Goal: Information Seeking & Learning: Learn about a topic

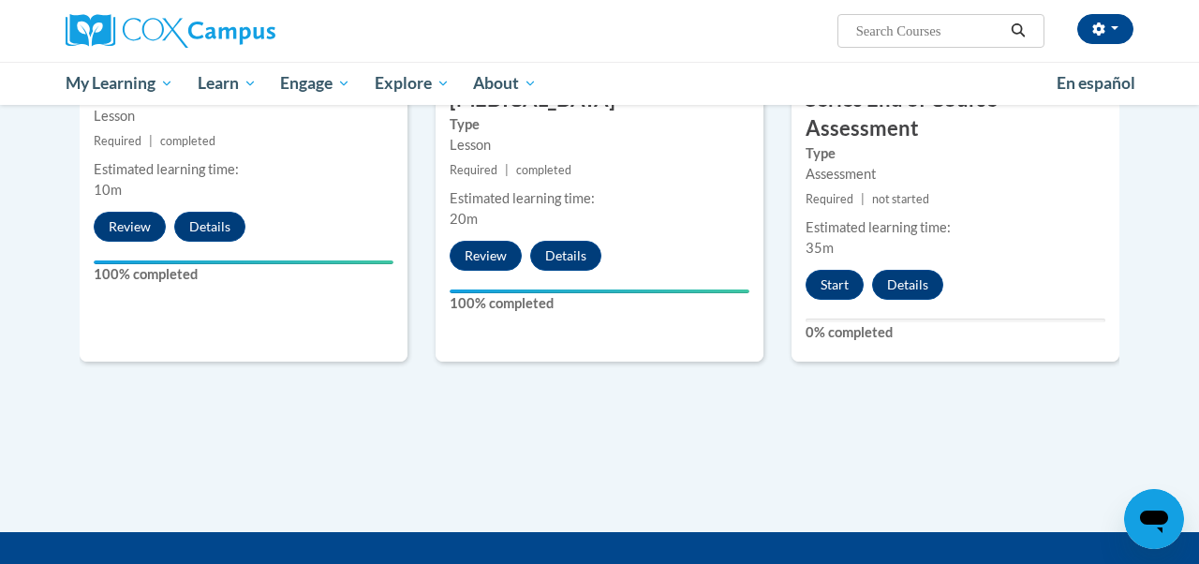
scroll to position [1211, 0]
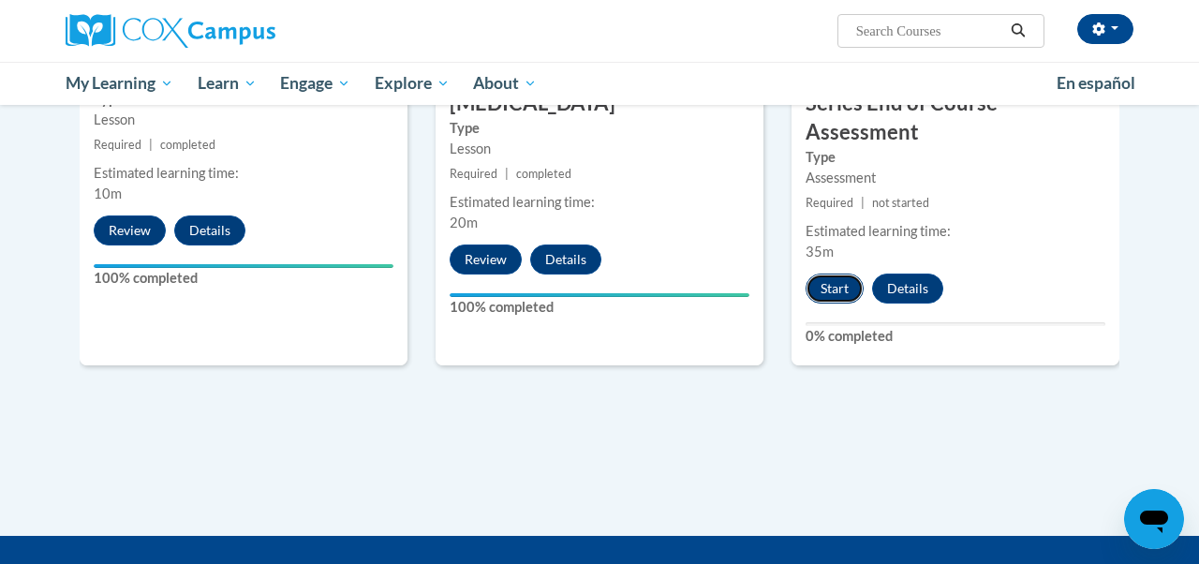
click at [829, 274] on button "Start" at bounding box center [835, 289] width 58 height 30
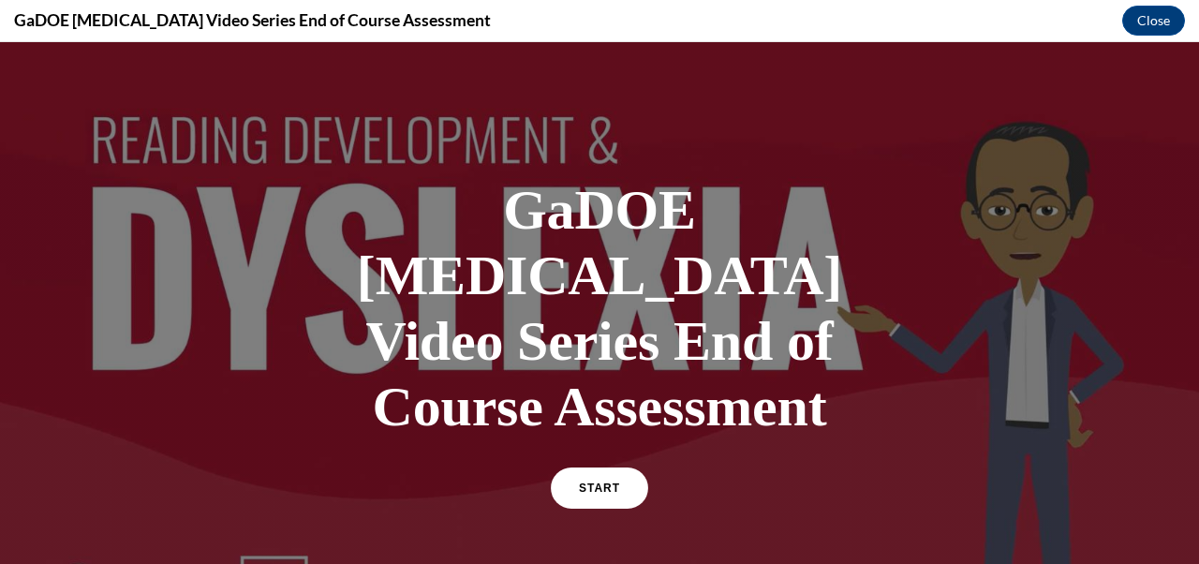
scroll to position [0, 0]
click at [607, 467] on link "START" at bounding box center [599, 488] width 102 height 43
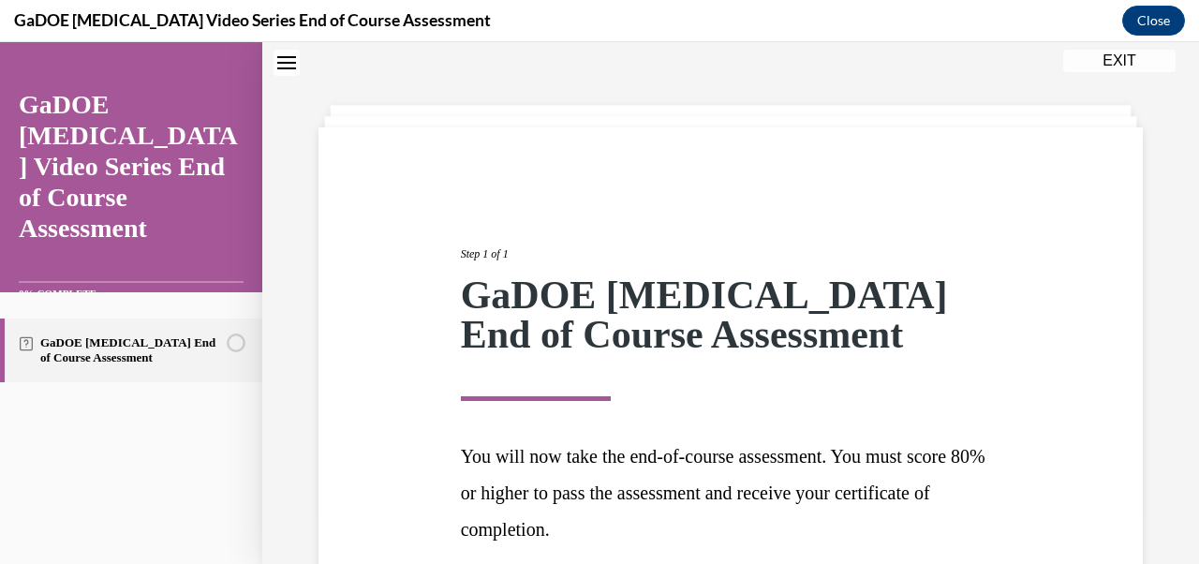
scroll to position [229, 0]
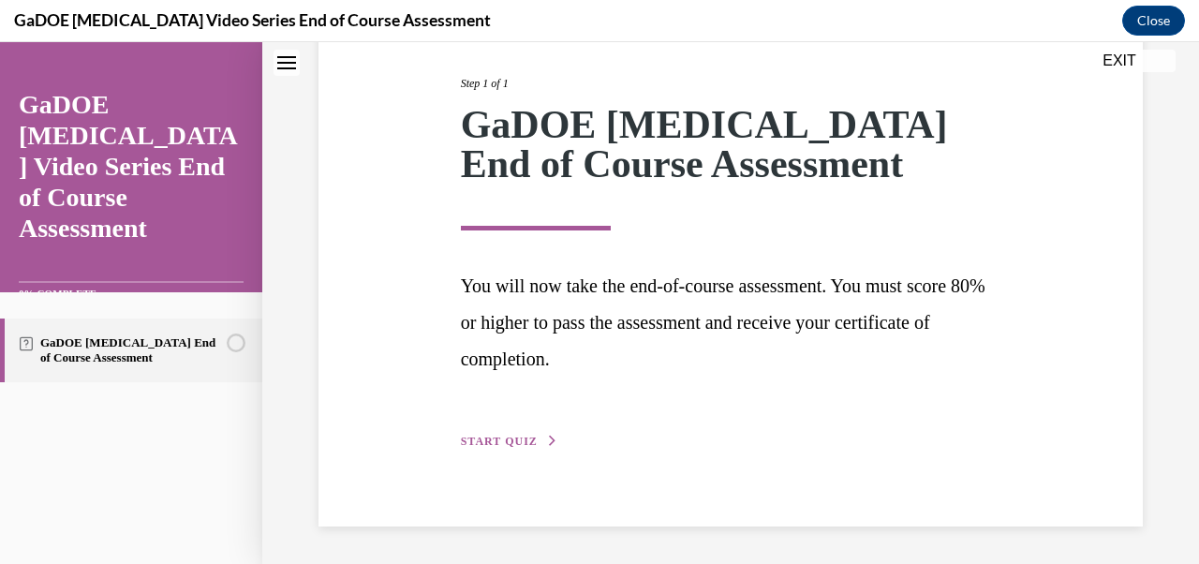
click at [512, 469] on div "Step 1 of 1 GaDOE Dyslexia End of Course Assessment You will now take the end-o…" at bounding box center [731, 242] width 824 height 570
click at [511, 444] on span "START QUIZ" at bounding box center [499, 441] width 77 height 13
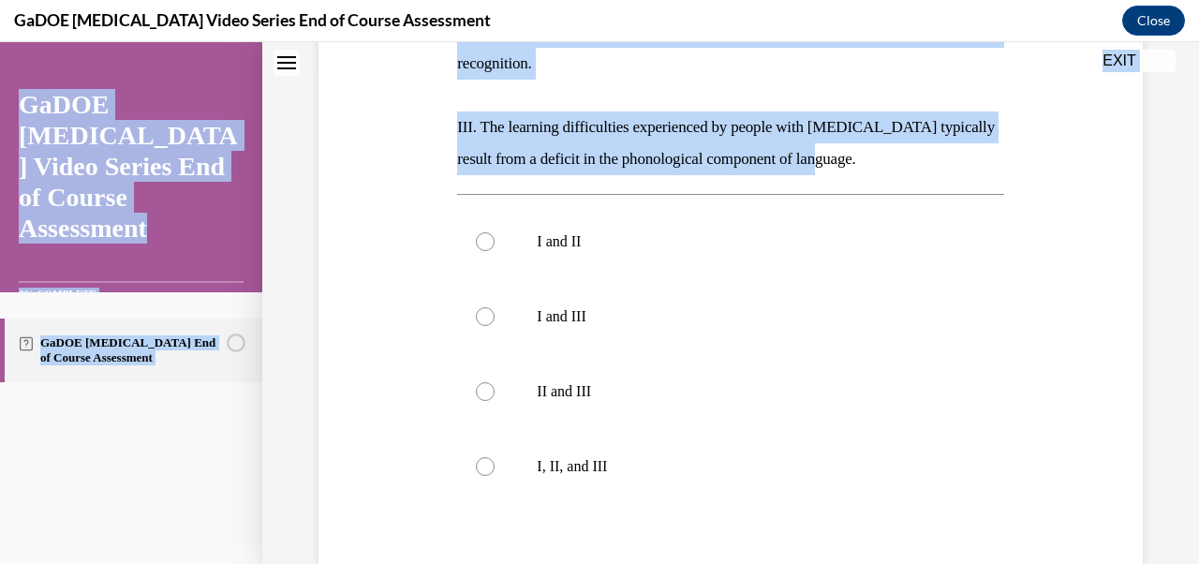
scroll to position [0, 0]
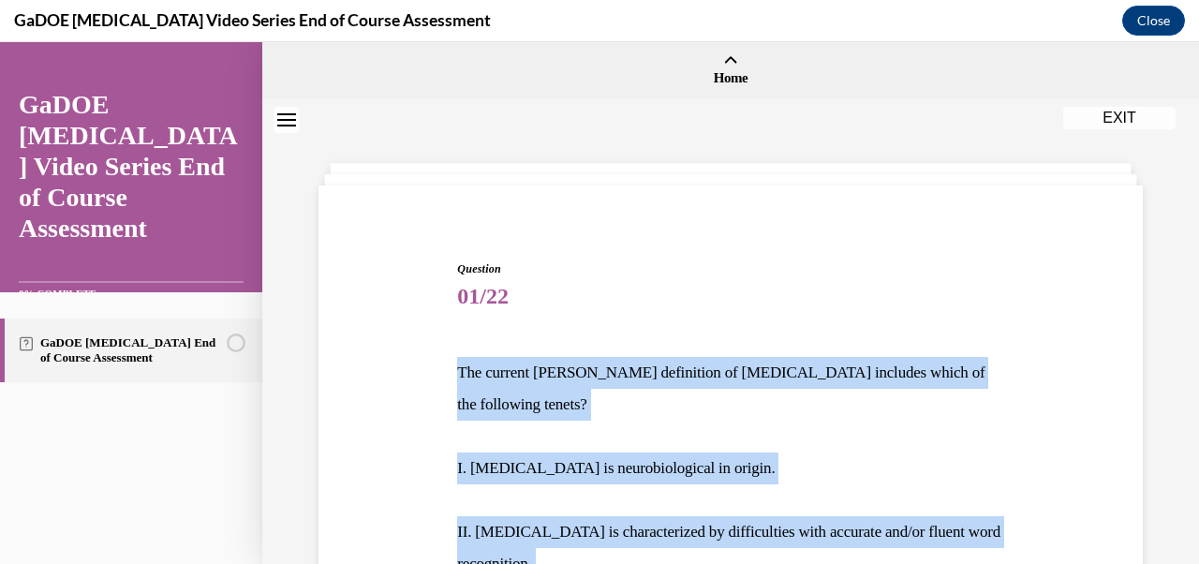
drag, startPoint x: 862, startPoint y: 126, endPoint x: 426, endPoint y: 364, distance: 496.4
copy div "The current IDA definition of dyslexia includes which of the following tenets? …"
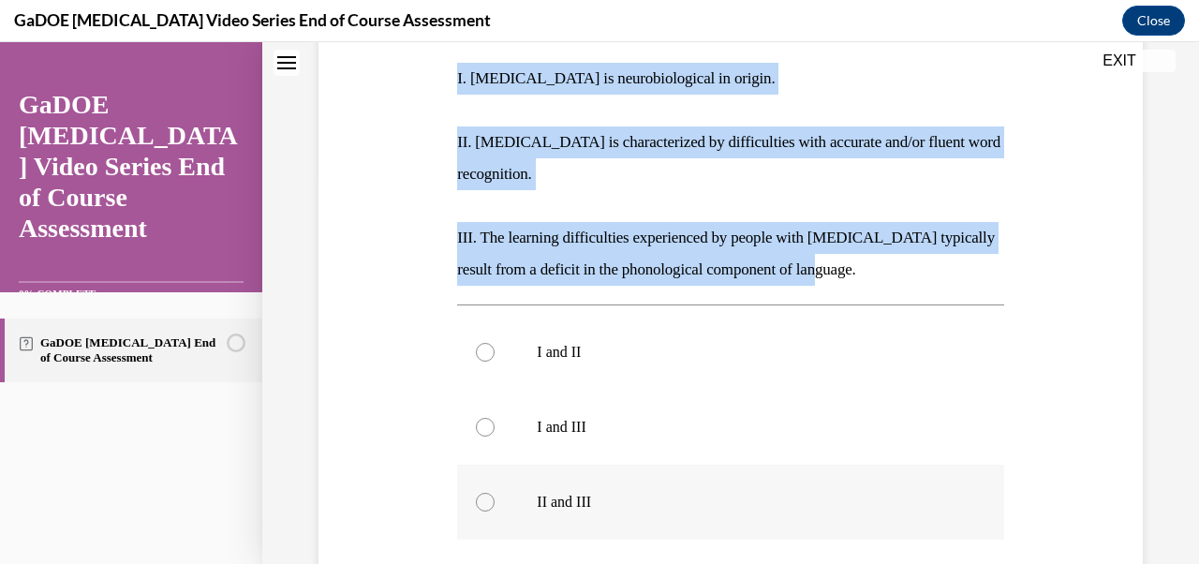
scroll to position [432, 0]
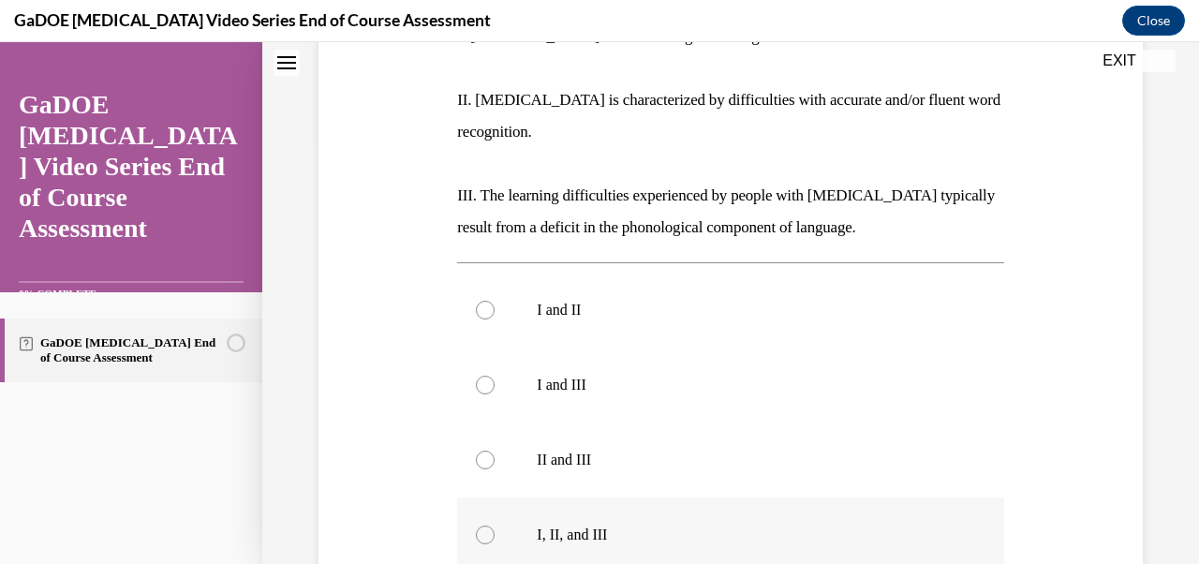
click at [483, 516] on label "I, II, and III" at bounding box center [730, 534] width 546 height 75
click at [483, 526] on input "I, II, and III" at bounding box center [485, 535] width 19 height 19
radio input "true"
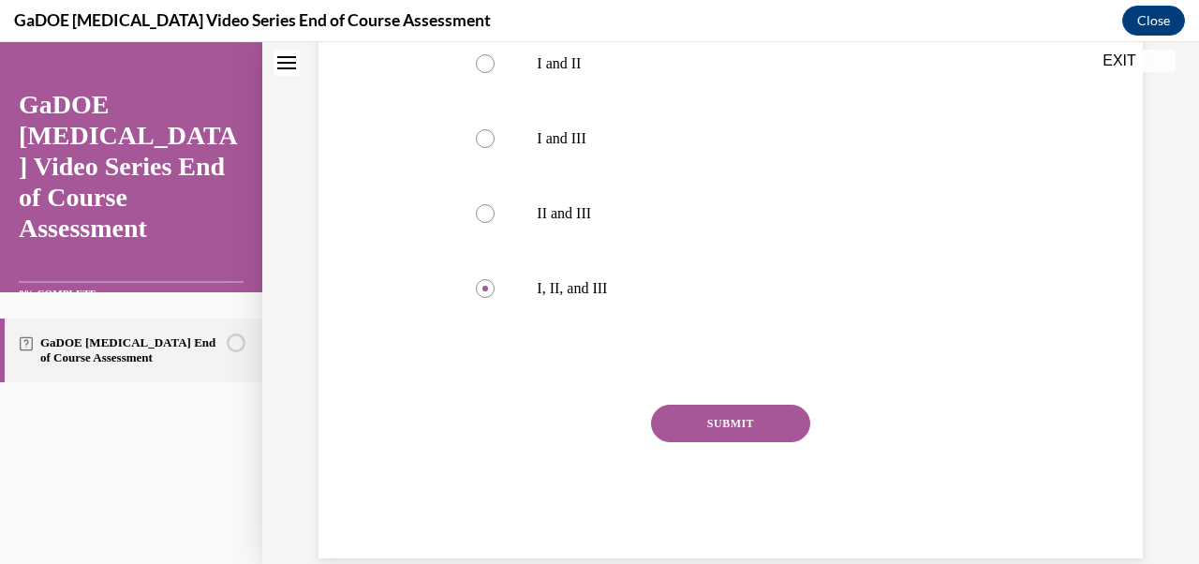
click at [714, 405] on button "SUBMIT" at bounding box center [730, 423] width 159 height 37
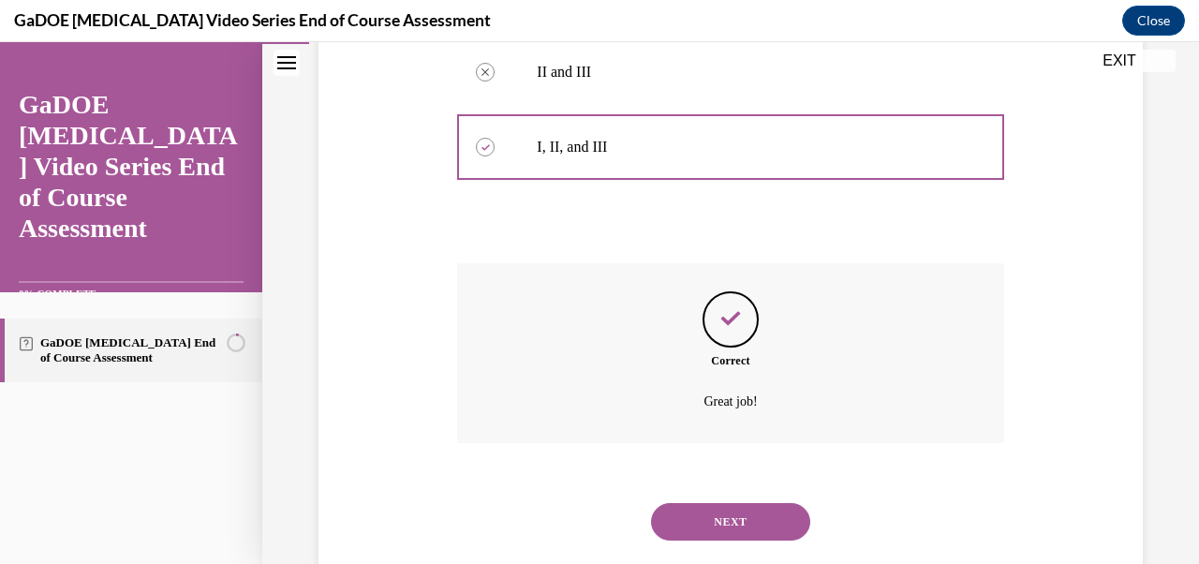
scroll to position [830, 0]
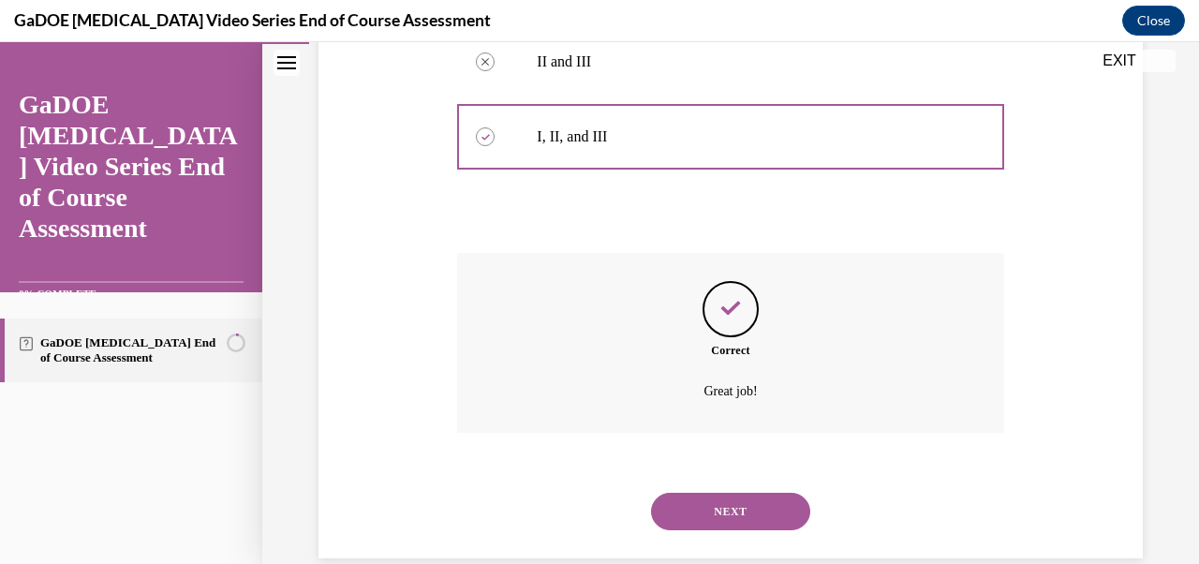
click at [714, 474] on div "NEXT" at bounding box center [730, 511] width 546 height 75
click at [714, 493] on button "NEXT" at bounding box center [730, 511] width 159 height 37
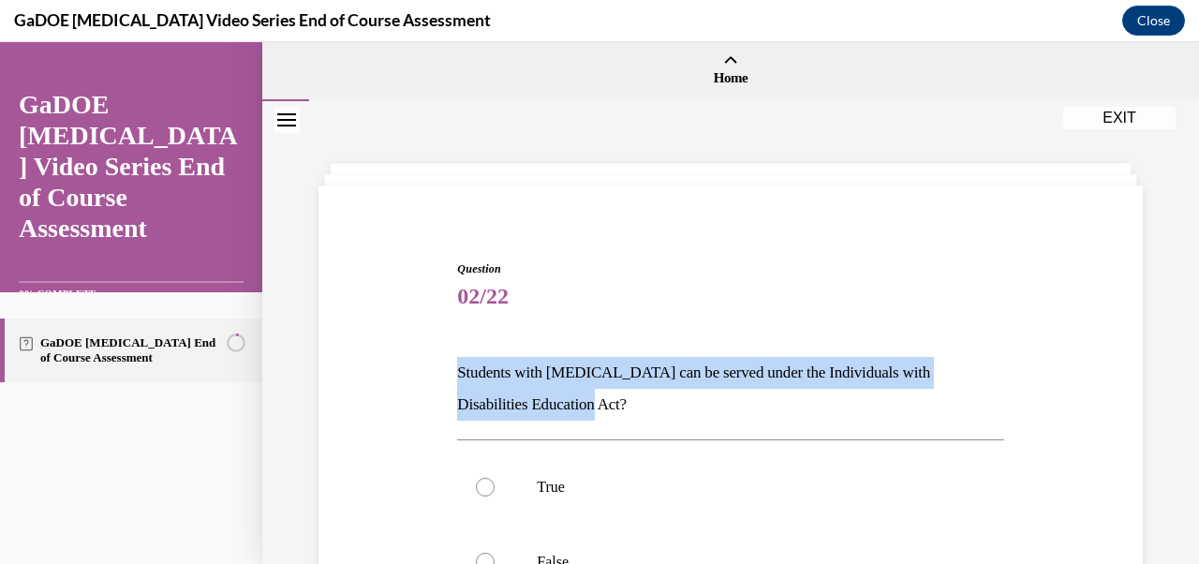
drag, startPoint x: 456, startPoint y: 371, endPoint x: 607, endPoint y: 398, distance: 153.3
click at [607, 398] on p "Students with dyslexia can be served under the Individuals with Disabilities Ed…" at bounding box center [730, 389] width 546 height 64
copy p "Students with dyslexia can be served under the Individuals with Disabilities Ed…"
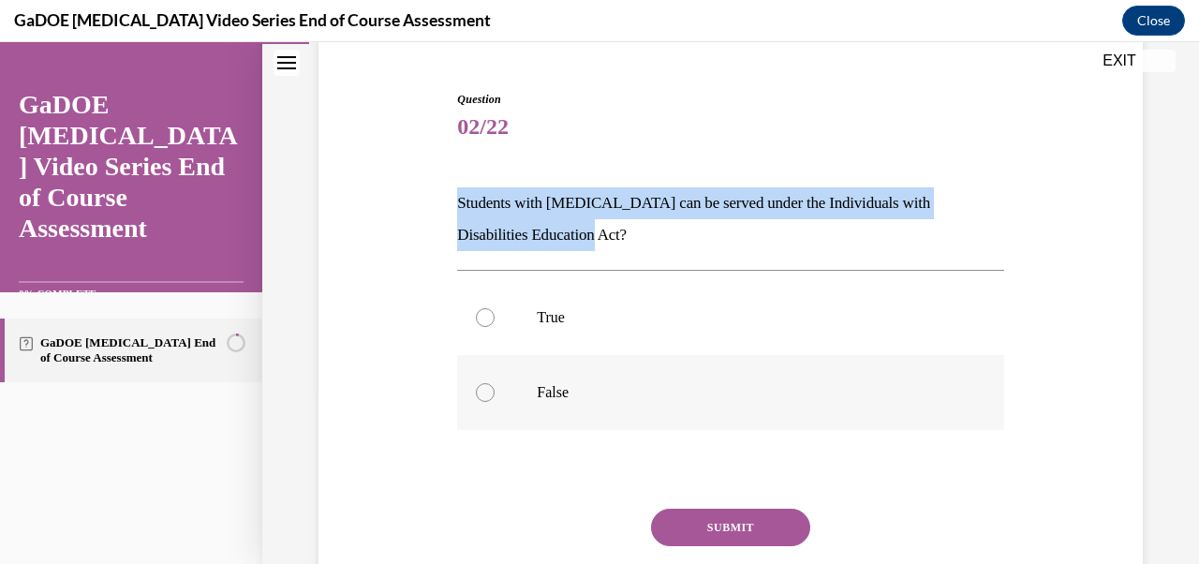
scroll to position [197, 0]
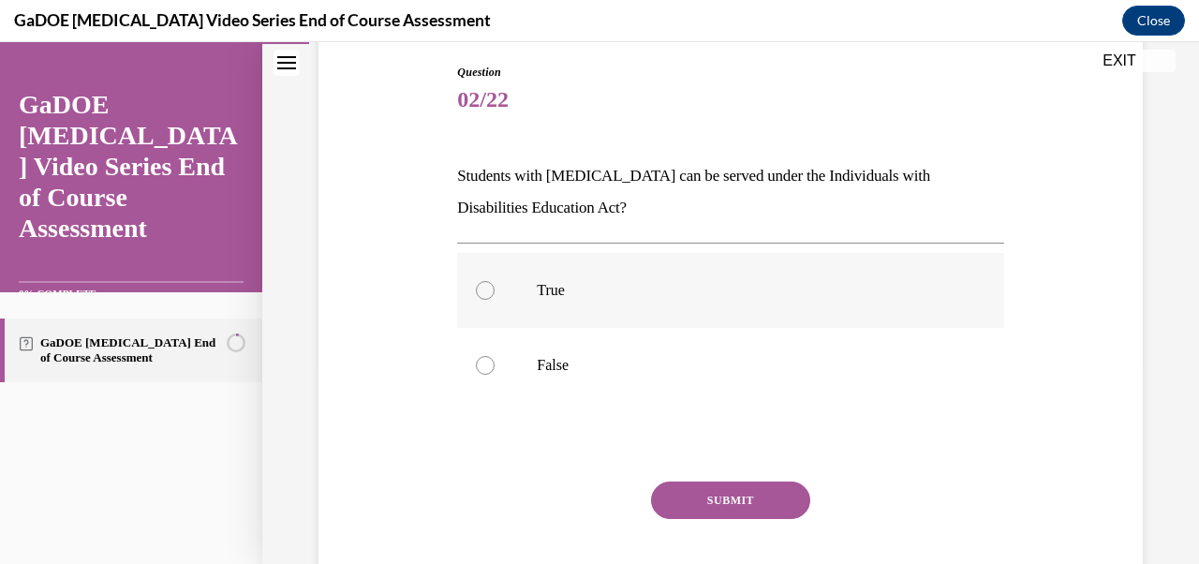
click at [477, 294] on div at bounding box center [485, 290] width 19 height 19
click at [477, 294] on input "True" at bounding box center [485, 290] width 19 height 19
radio input "true"
click at [746, 512] on button "SUBMIT" at bounding box center [730, 500] width 159 height 37
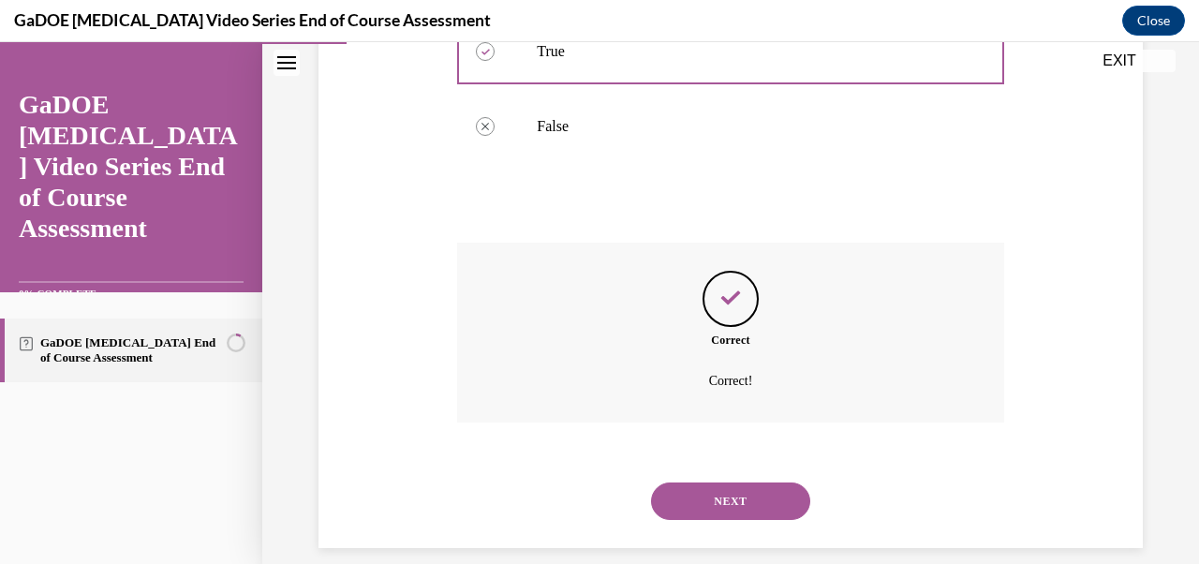
scroll to position [457, 0]
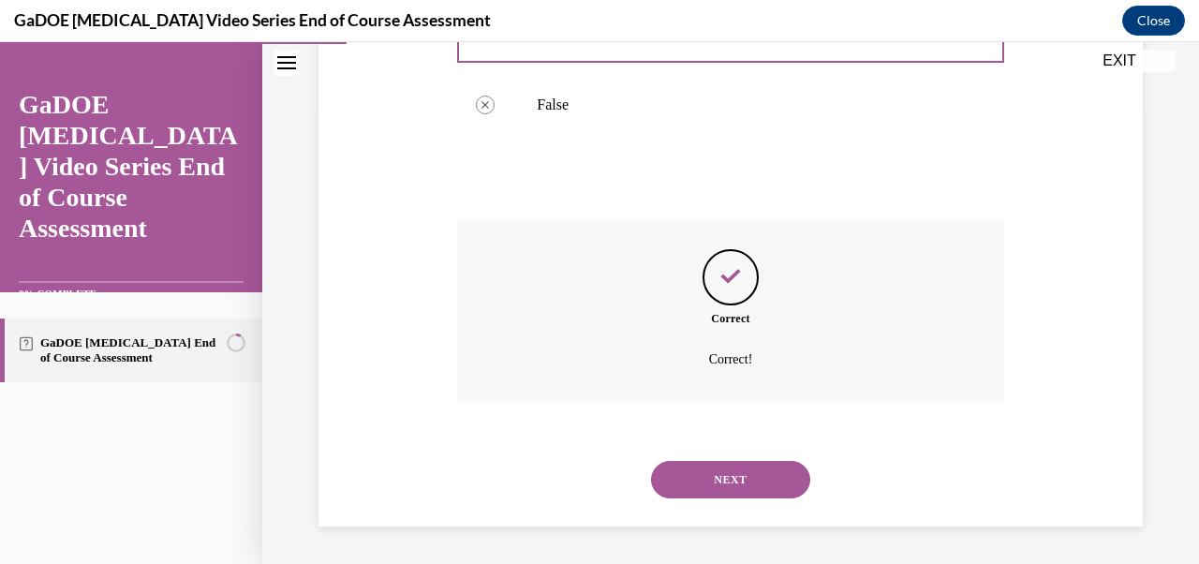
click at [739, 507] on div "NEXT" at bounding box center [730, 479] width 546 height 75
click at [739, 474] on button "NEXT" at bounding box center [730, 479] width 159 height 37
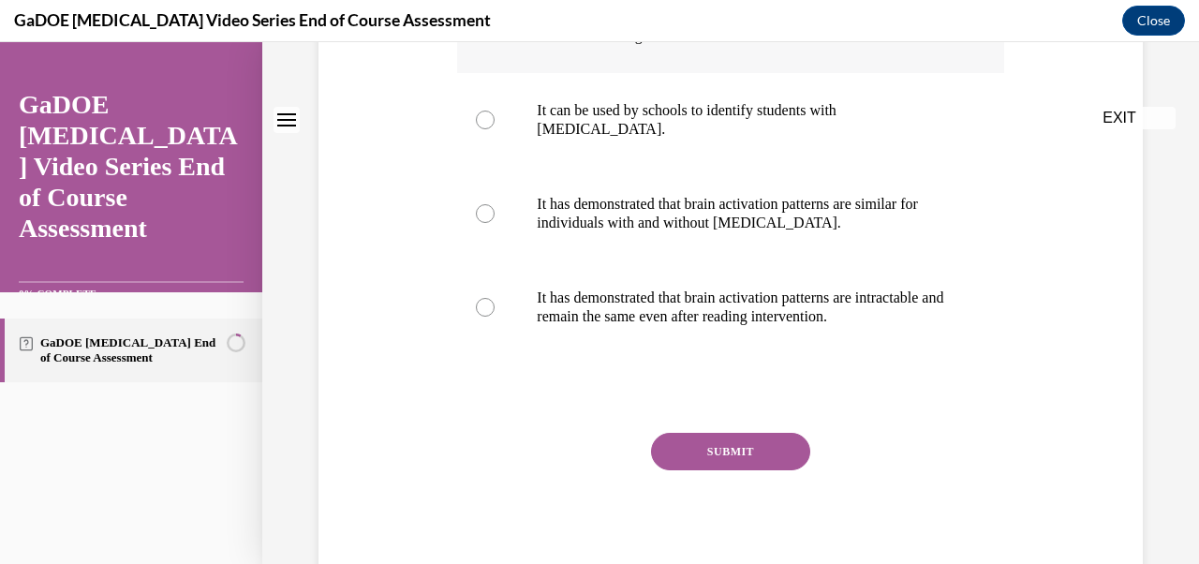
scroll to position [0, 0]
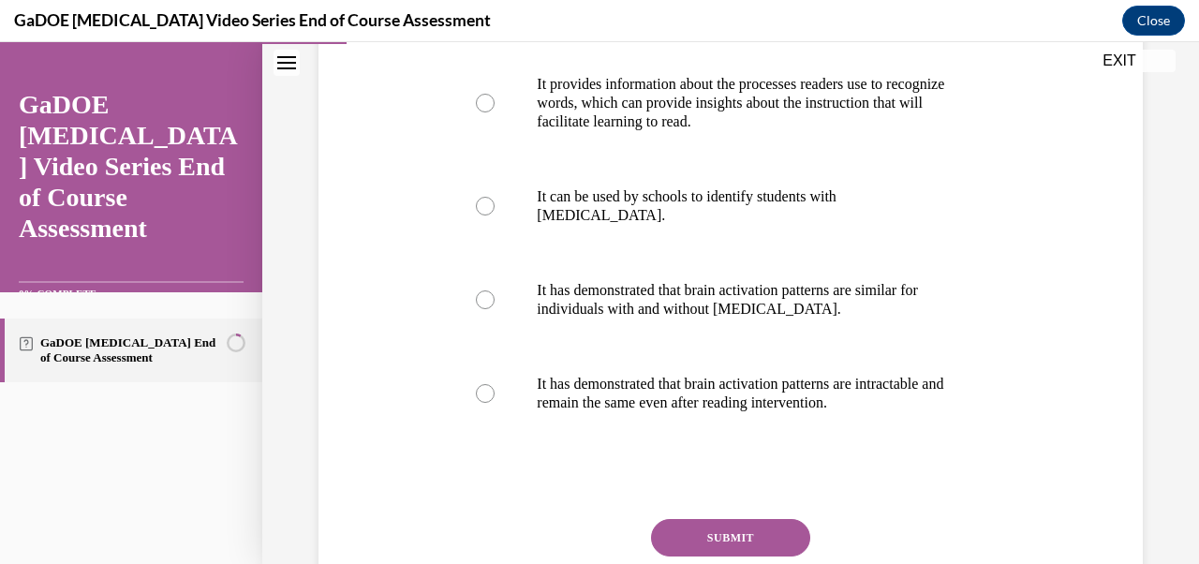
scroll to position [256, 0]
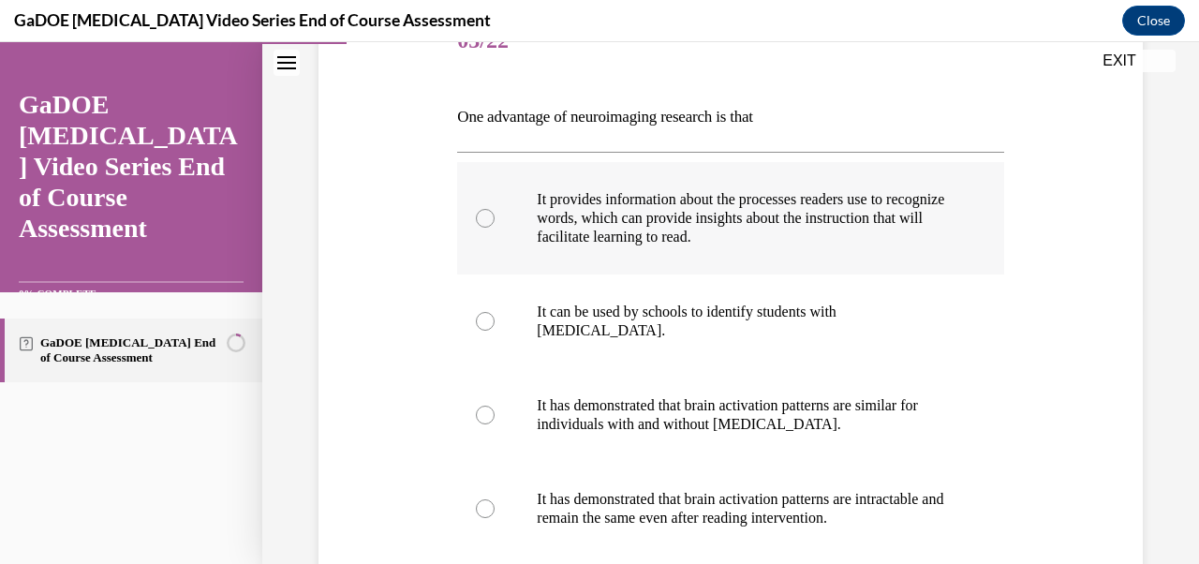
click at [491, 218] on div at bounding box center [485, 218] width 19 height 19
click at [491, 218] on input "It provides information about the processes readers use to recognize words, whi…" at bounding box center [485, 218] width 19 height 19
radio input "true"
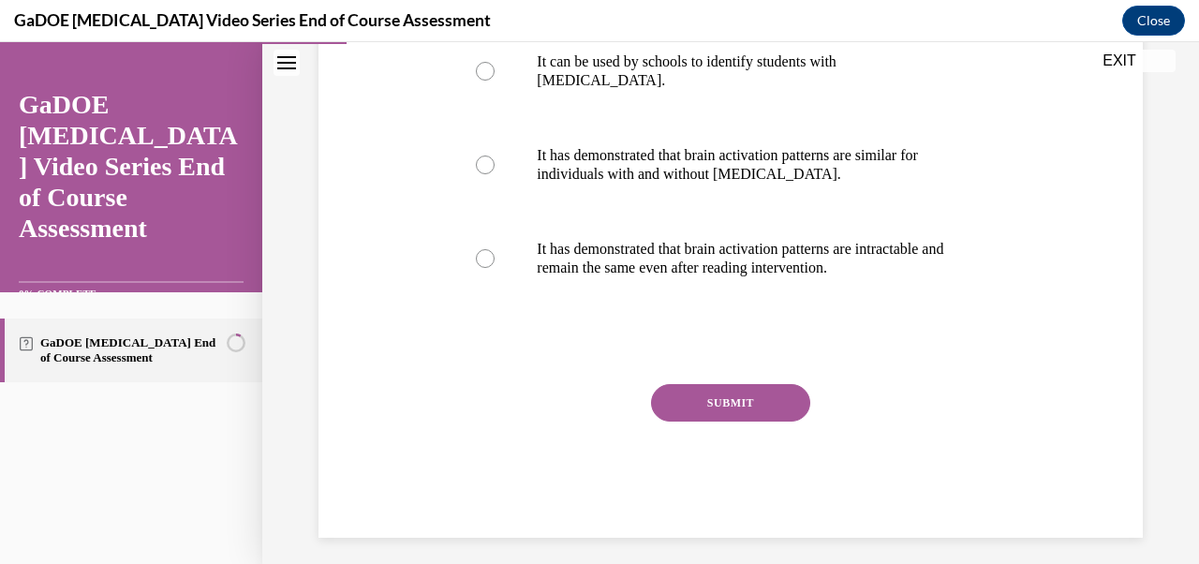
click at [761, 409] on button "SUBMIT" at bounding box center [730, 402] width 159 height 37
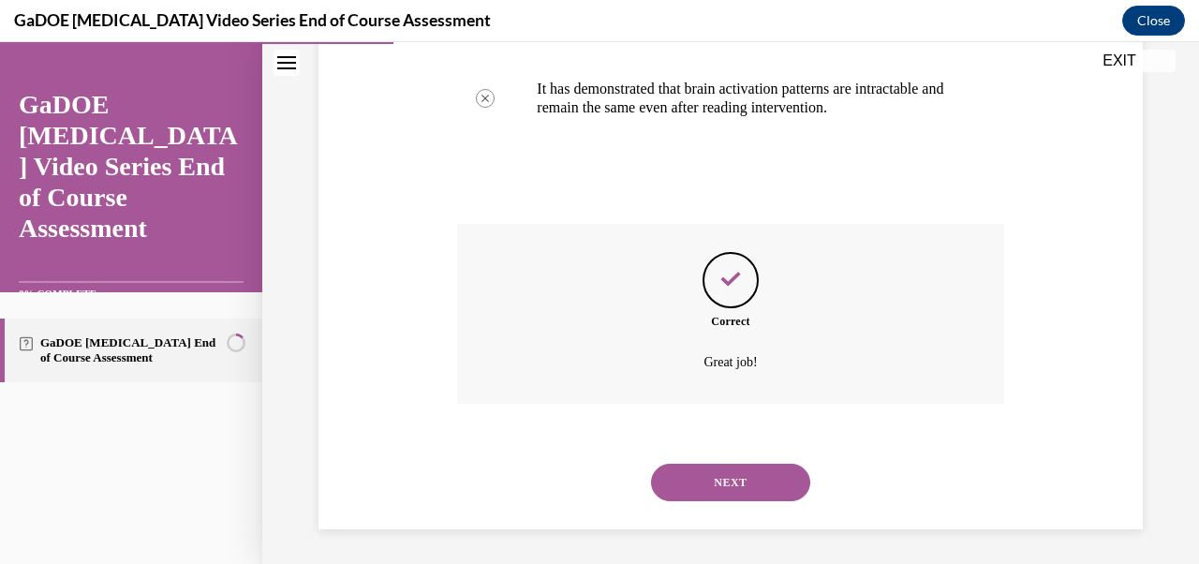
scroll to position [669, 0]
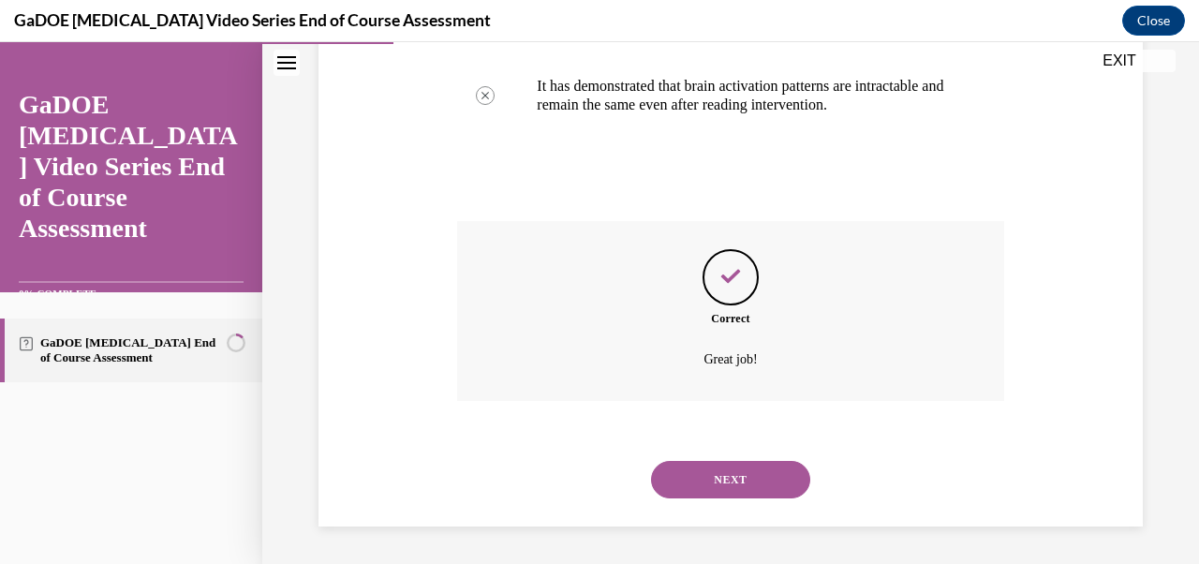
click at [752, 474] on button "NEXT" at bounding box center [730, 479] width 159 height 37
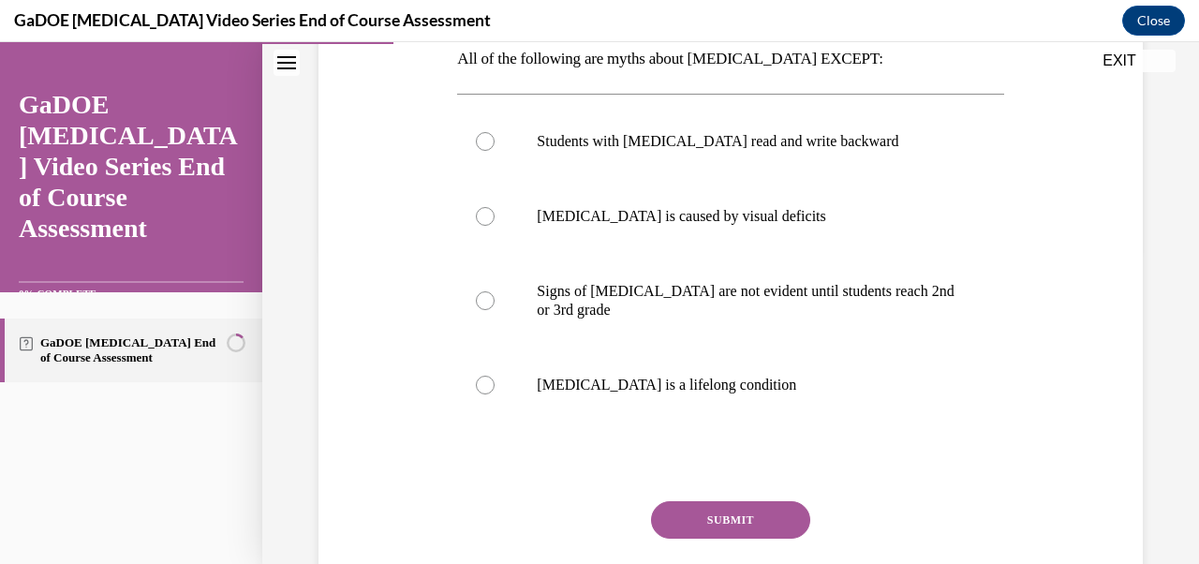
scroll to position [321, 0]
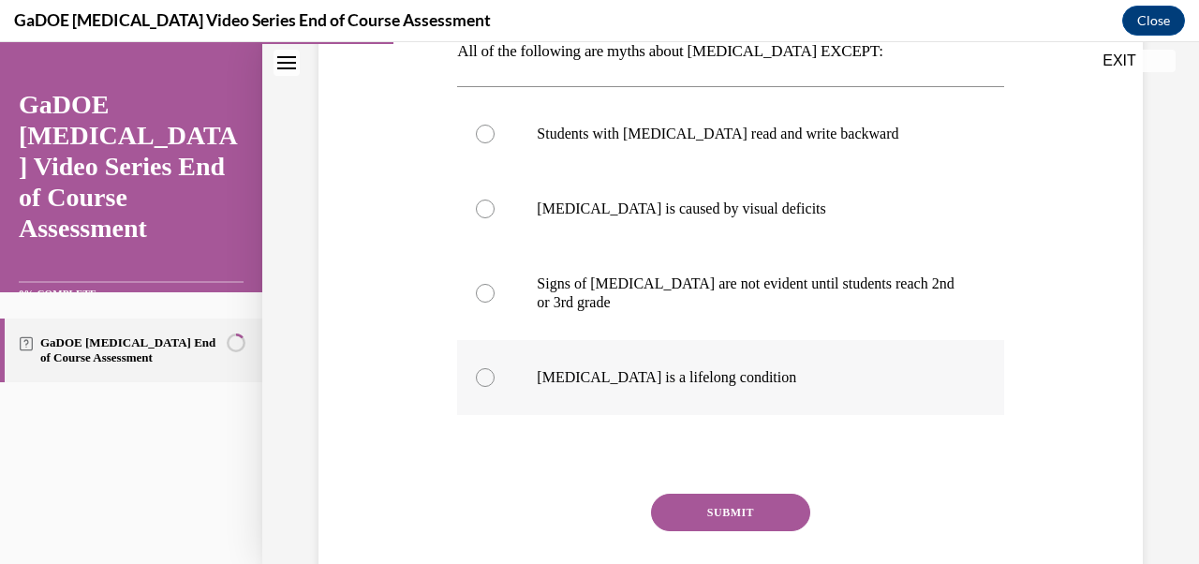
click at [658, 378] on p "Dyslexia is a lifelong condition" at bounding box center [747, 377] width 420 height 19
click at [495, 378] on input "Dyslexia is a lifelong condition" at bounding box center [485, 377] width 19 height 19
radio input "true"
click at [695, 484] on div "Question 04/22 All of the following are myths about dyslexia EXCEPT: Students w…" at bounding box center [730, 293] width 546 height 708
click at [700, 512] on button "SUBMIT" at bounding box center [730, 512] width 159 height 37
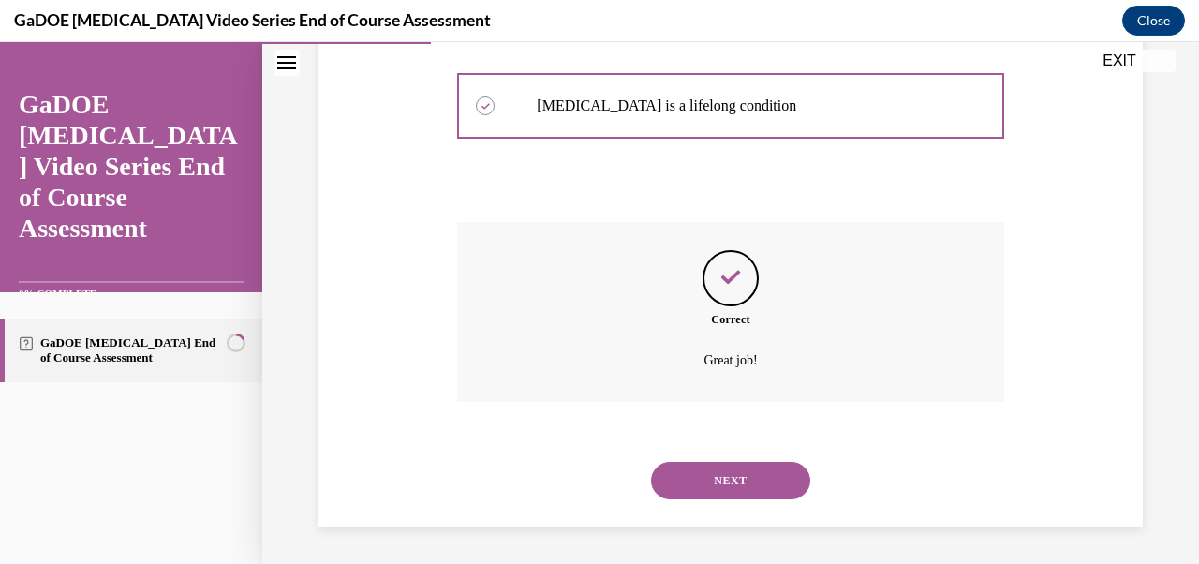
scroll to position [594, 0]
click at [705, 502] on div "NEXT" at bounding box center [730, 479] width 546 height 75
click at [705, 454] on div "NEXT" at bounding box center [730, 479] width 546 height 75
click at [705, 470] on button "NEXT" at bounding box center [730, 479] width 159 height 37
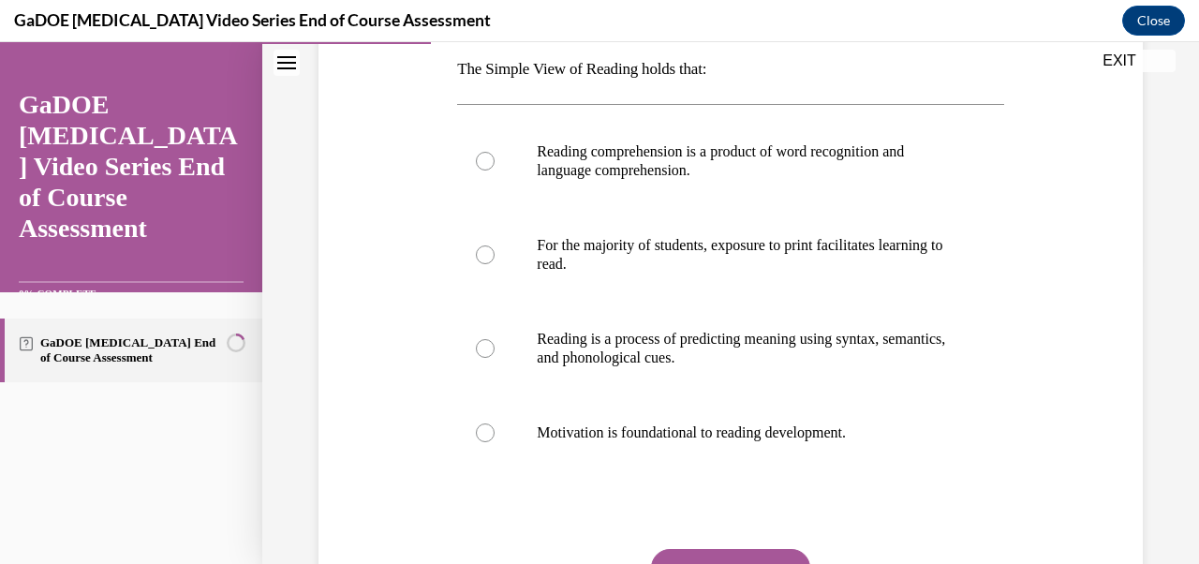
scroll to position [301, 0]
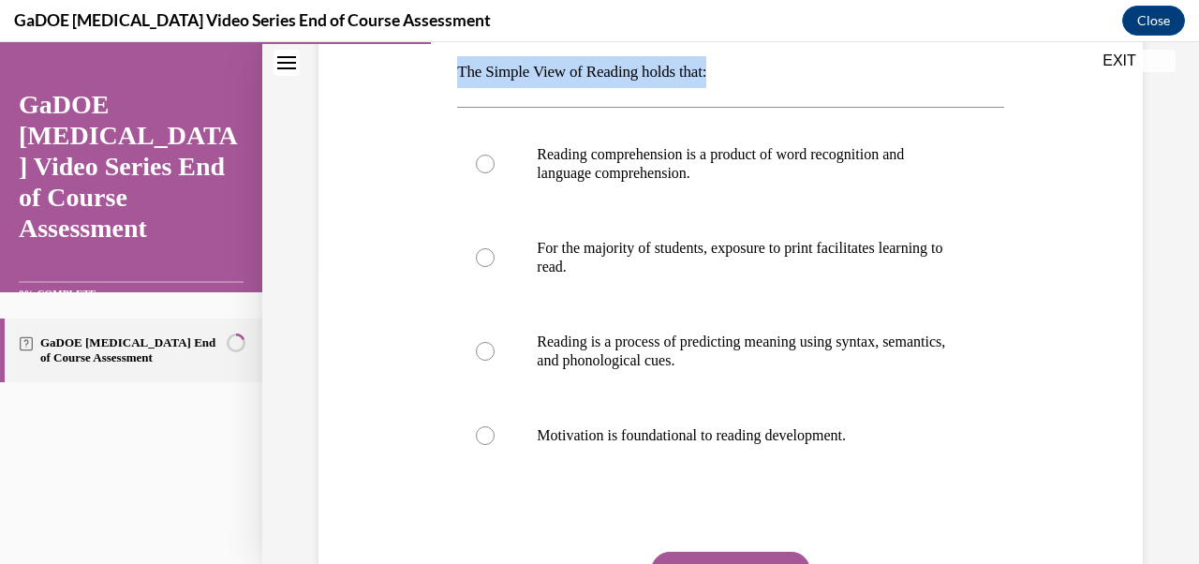
drag, startPoint x: 735, startPoint y: 81, endPoint x: 396, endPoint y: 79, distance: 338.2
click at [396, 79] on div "Question 05/22 The Simple View of Reading holds that: Reading comprehension is …" at bounding box center [731, 305] width 834 height 802
copy p "The Simple View of Reading holds that:"
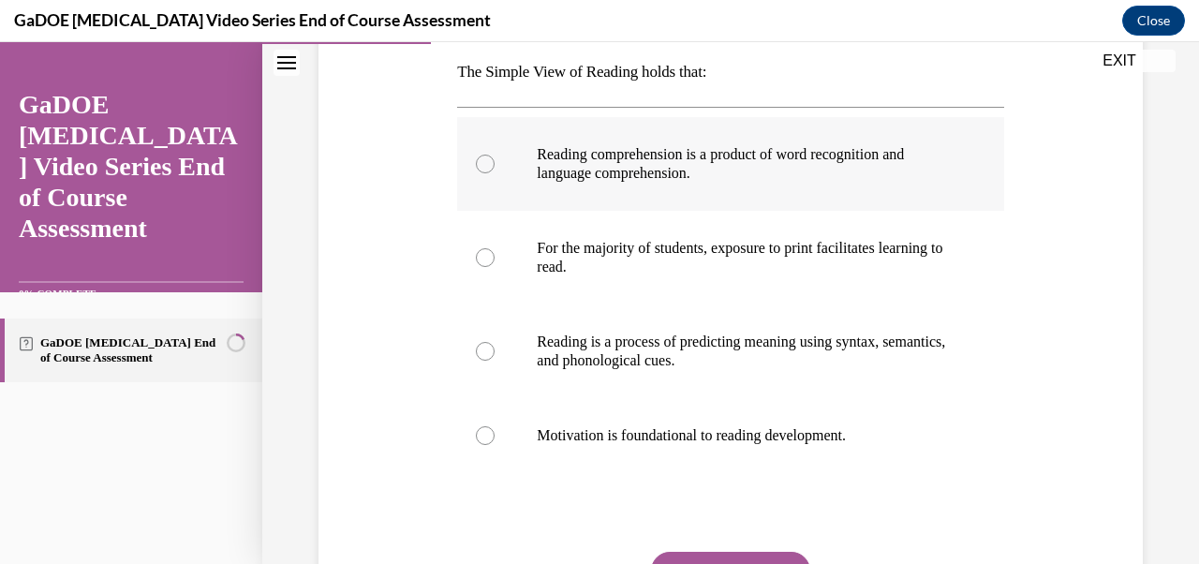
click at [560, 169] on p "Reading comprehension is a product of word recognition and language comprehensi…" at bounding box center [747, 163] width 420 height 37
click at [495, 169] on input "Reading comprehension is a product of word recognition and language comprehensi…" at bounding box center [485, 164] width 19 height 19
radio input "true"
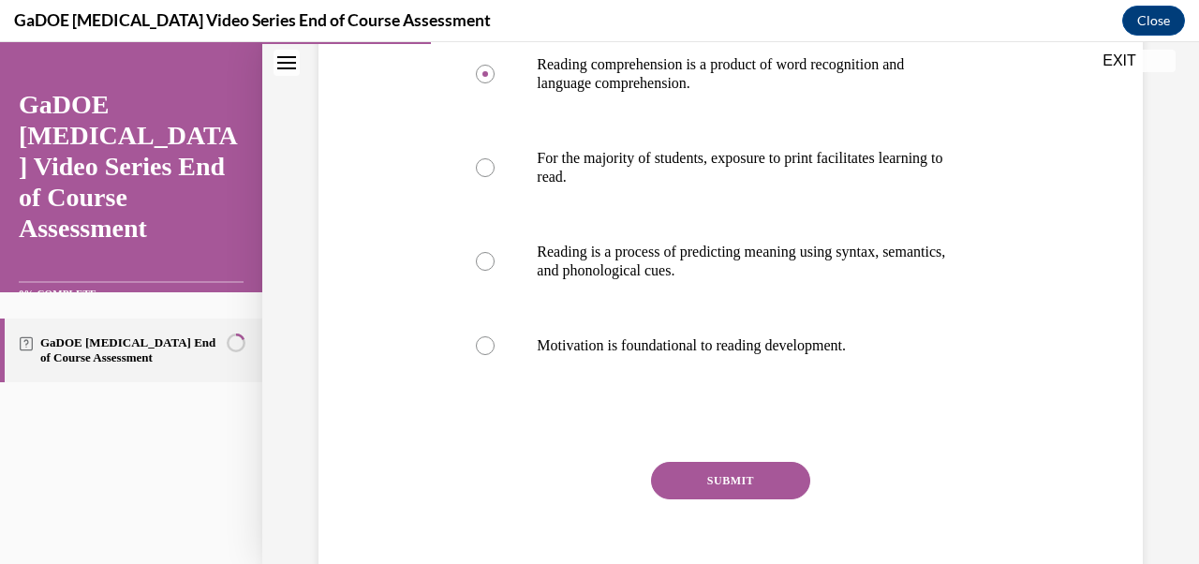
click at [705, 492] on button "SUBMIT" at bounding box center [730, 480] width 159 height 37
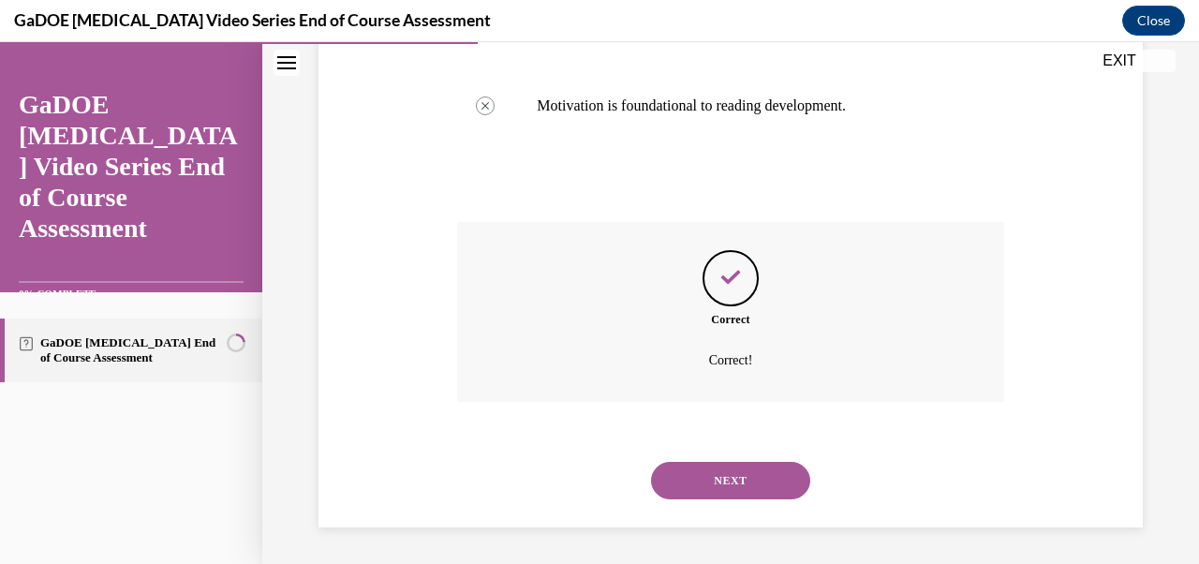
scroll to position [631, 0]
click at [705, 482] on button "NEXT" at bounding box center [730, 479] width 159 height 37
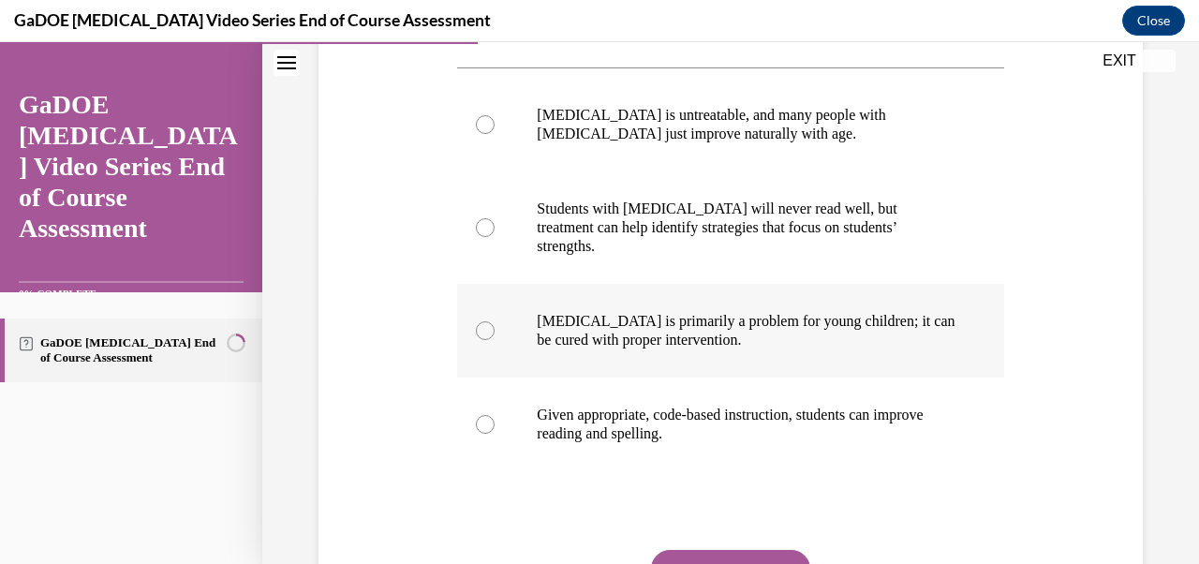
scroll to position [381, 0]
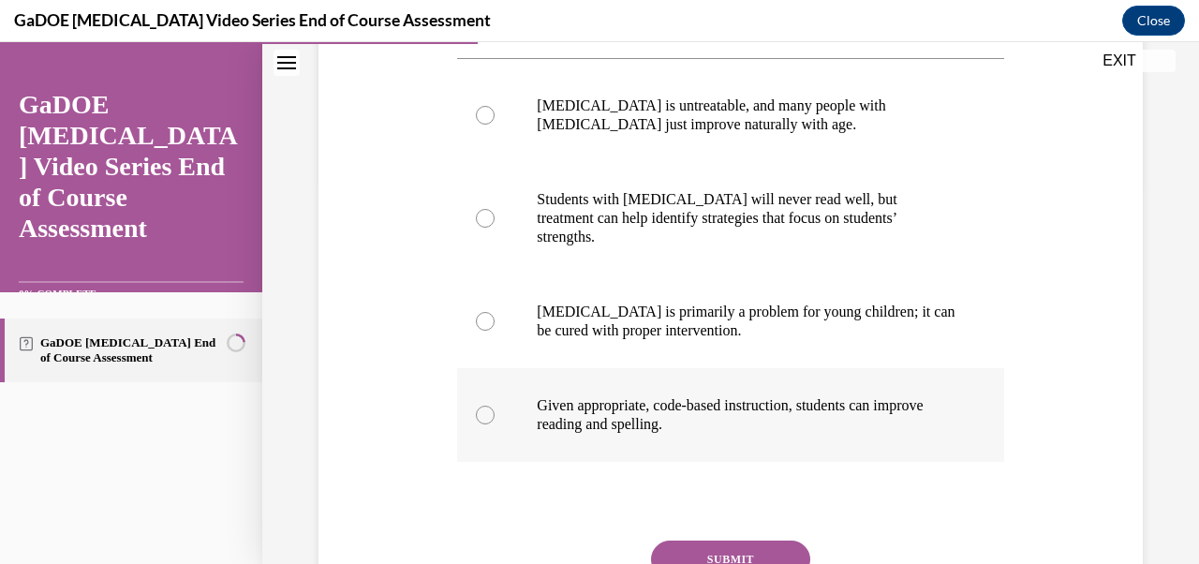
click at [662, 396] on p "Given appropriate, code-based instruction, students can improve reading and spe…" at bounding box center [747, 414] width 420 height 37
click at [495, 406] on input "Given appropriate, code-based instruction, students can improve reading and spe…" at bounding box center [485, 415] width 19 height 19
radio input "true"
click at [713, 541] on button "SUBMIT" at bounding box center [730, 559] width 159 height 37
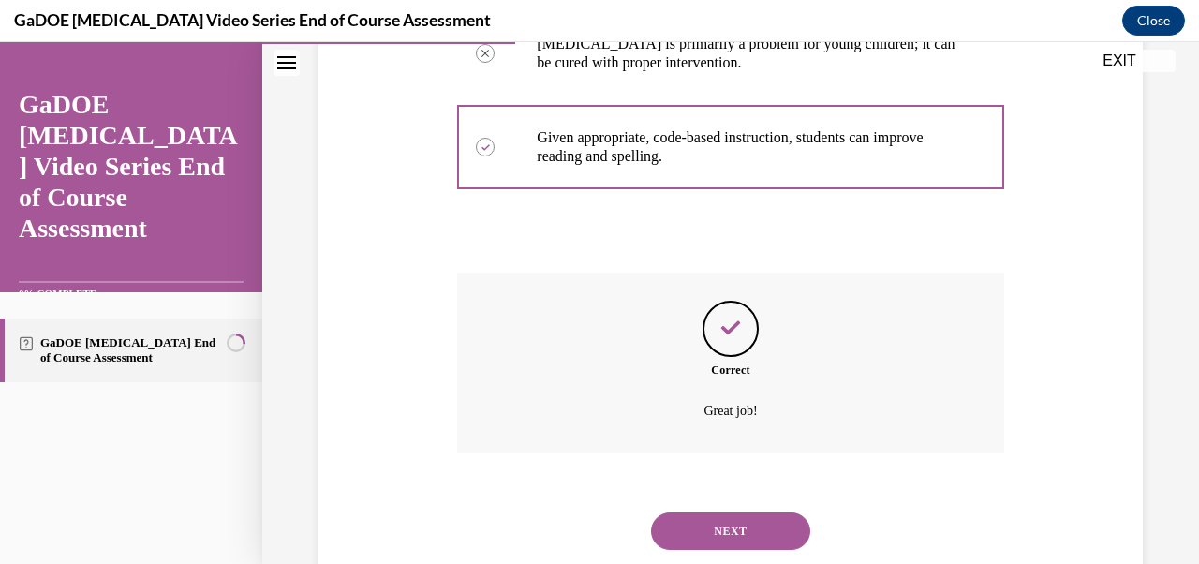
scroll to position [650, 0]
click at [713, 512] on div "NEXT" at bounding box center [730, 530] width 546 height 75
click at [712, 512] on button "NEXT" at bounding box center [730, 530] width 159 height 37
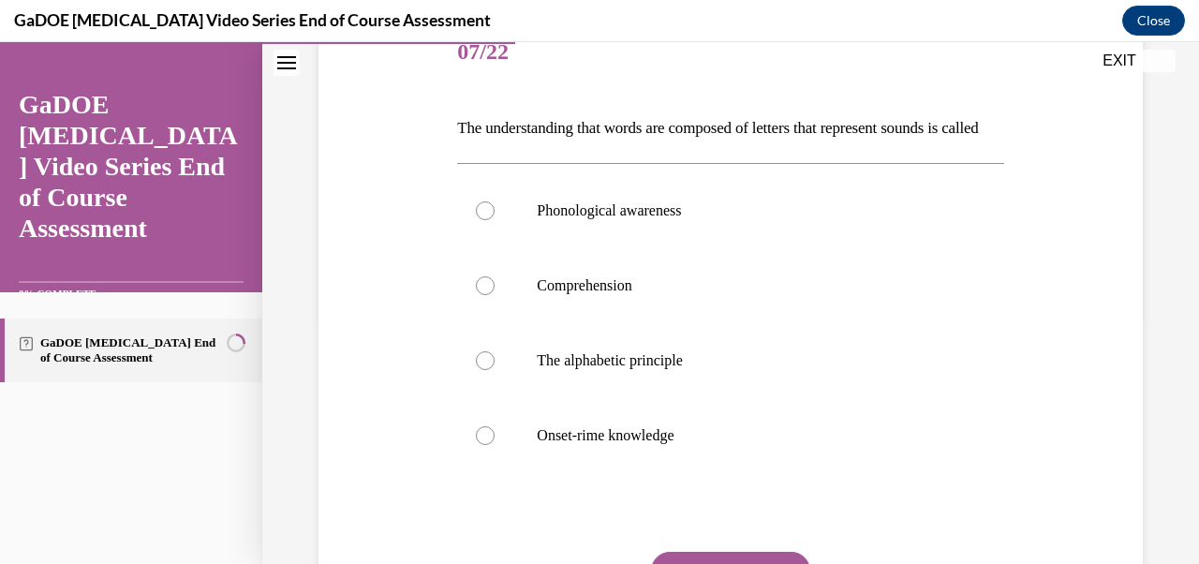
scroll to position [253, 0]
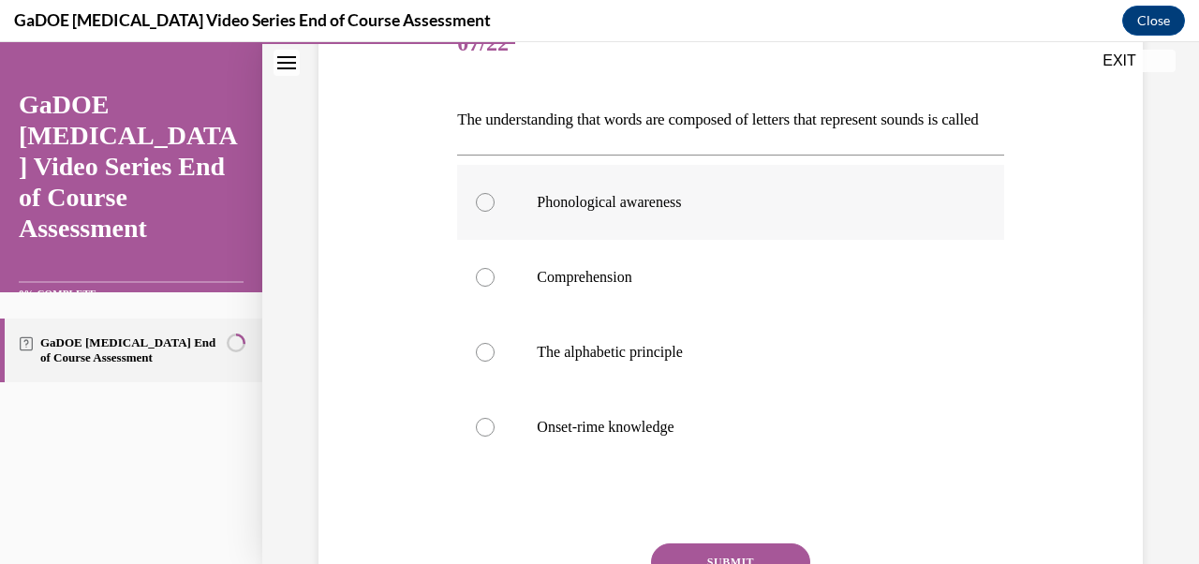
click at [482, 212] on div at bounding box center [485, 202] width 19 height 19
click at [482, 212] on input "Phonological awareness" at bounding box center [485, 202] width 19 height 19
radio input "true"
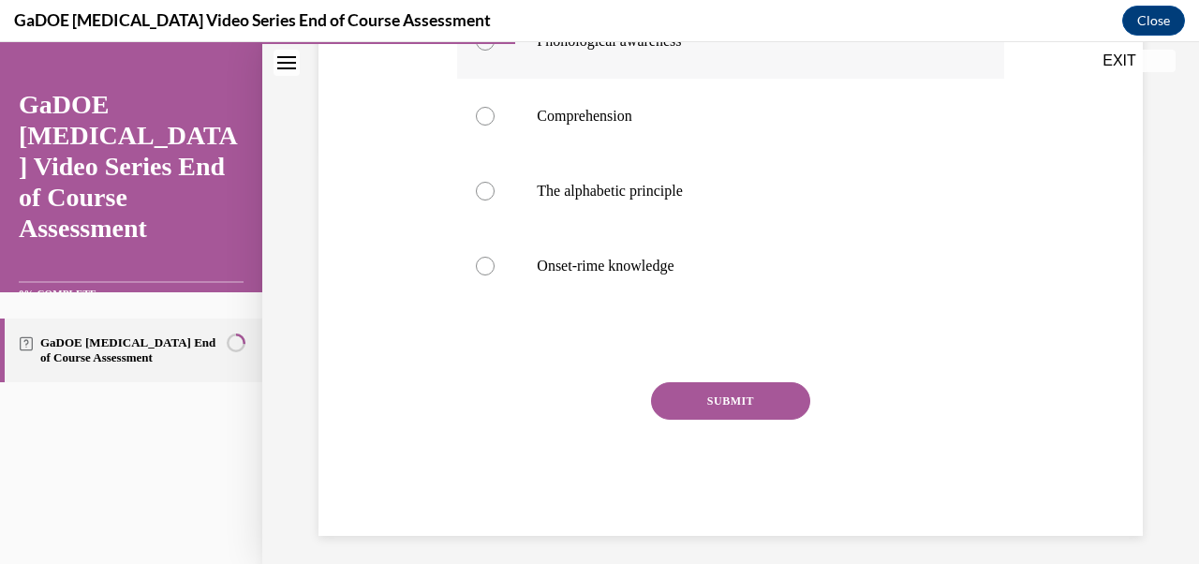
scroll to position [430, 0]
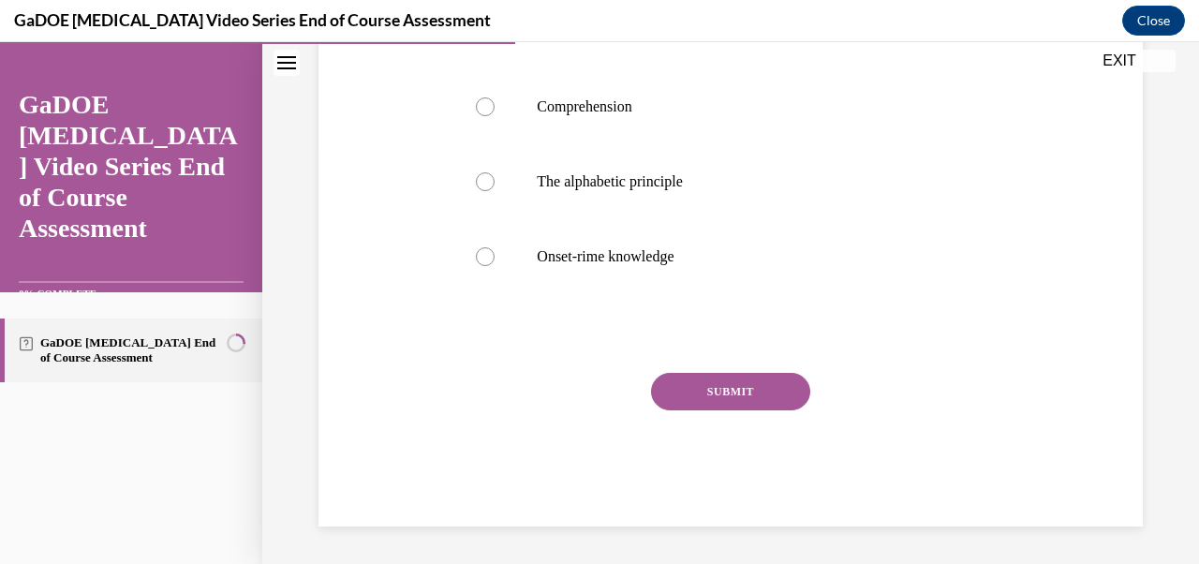
click at [779, 410] on button "SUBMIT" at bounding box center [730, 391] width 159 height 37
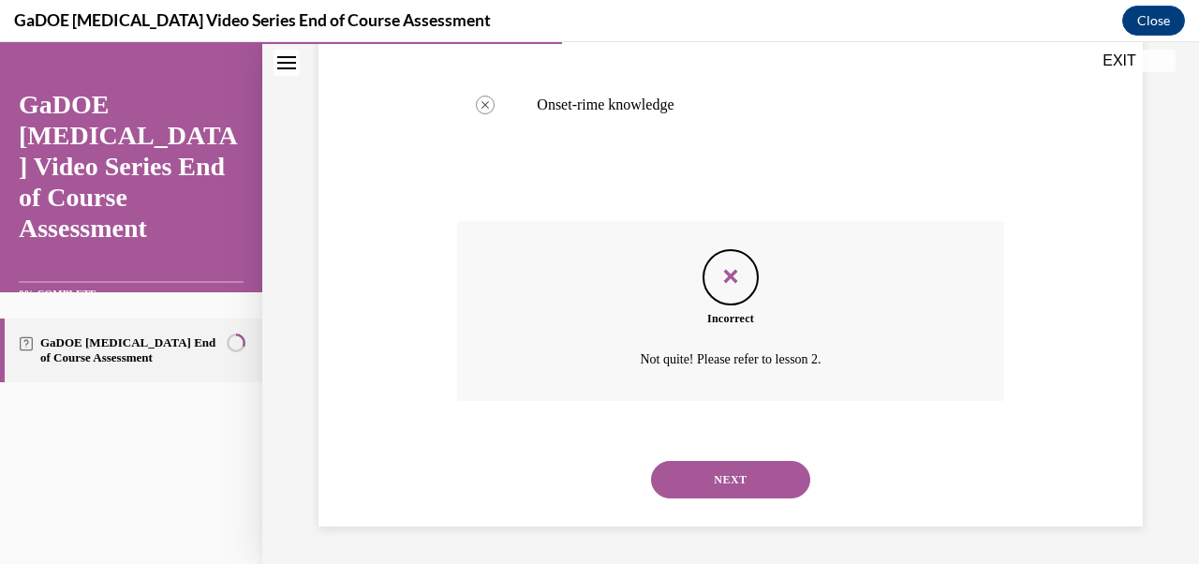
scroll to position [607, 0]
click at [762, 480] on button "NEXT" at bounding box center [730, 479] width 159 height 37
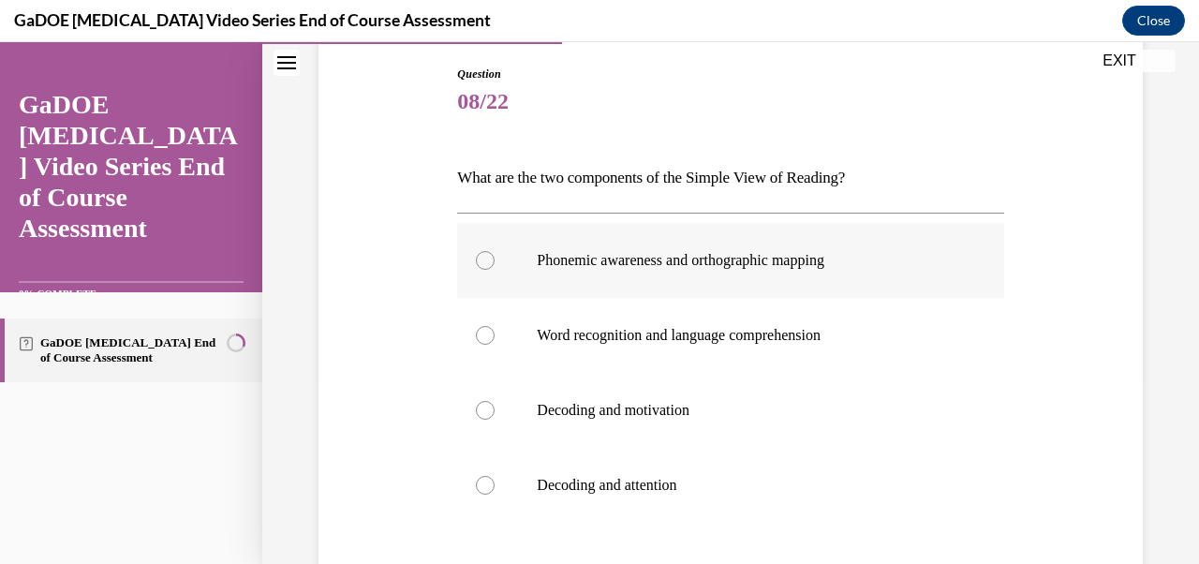
scroll to position [199, 0]
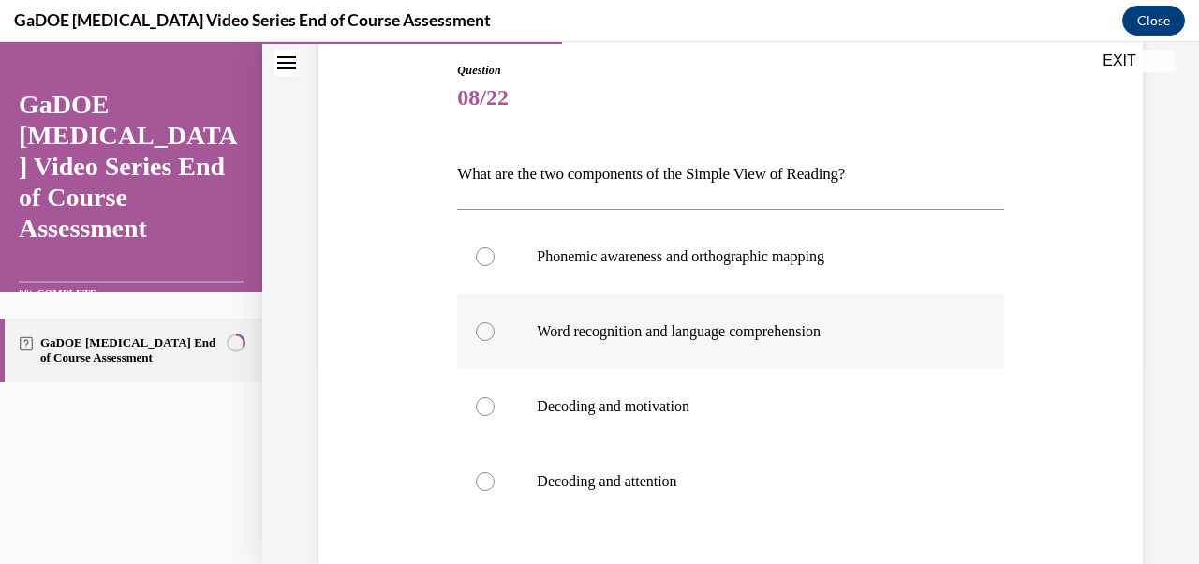
click at [467, 329] on label "Word recognition and language comprehension" at bounding box center [730, 331] width 546 height 75
click at [476, 329] on input "Word recognition and language comprehension" at bounding box center [485, 331] width 19 height 19
radio input "true"
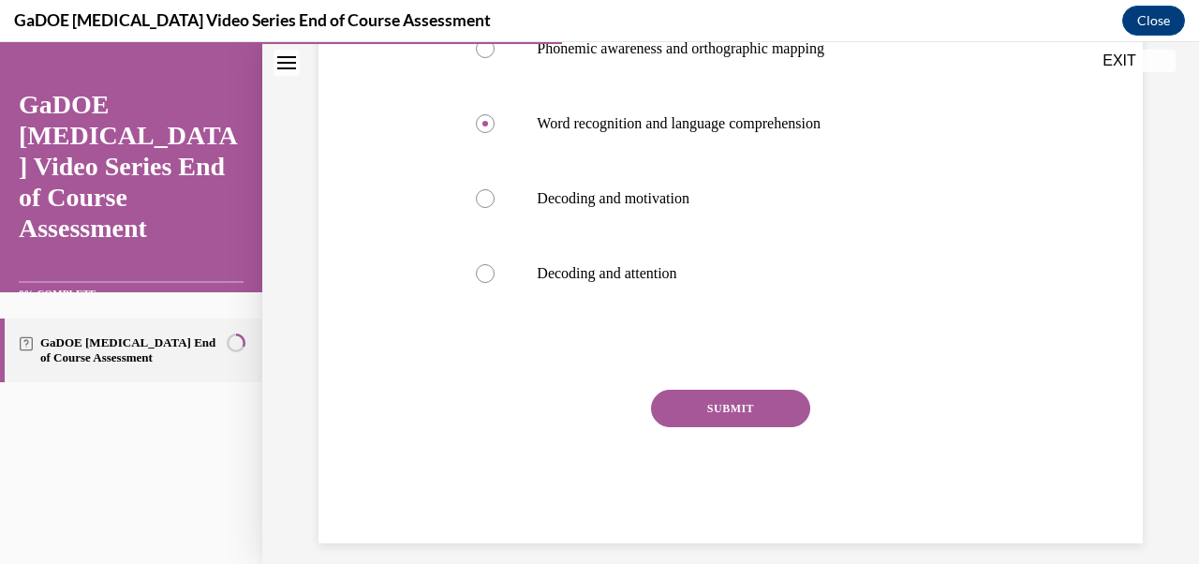
click at [768, 416] on button "SUBMIT" at bounding box center [730, 408] width 159 height 37
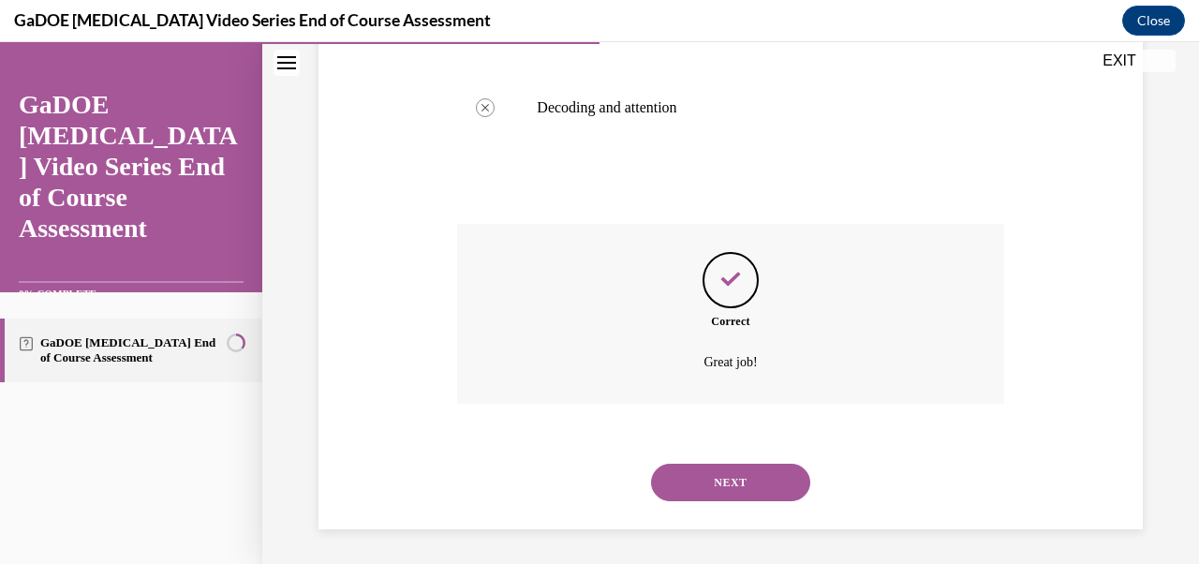
scroll to position [575, 0]
click at [748, 469] on button "NEXT" at bounding box center [730, 479] width 159 height 37
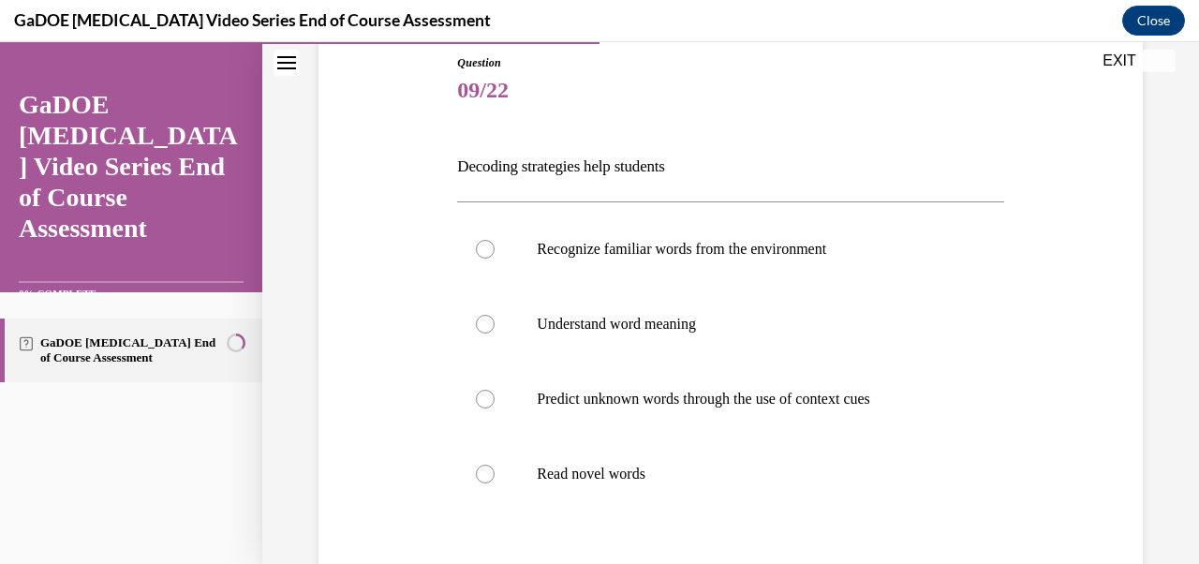
scroll to position [207, 0]
click at [489, 473] on div at bounding box center [485, 473] width 19 height 19
click at [489, 473] on input "Read novel words" at bounding box center [485, 473] width 19 height 19
radio input "true"
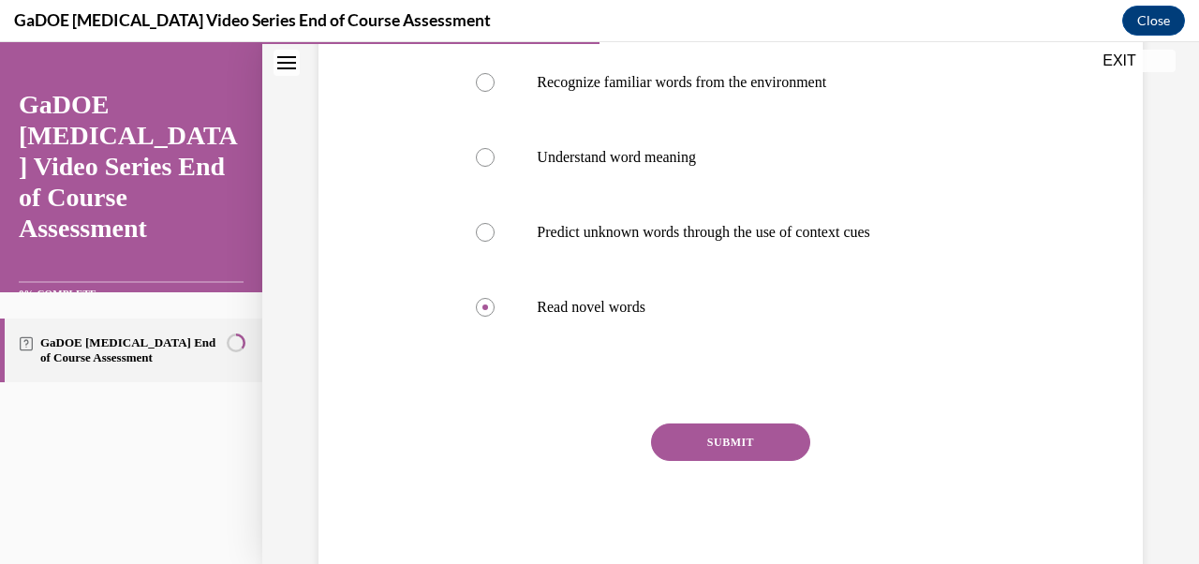
click at [750, 435] on button "SUBMIT" at bounding box center [730, 441] width 159 height 37
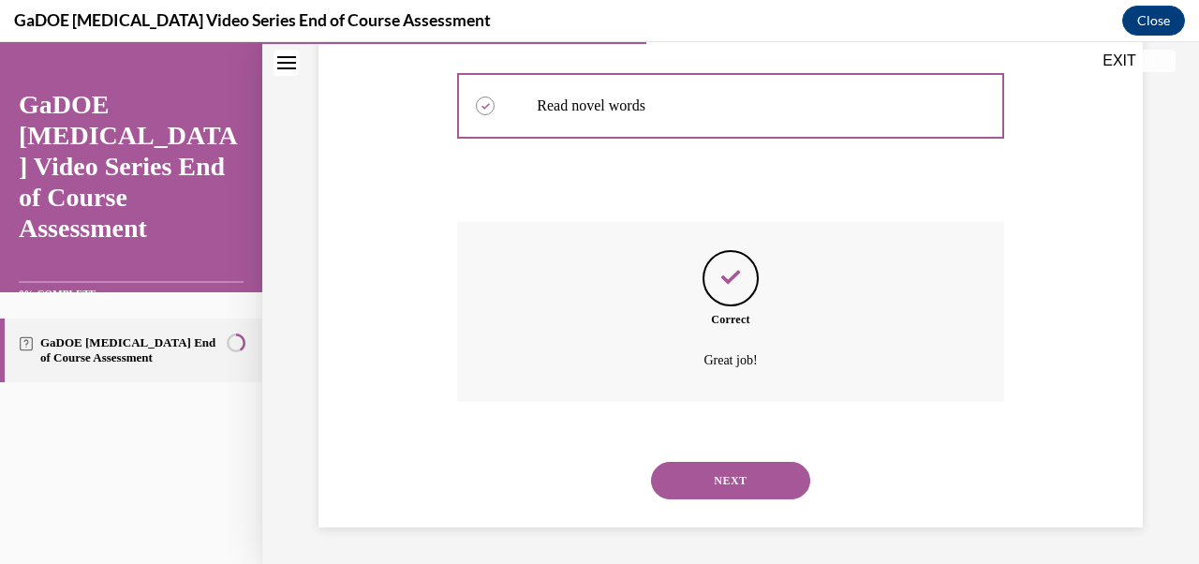
scroll to position [575, 0]
click at [741, 466] on button "NEXT" at bounding box center [730, 479] width 159 height 37
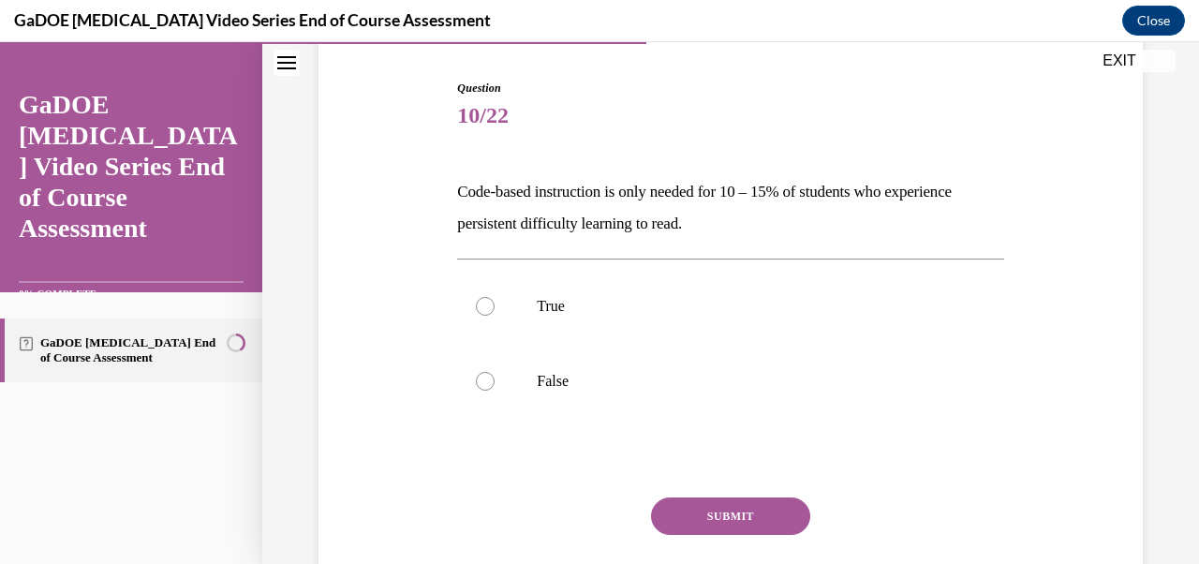
scroll to position [185, 0]
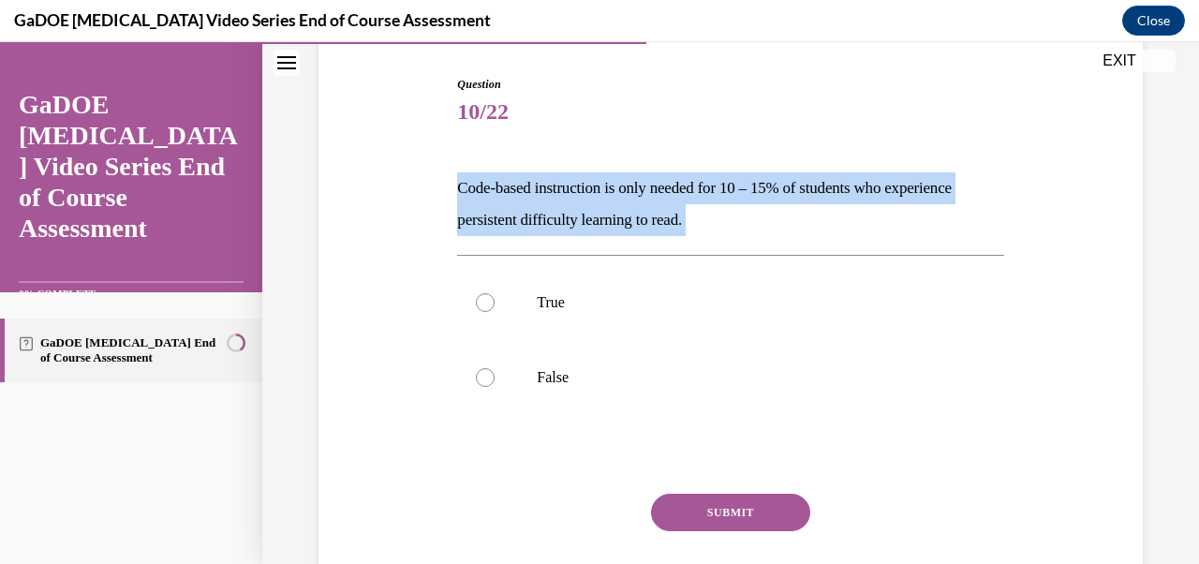
drag, startPoint x: 455, startPoint y: 194, endPoint x: 714, endPoint y: 239, distance: 262.5
click at [714, 239] on div "Question 10/22 Code-based instruction is only needed for 10 – 15% of students w…" at bounding box center [731, 348] width 556 height 600
copy div "Code-based instruction is only needed for 10 – 15% of students who experience p…"
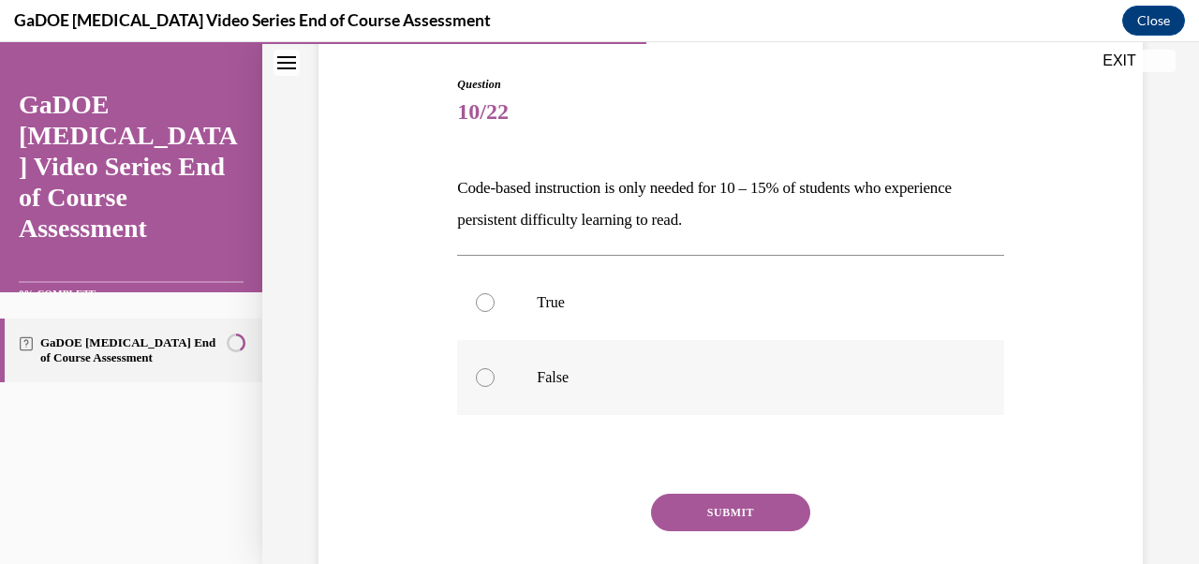
click at [609, 373] on p "False" at bounding box center [747, 377] width 420 height 19
click at [495, 373] on input "False" at bounding box center [485, 377] width 19 height 19
radio input "true"
click at [741, 503] on button "SUBMIT" at bounding box center [730, 512] width 159 height 37
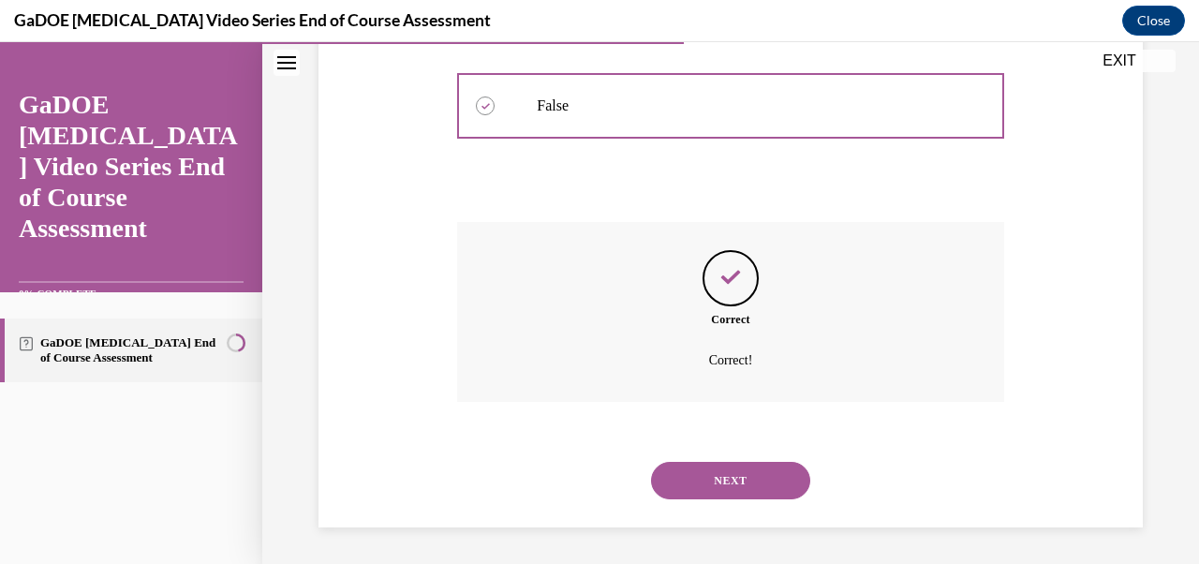
scroll to position [457, 0]
click at [739, 497] on button "NEXT" at bounding box center [730, 479] width 159 height 37
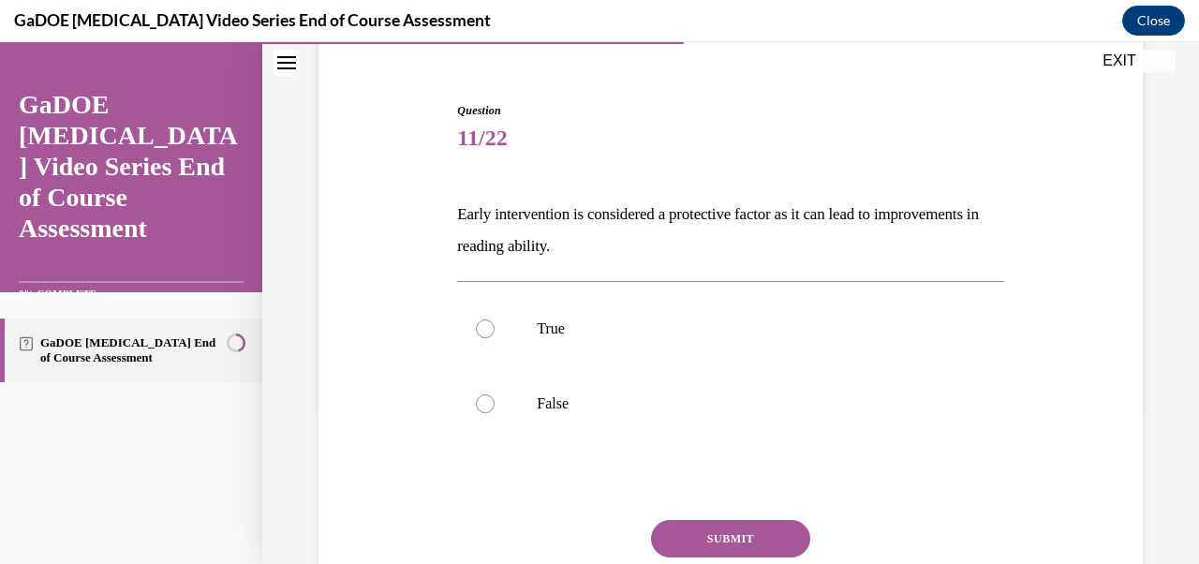
scroll to position [159, 0]
drag, startPoint x: 455, startPoint y: 210, endPoint x: 735, endPoint y: 256, distance: 282.9
click at [735, 257] on div "Question 11/22 Early intervention is considered a protective factor as it can l…" at bounding box center [731, 373] width 556 height 600
copy p "Early intervention is considered a protective factor as it can lead to improvem…"
click at [529, 326] on label "True" at bounding box center [730, 327] width 546 height 75
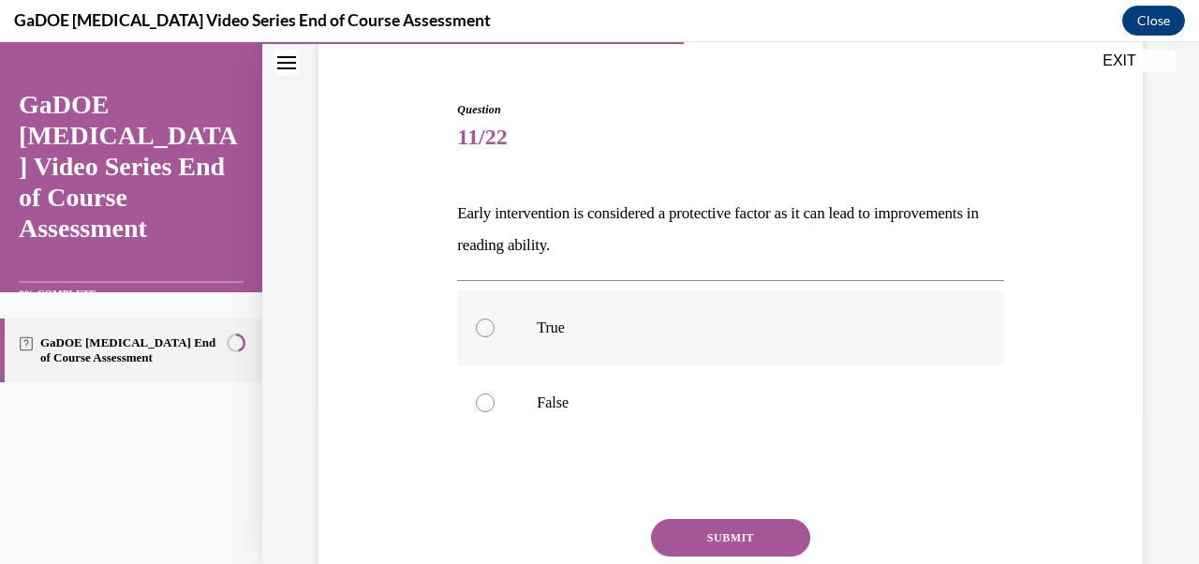
click at [495, 326] on input "True" at bounding box center [485, 328] width 19 height 19
radio input "true"
click at [763, 529] on button "SUBMIT" at bounding box center [730, 537] width 159 height 37
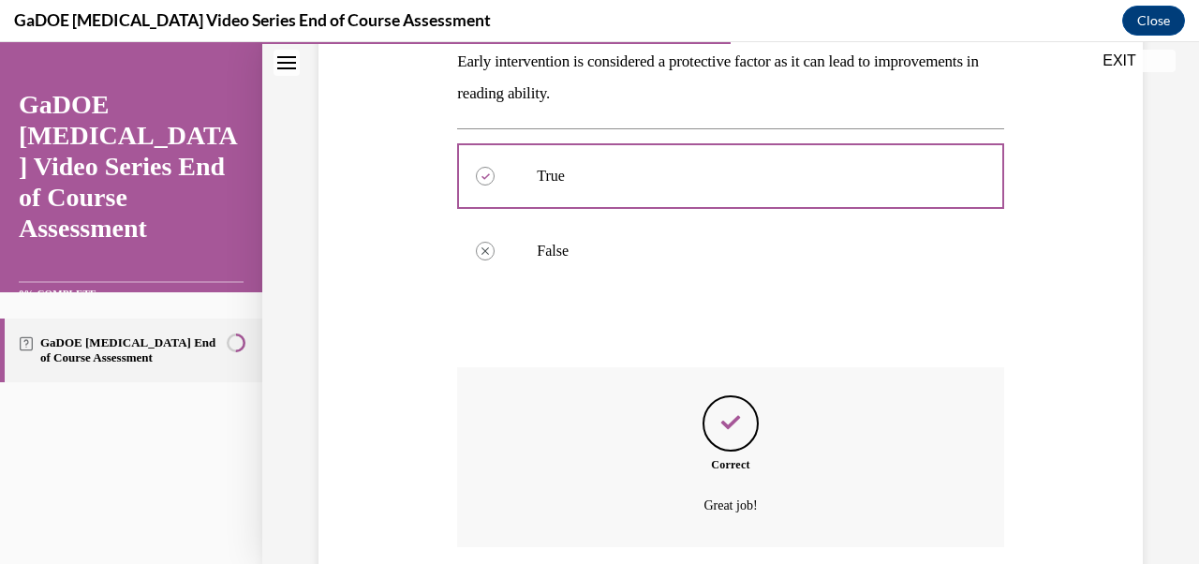
scroll to position [457, 0]
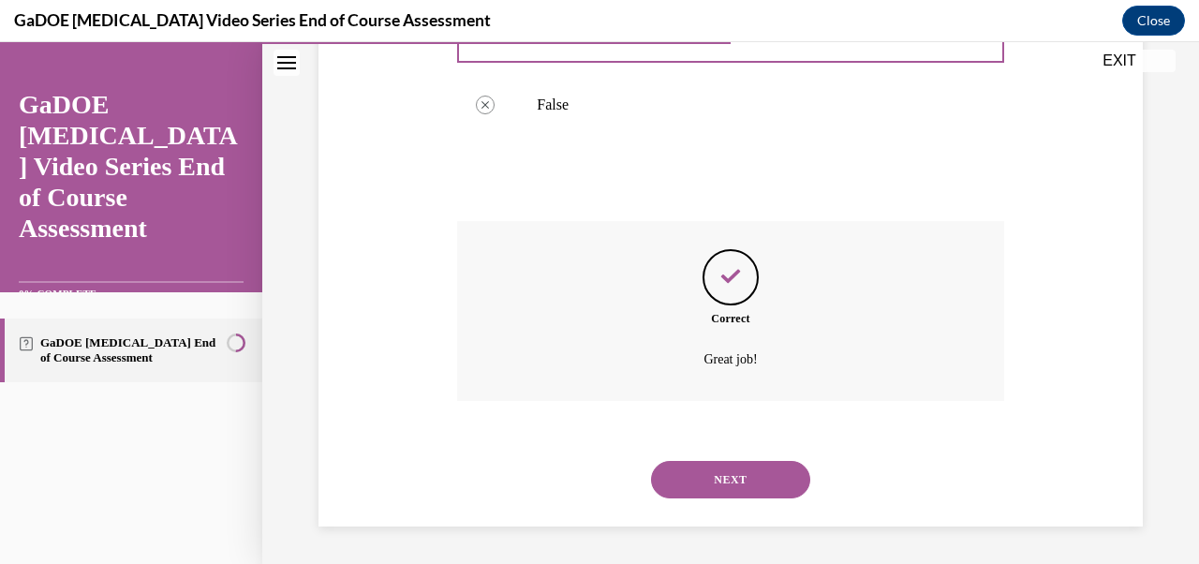
click at [699, 469] on button "NEXT" at bounding box center [730, 479] width 159 height 37
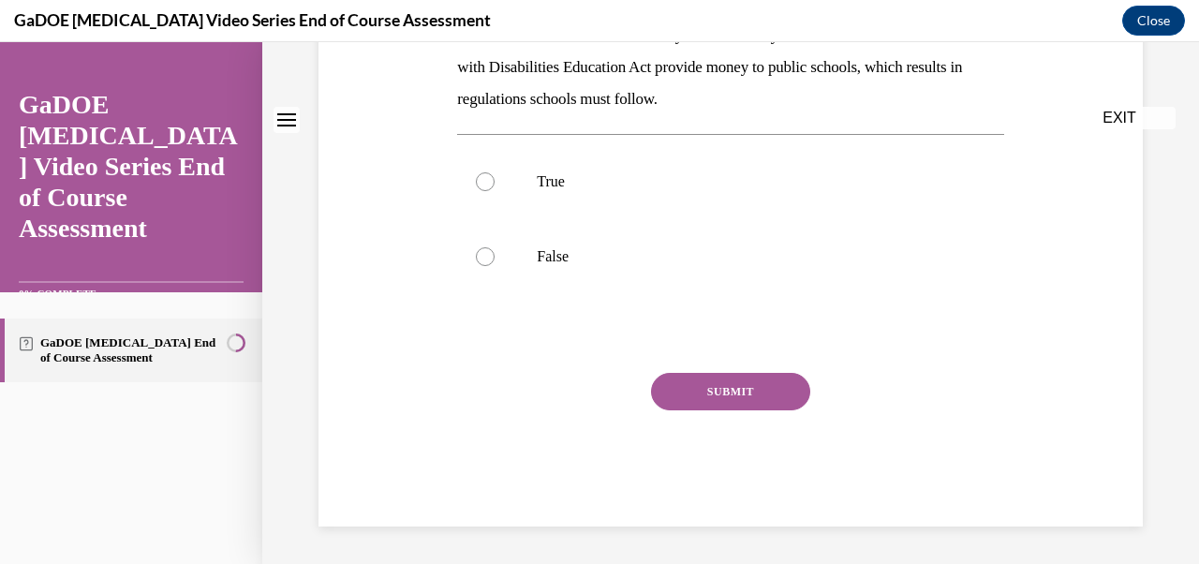
scroll to position [0, 0]
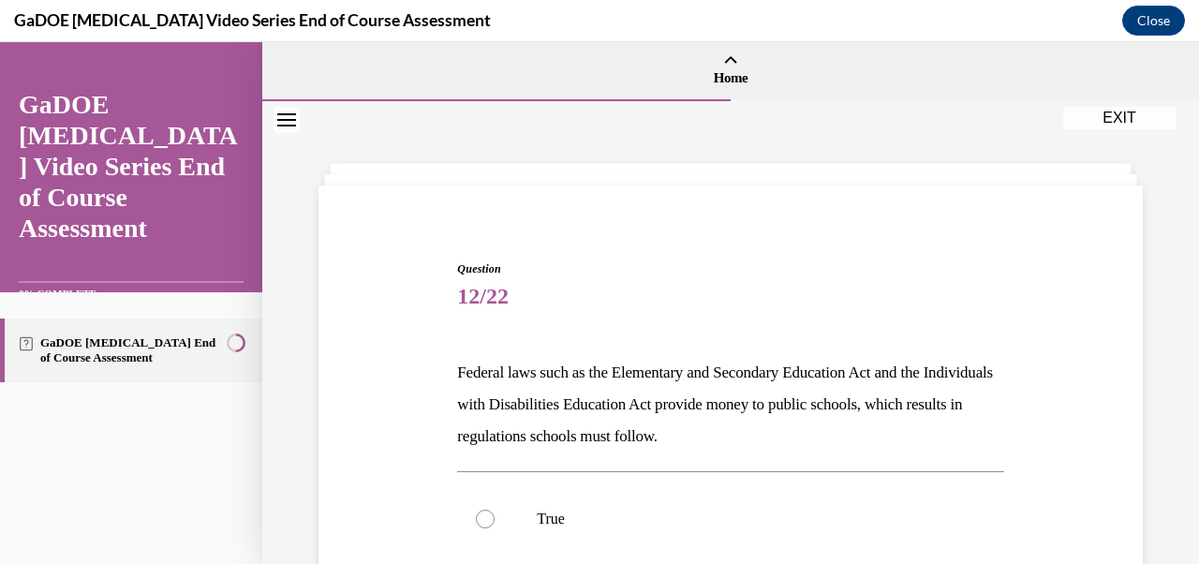
drag, startPoint x: 806, startPoint y: 443, endPoint x: 380, endPoint y: 379, distance: 430.1
click at [380, 379] on div "Question 12/22 Federal laws such as the Elementary and Secondary Education Act …" at bounding box center [731, 534] width 834 height 660
copy p "Federal laws such as the Elementary and Secondary Education Act and the Individ…"
click at [553, 531] on label "True" at bounding box center [730, 519] width 546 height 75
click at [495, 528] on input "True" at bounding box center [485, 519] width 19 height 19
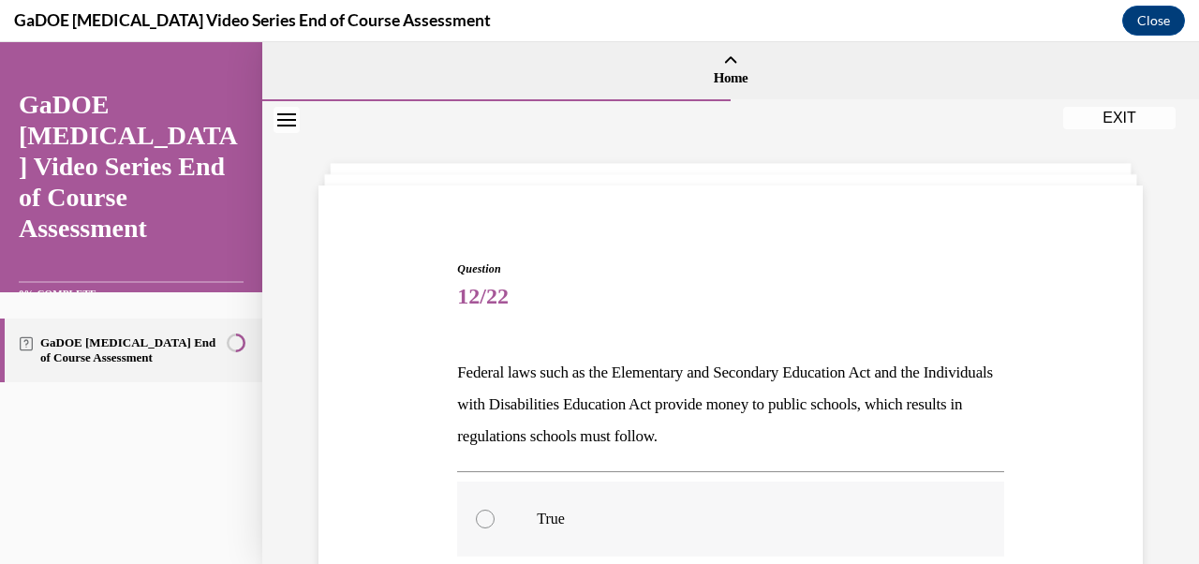
radio input "true"
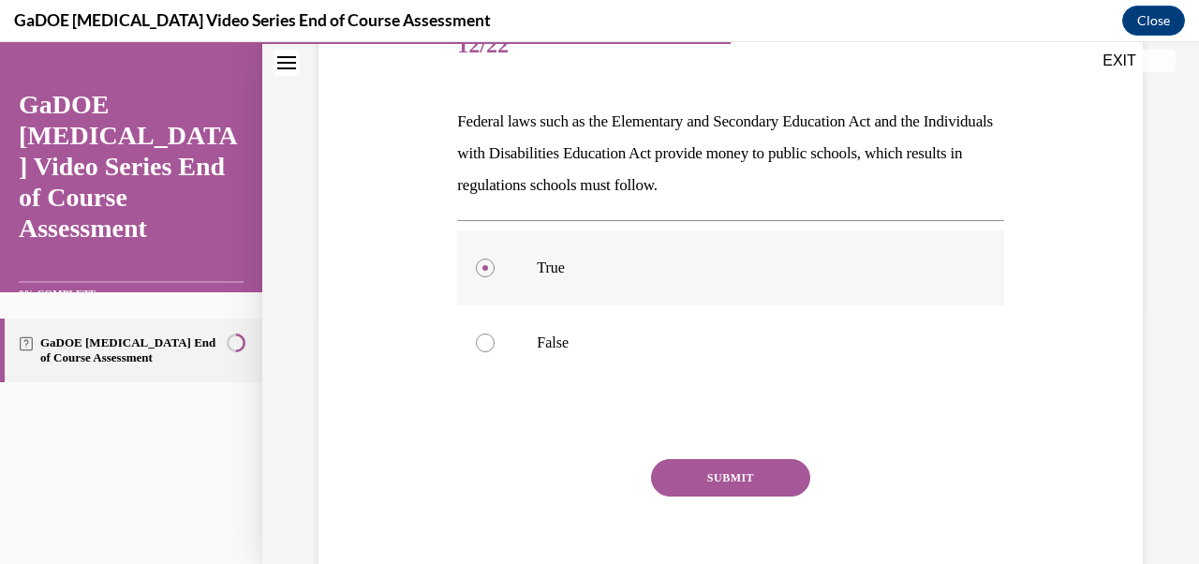
scroll to position [337, 0]
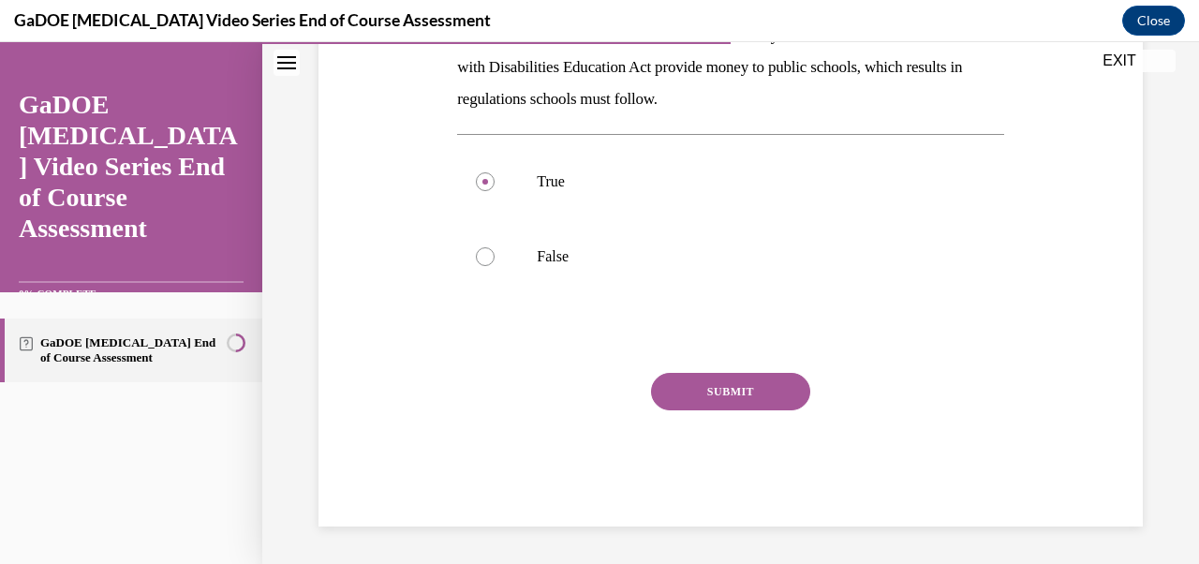
click at [654, 417] on div "SUBMIT" at bounding box center [730, 420] width 546 height 94
click at [676, 405] on button "SUBMIT" at bounding box center [730, 391] width 159 height 37
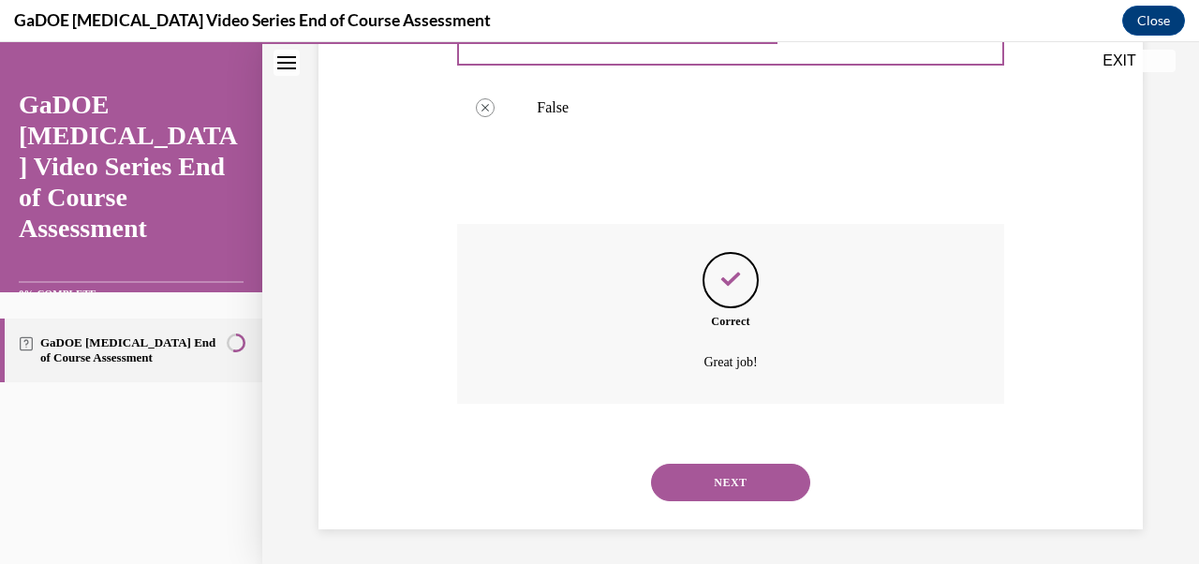
scroll to position [489, 0]
click at [703, 470] on button "NEXT" at bounding box center [730, 479] width 159 height 37
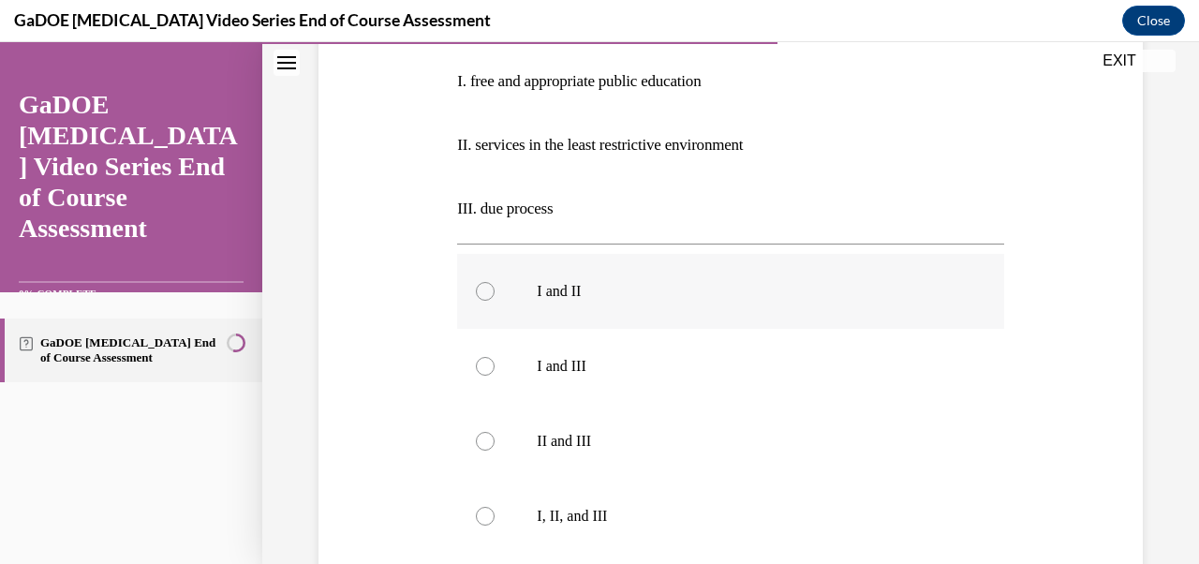
scroll to position [389, 0]
click at [487, 530] on label "I, II, and III" at bounding box center [730, 514] width 546 height 75
click at [487, 524] on input "I, II, and III" at bounding box center [485, 514] width 19 height 19
radio input "true"
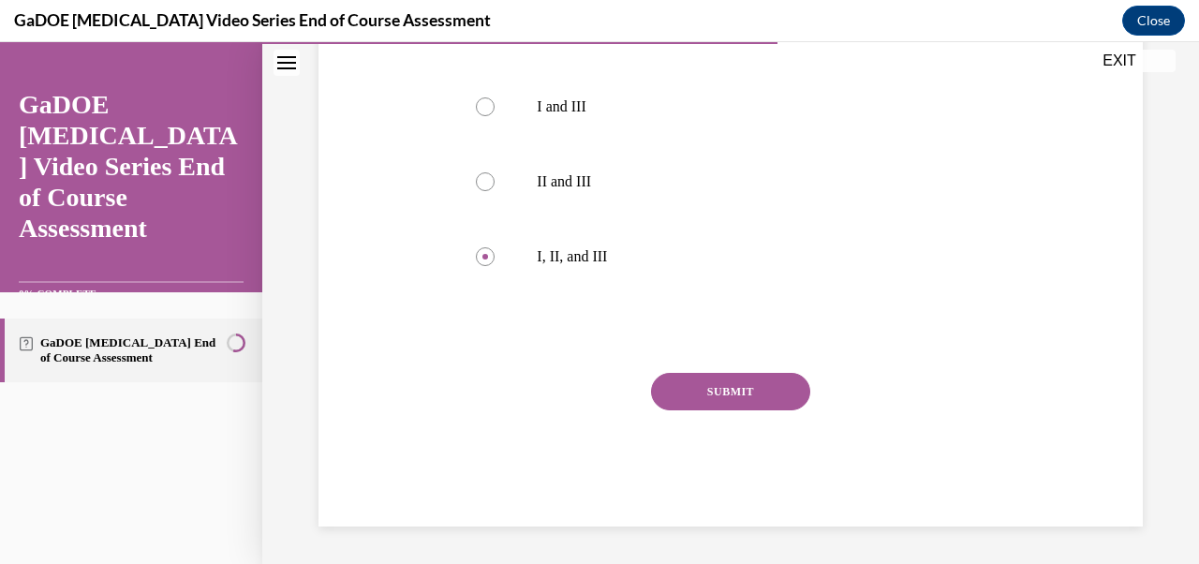
click at [762, 408] on button "SUBMIT" at bounding box center [730, 391] width 159 height 37
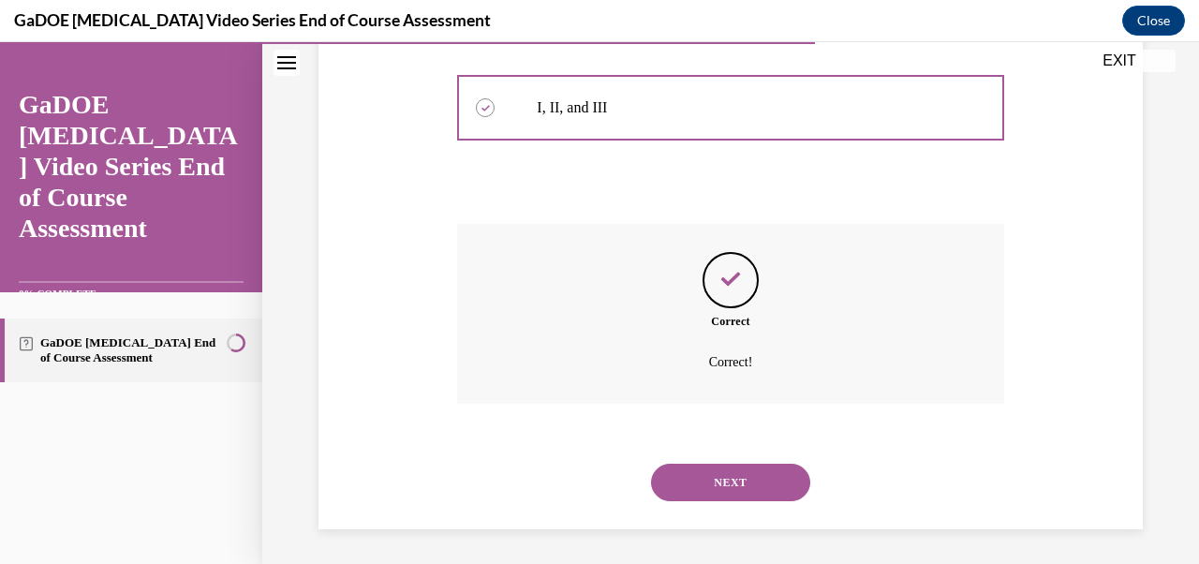
scroll to position [798, 0]
click at [738, 491] on button "NEXT" at bounding box center [730, 479] width 159 height 37
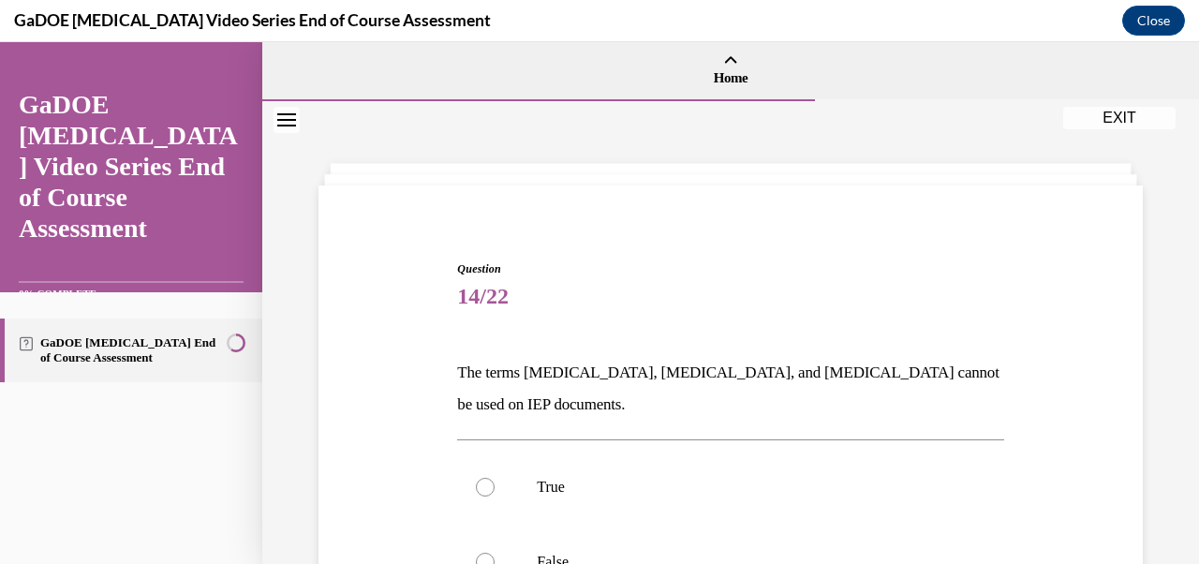
scroll to position [215, 0]
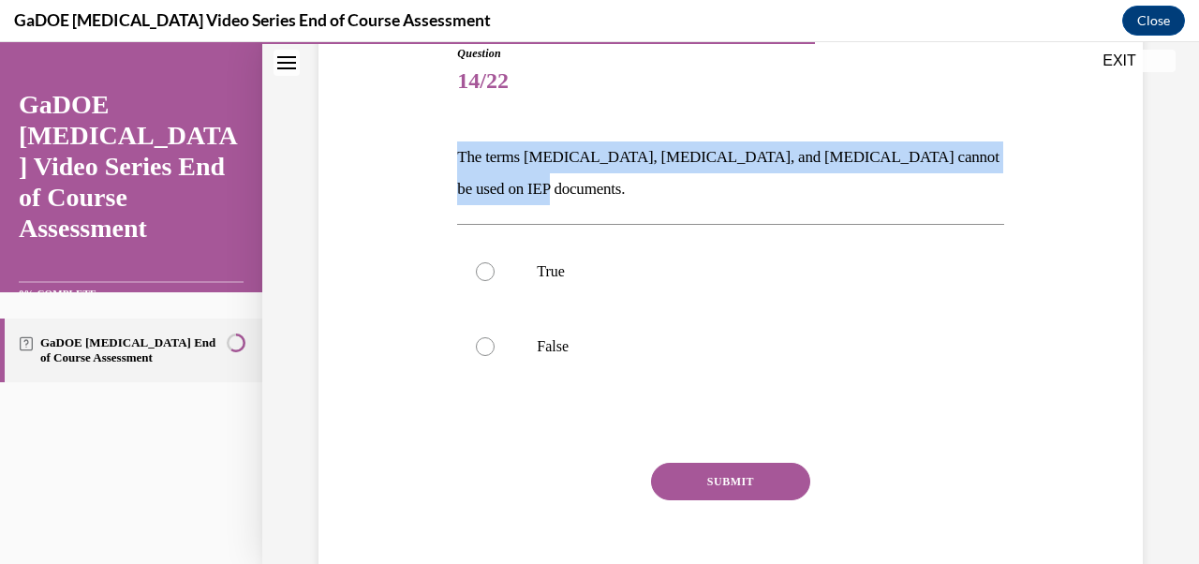
drag, startPoint x: 455, startPoint y: 155, endPoint x: 577, endPoint y: 183, distance: 125.0
click at [577, 183] on div "Question 14/22 The terms dyslexia, dyscalculia, and dysgraphia cannot be used o…" at bounding box center [731, 317] width 556 height 600
copy p "The terms dyslexia, dyscalculia, and dysgraphia cannot be used on IEP documents."
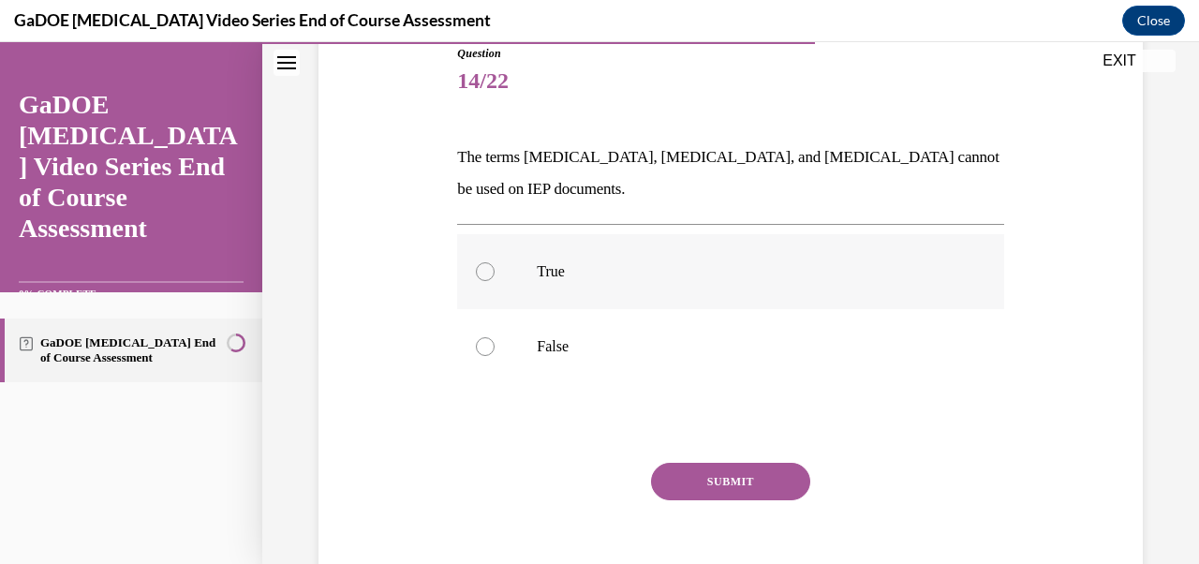
click at [526, 258] on label "True" at bounding box center [730, 271] width 546 height 75
click at [495, 262] on input "True" at bounding box center [485, 271] width 19 height 19
radio input "true"
click at [520, 353] on label "False" at bounding box center [730, 346] width 546 height 75
click at [495, 353] on input "False" at bounding box center [485, 346] width 19 height 19
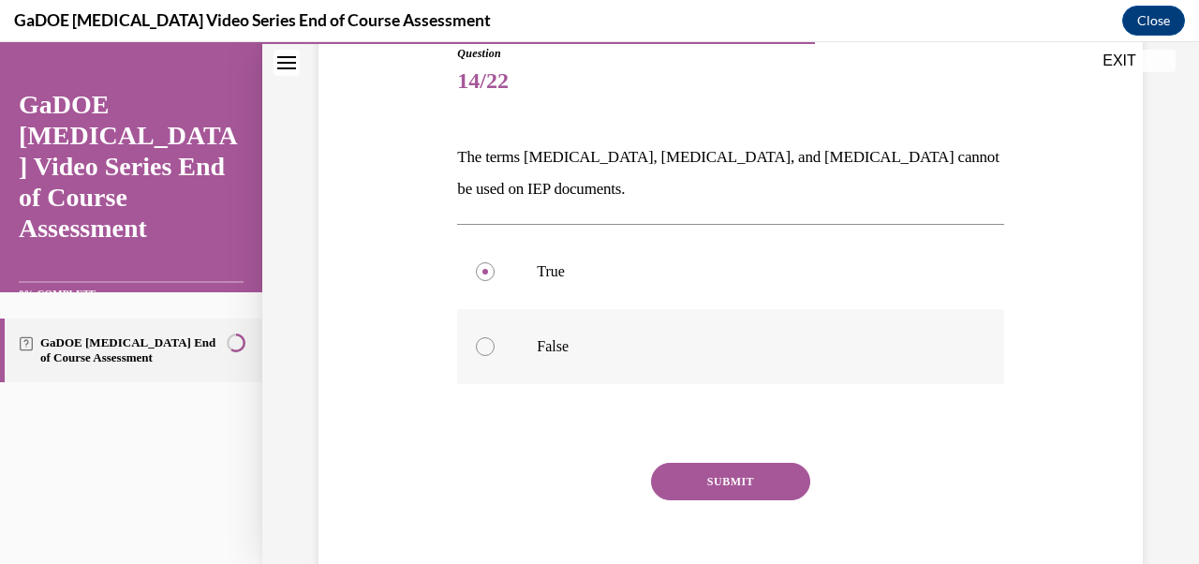
radio input "true"
click at [752, 470] on button "SUBMIT" at bounding box center [730, 481] width 159 height 37
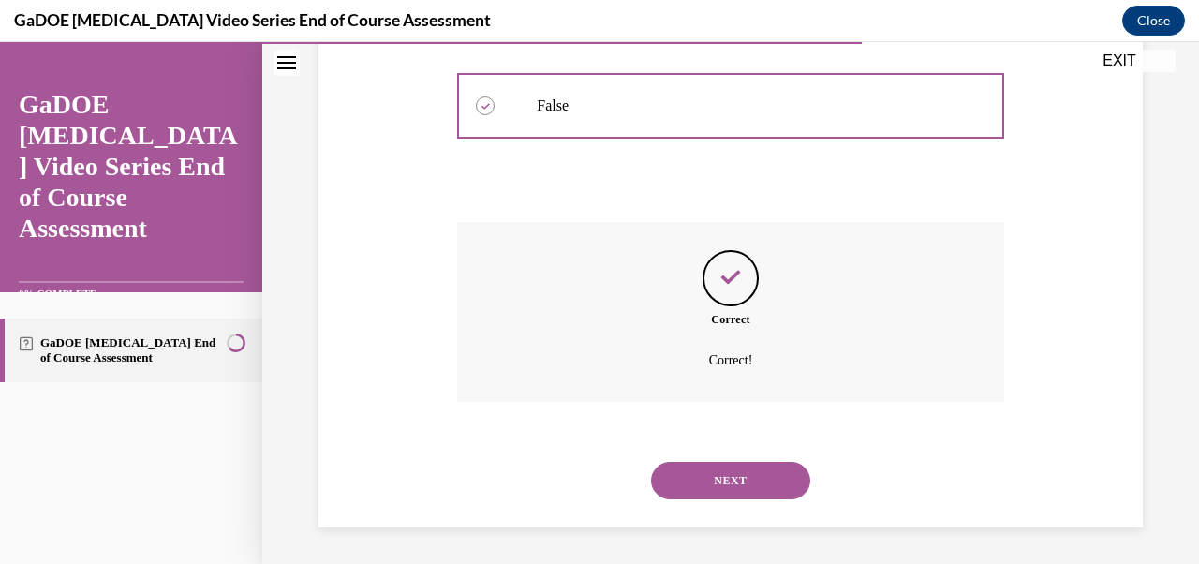
scroll to position [457, 0]
click at [750, 490] on button "NEXT" at bounding box center [730, 479] width 159 height 37
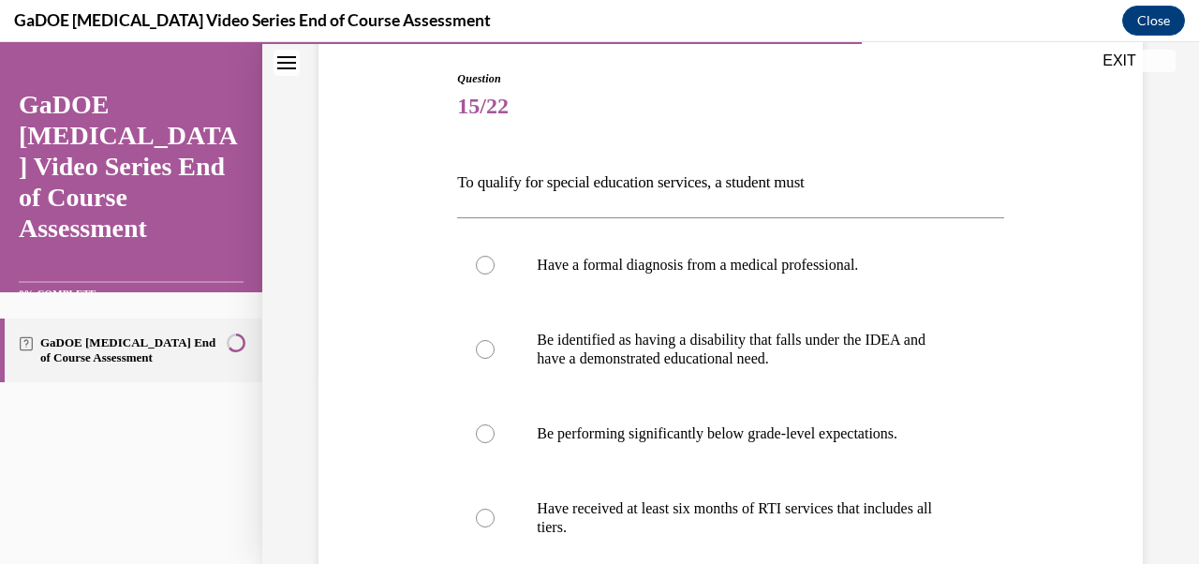
scroll to position [193, 0]
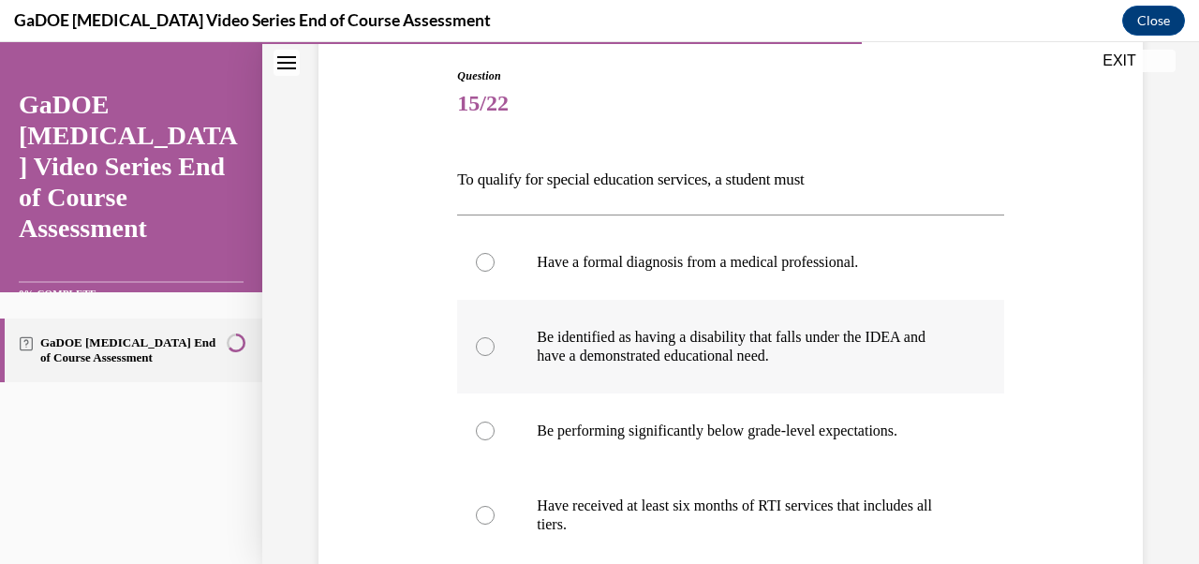
click at [492, 349] on div at bounding box center [485, 346] width 19 height 19
click at [492, 349] on input "Be identified as having a disability that falls under the IDEA and have a demon…" at bounding box center [485, 346] width 19 height 19
radio input "true"
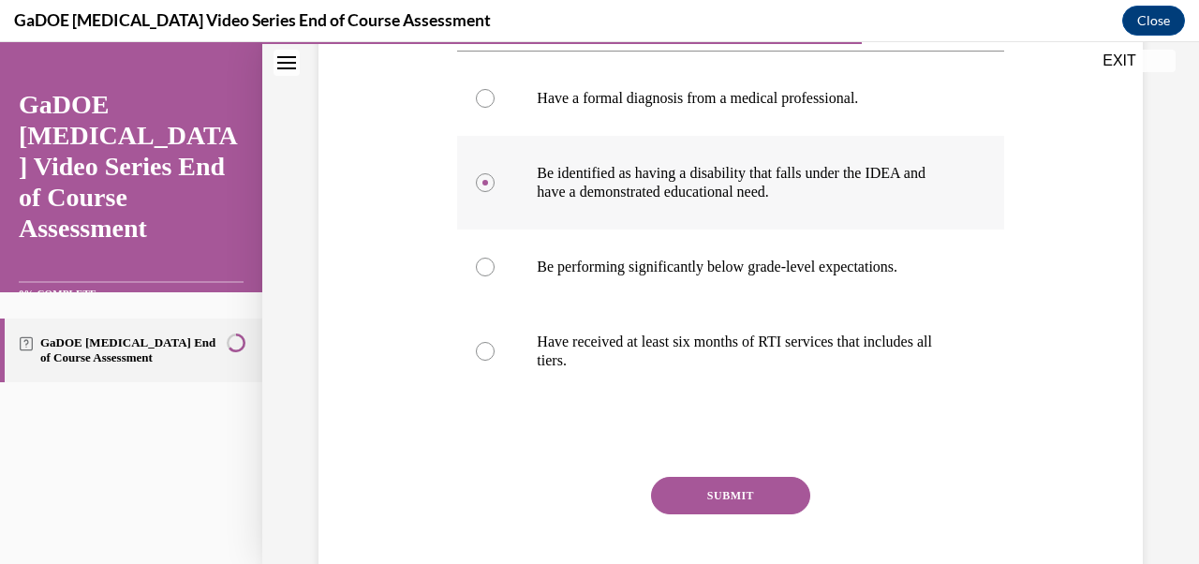
scroll to position [362, 0]
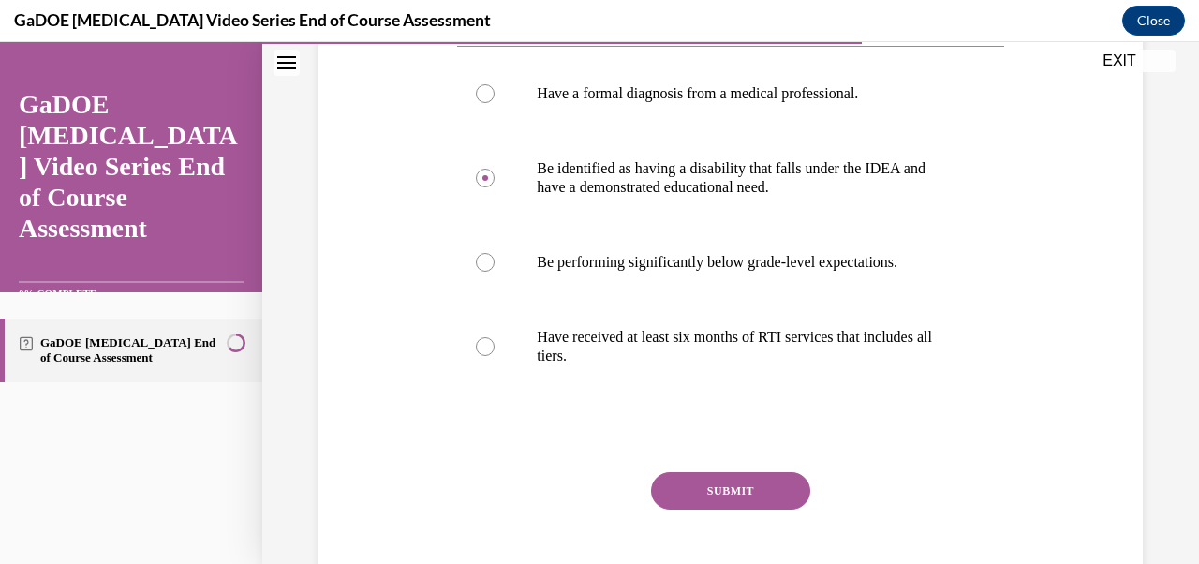
click at [680, 489] on button "SUBMIT" at bounding box center [730, 490] width 159 height 37
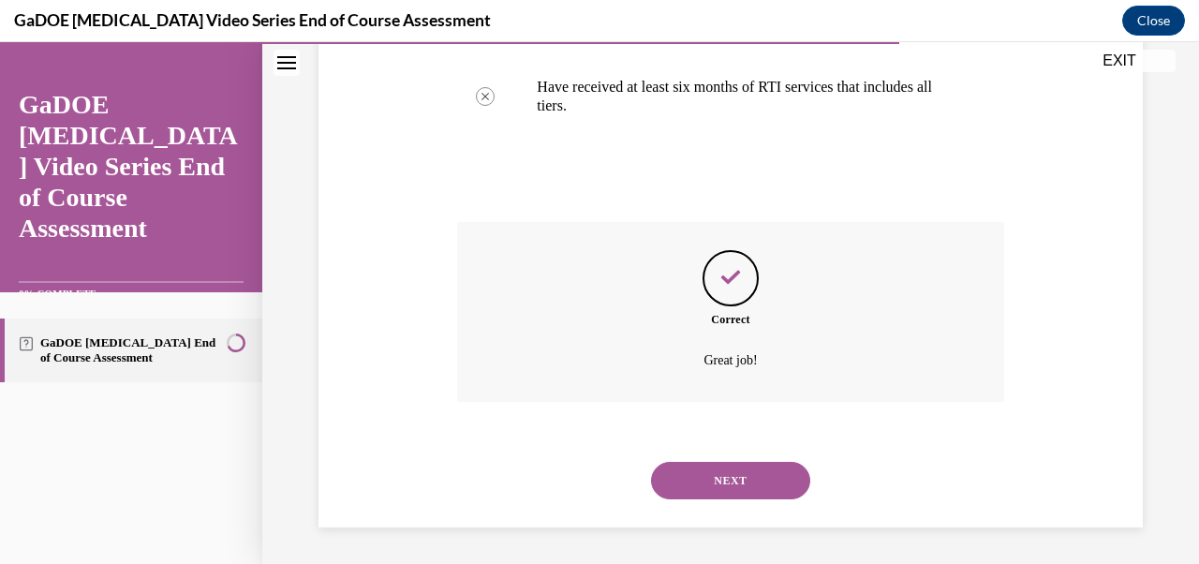
scroll to position [613, 0]
click at [680, 489] on button "NEXT" at bounding box center [730, 479] width 159 height 37
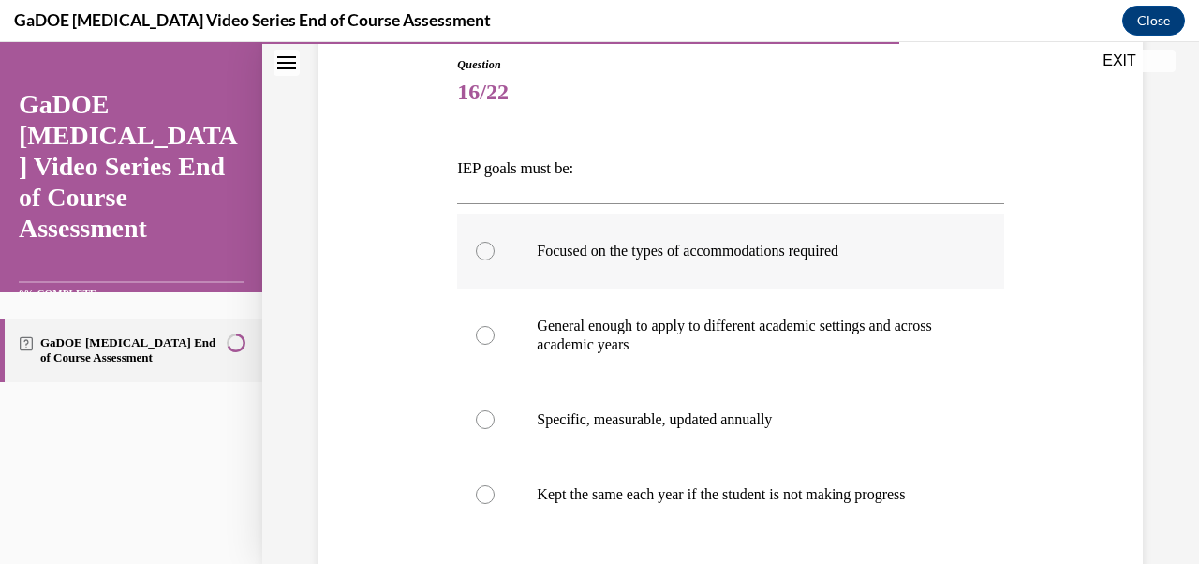
scroll to position [206, 0]
click at [681, 408] on p "Specific, measurable, updated annually" at bounding box center [747, 417] width 420 height 19
click at [495, 408] on input "Specific, measurable, updated annually" at bounding box center [485, 417] width 19 height 19
radio input "true"
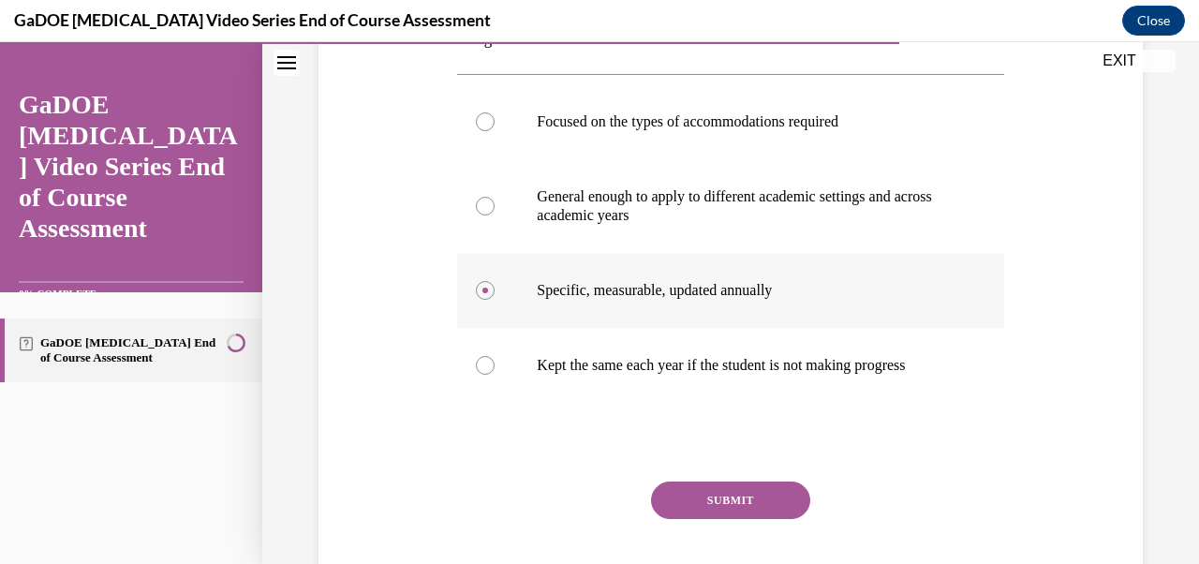
scroll to position [334, 0]
click at [760, 503] on button "SUBMIT" at bounding box center [730, 499] width 159 height 37
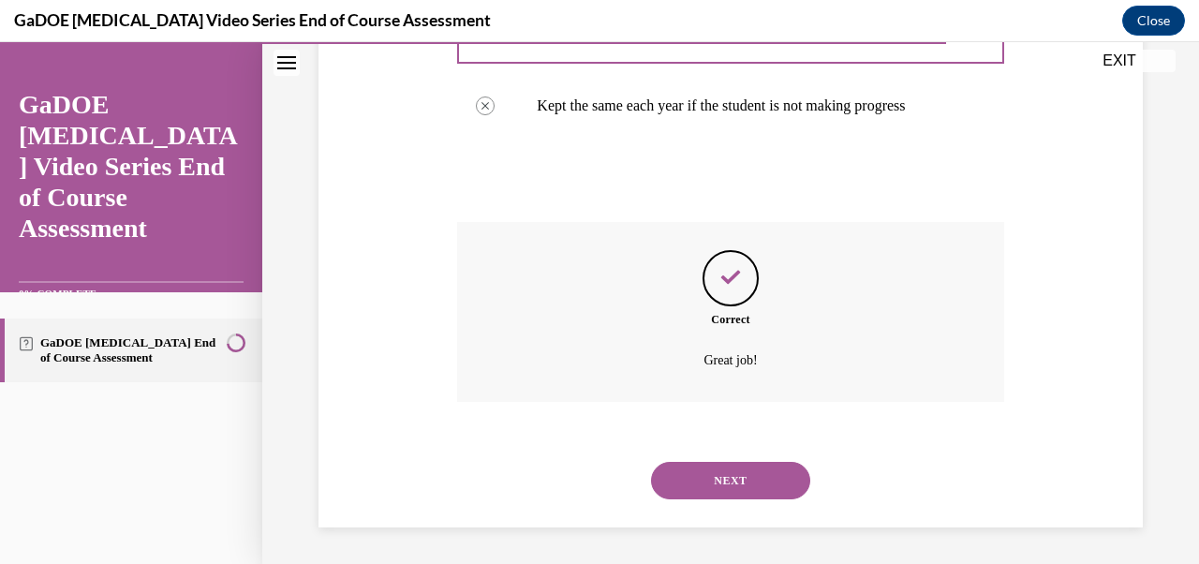
scroll to position [594, 0]
click at [760, 503] on div "NEXT" at bounding box center [730, 479] width 546 height 75
click at [750, 468] on button "NEXT" at bounding box center [730, 479] width 159 height 37
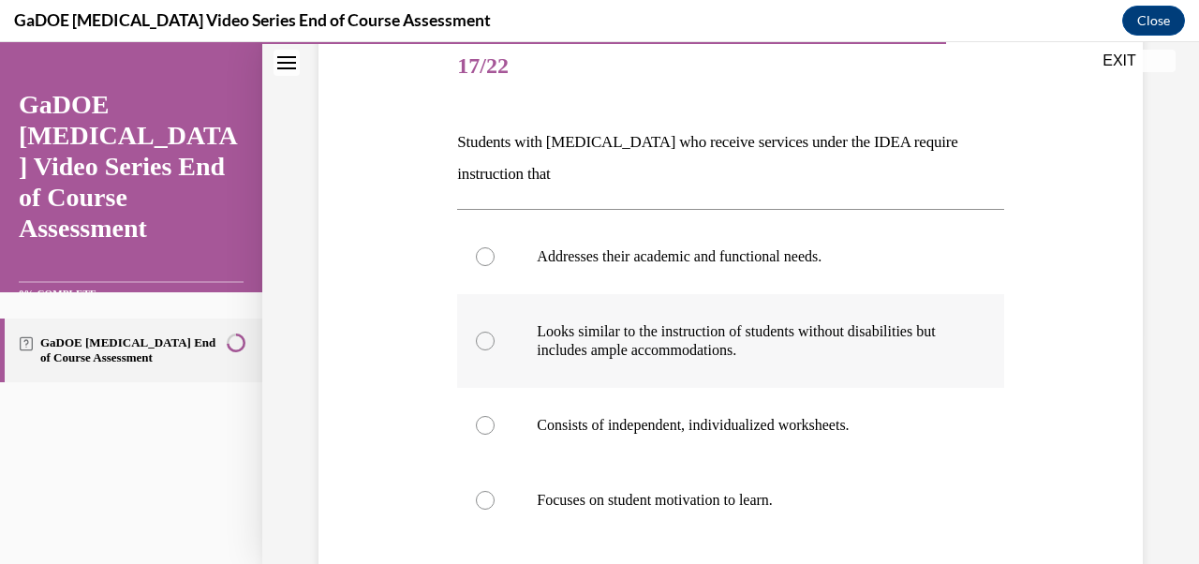
scroll to position [270, 0]
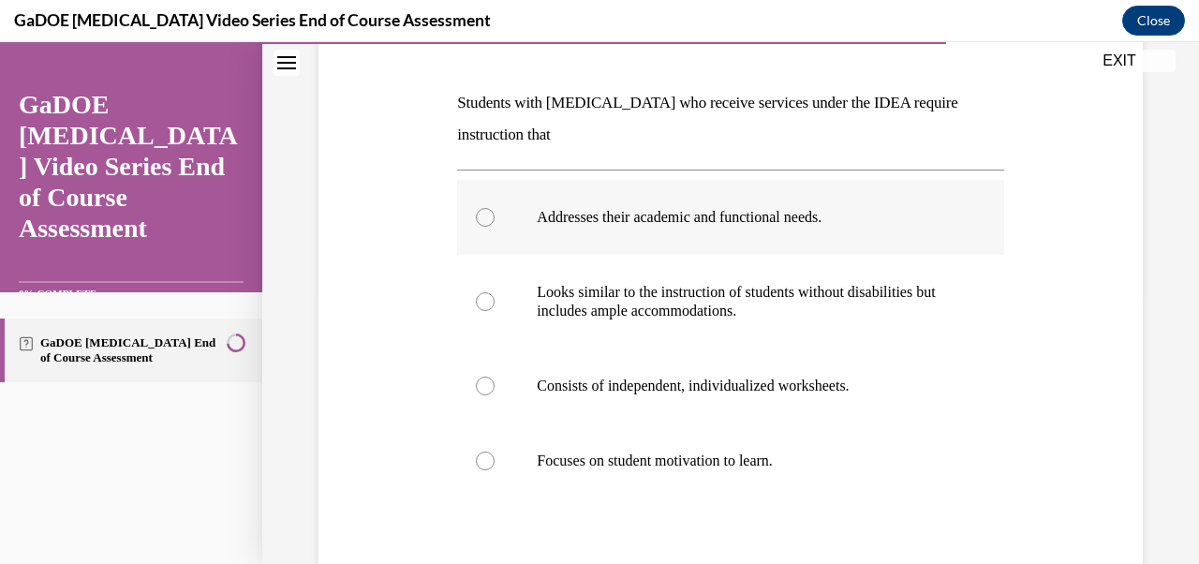
click at [472, 216] on label "Addresses their academic and functional needs." at bounding box center [730, 217] width 546 height 75
click at [476, 216] on input "Addresses their academic and functional needs." at bounding box center [485, 217] width 19 height 19
radio input "true"
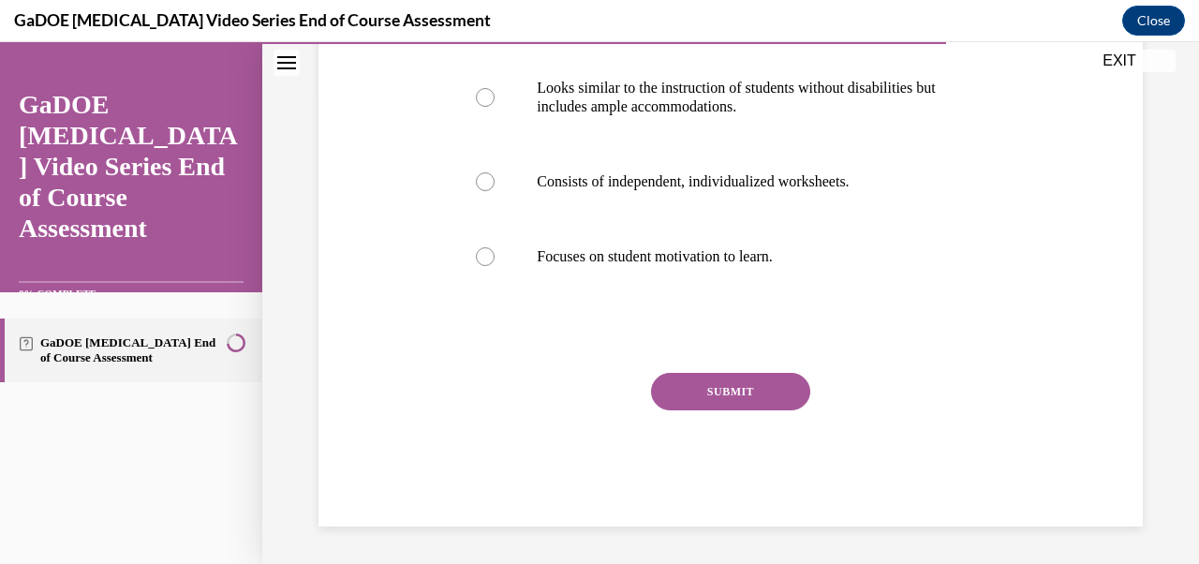
click at [708, 398] on button "SUBMIT" at bounding box center [730, 391] width 159 height 37
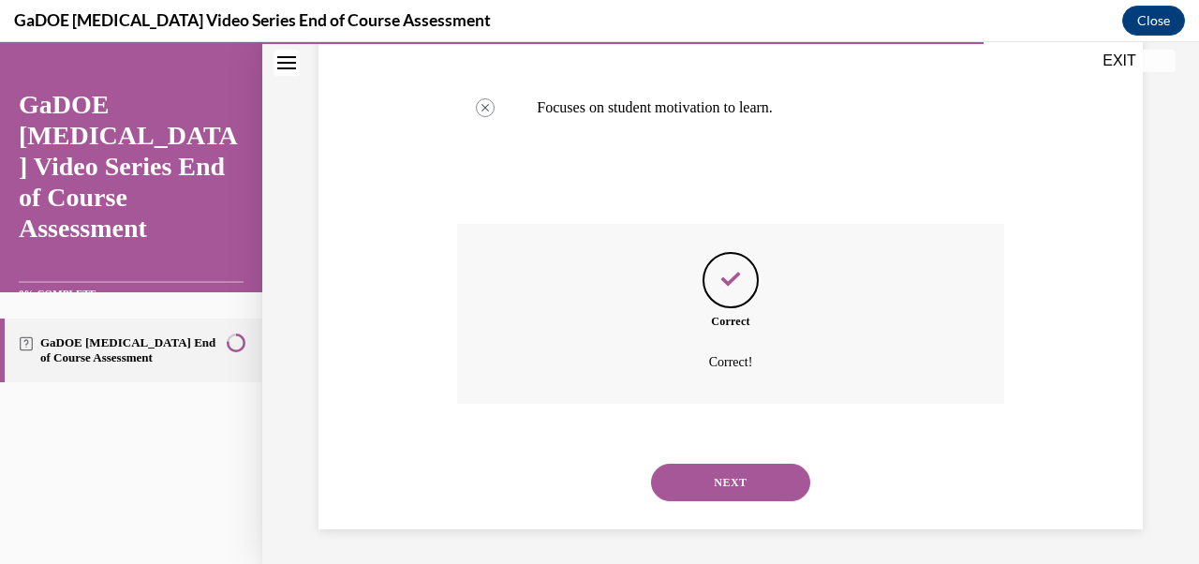
scroll to position [626, 0]
click at [705, 469] on button "NEXT" at bounding box center [730, 479] width 159 height 37
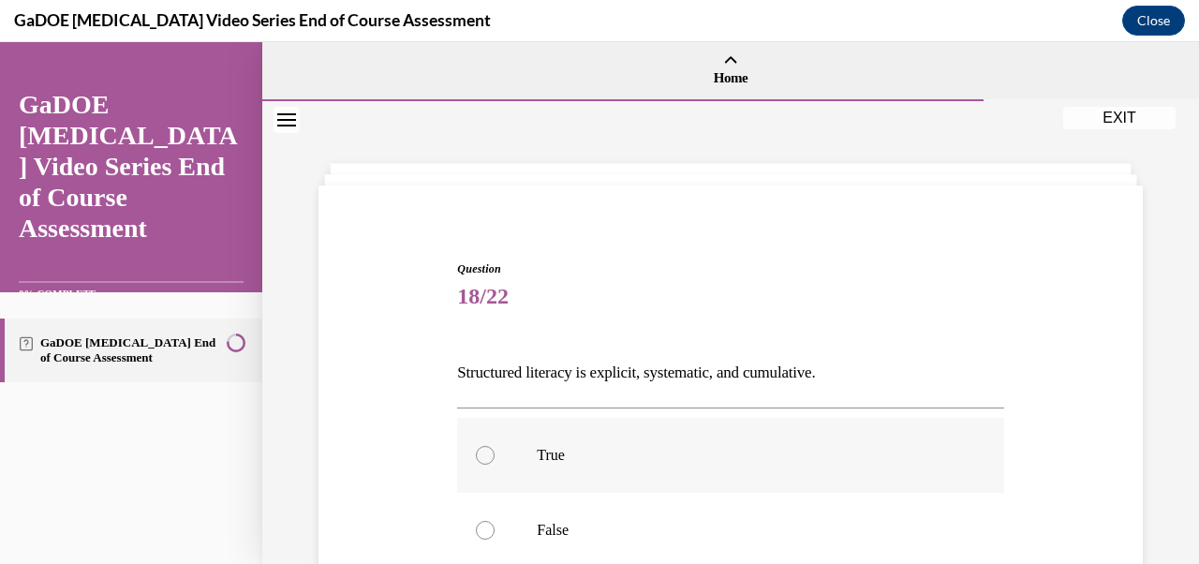
click at [495, 463] on label "True" at bounding box center [730, 455] width 546 height 75
click at [495, 463] on input "True" at bounding box center [485, 455] width 19 height 19
radio input "true"
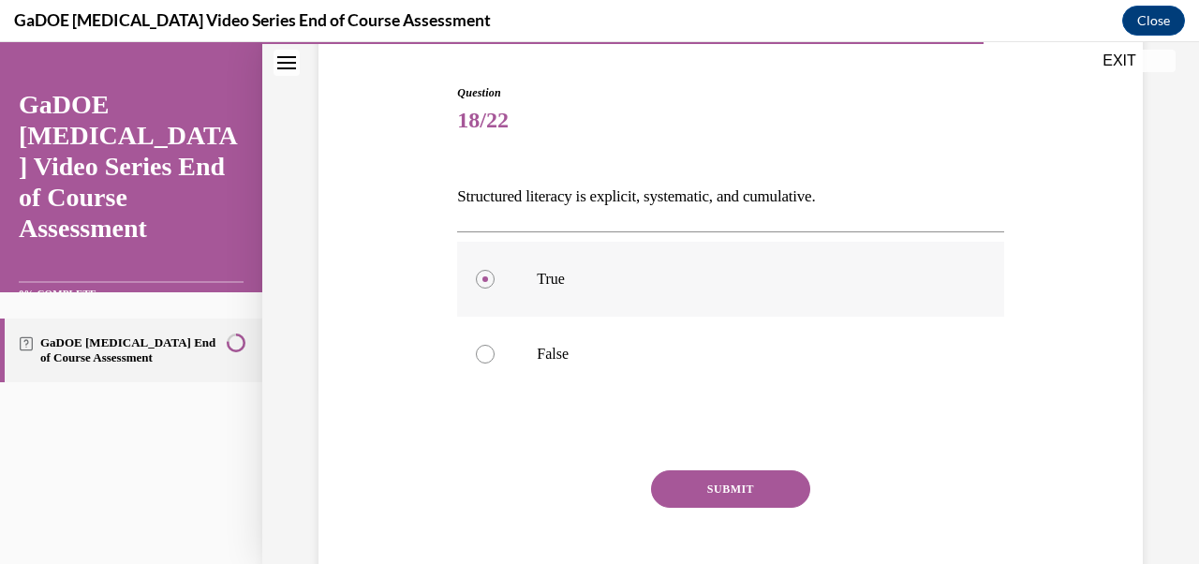
scroll to position [178, 0]
click at [726, 484] on button "SUBMIT" at bounding box center [730, 486] width 159 height 37
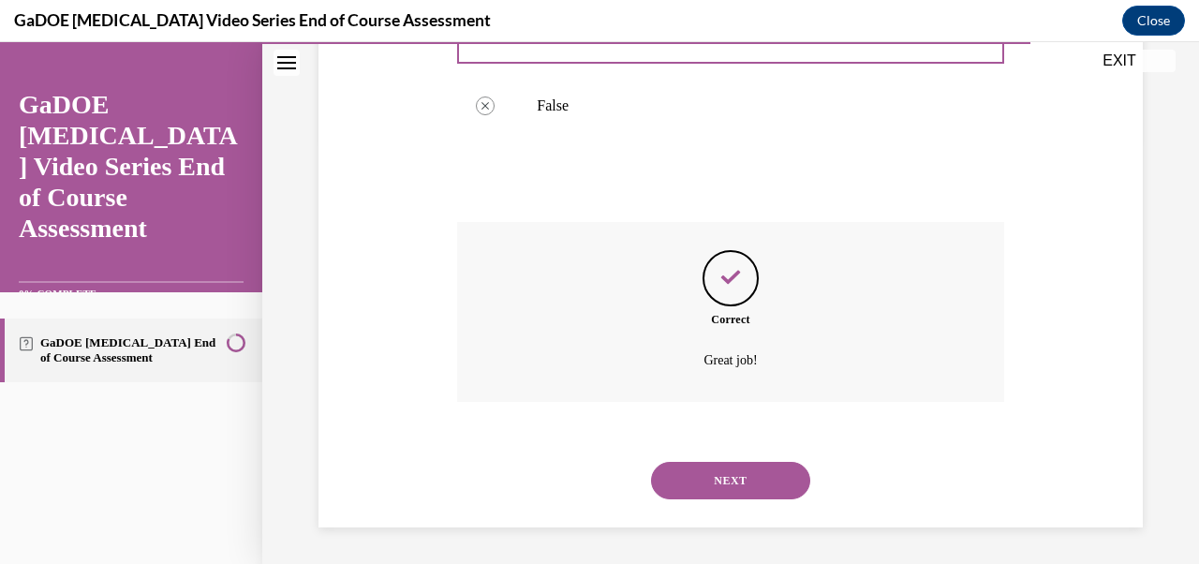
scroll to position [425, 0]
click at [726, 484] on button "NEXT" at bounding box center [730, 479] width 159 height 37
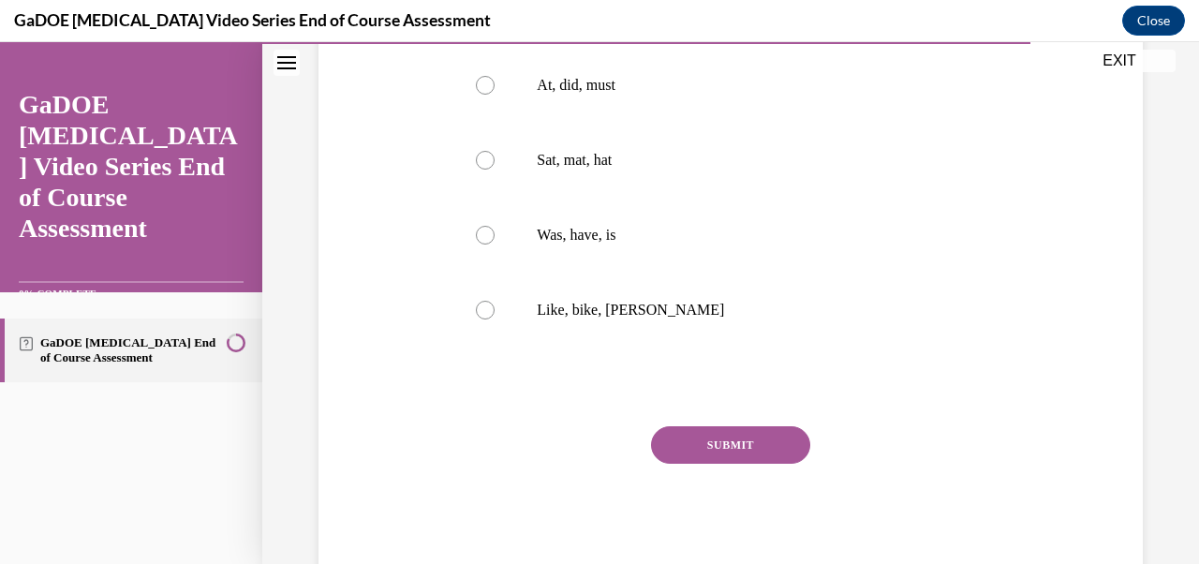
scroll to position [378, 0]
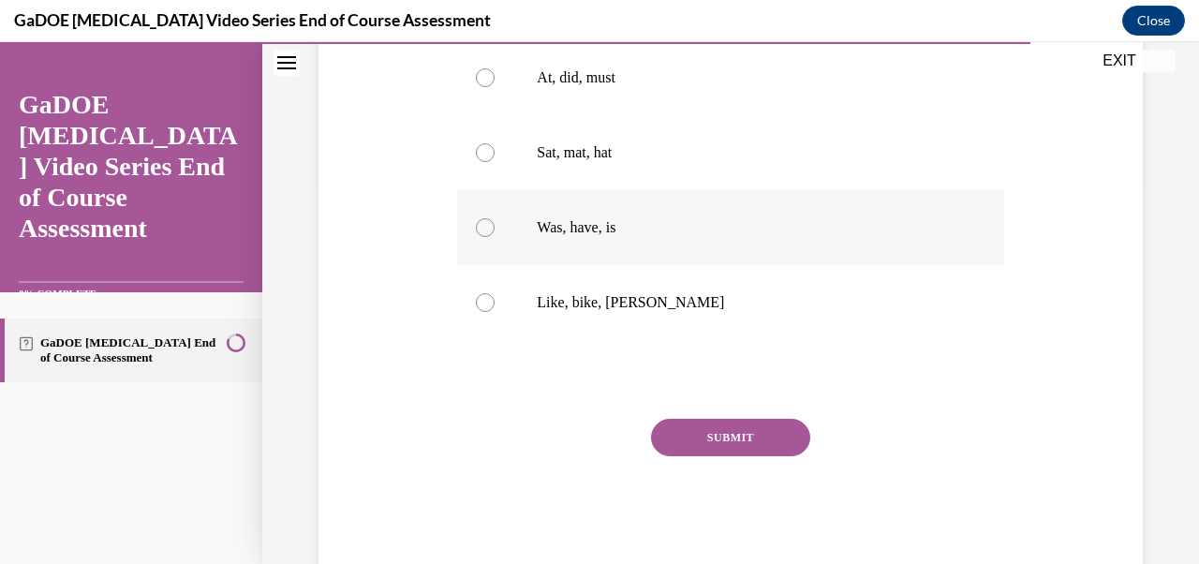
click at [619, 236] on p "Was, have, is" at bounding box center [747, 227] width 420 height 19
click at [495, 236] on input "Was, have, is" at bounding box center [485, 227] width 19 height 19
radio input "true"
click at [731, 435] on button "SUBMIT" at bounding box center [730, 437] width 159 height 37
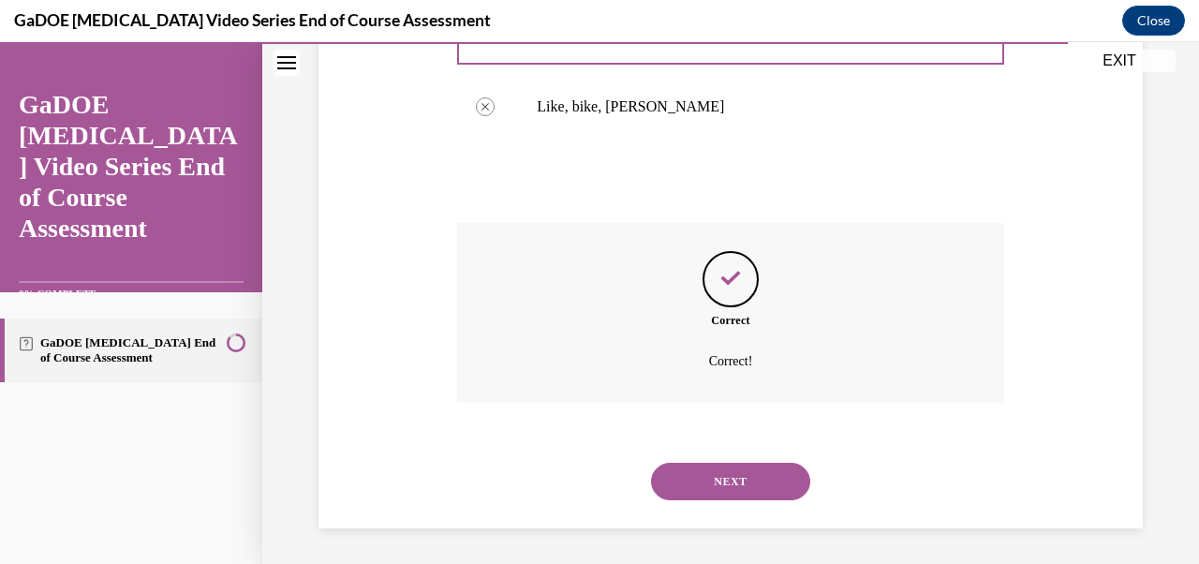
scroll to position [575, 0]
click at [733, 488] on button "NEXT" at bounding box center [730, 479] width 159 height 37
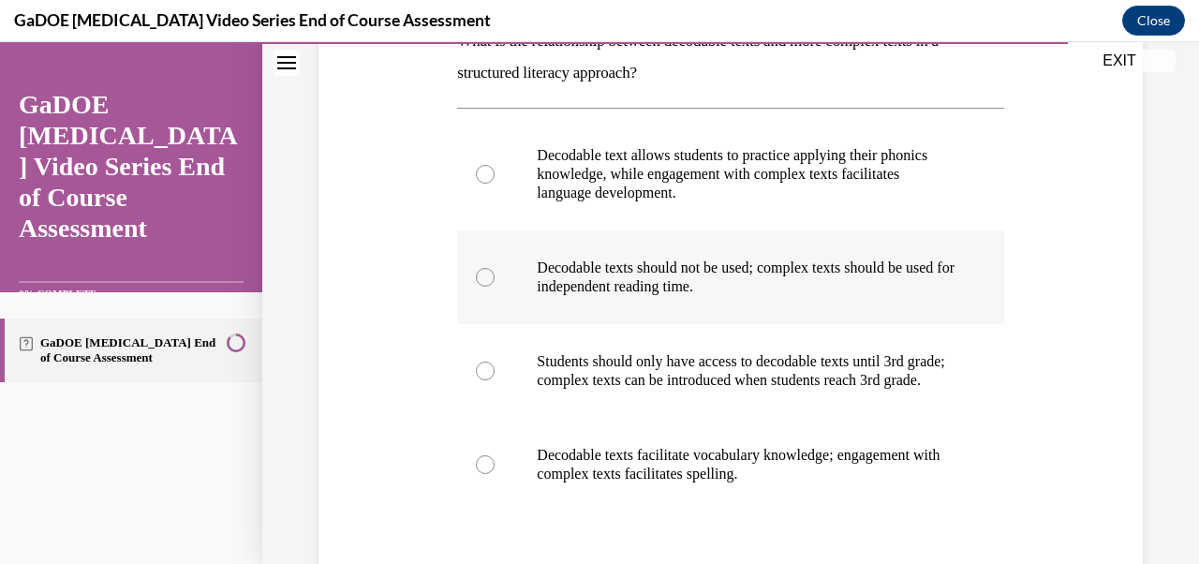
scroll to position [334, 0]
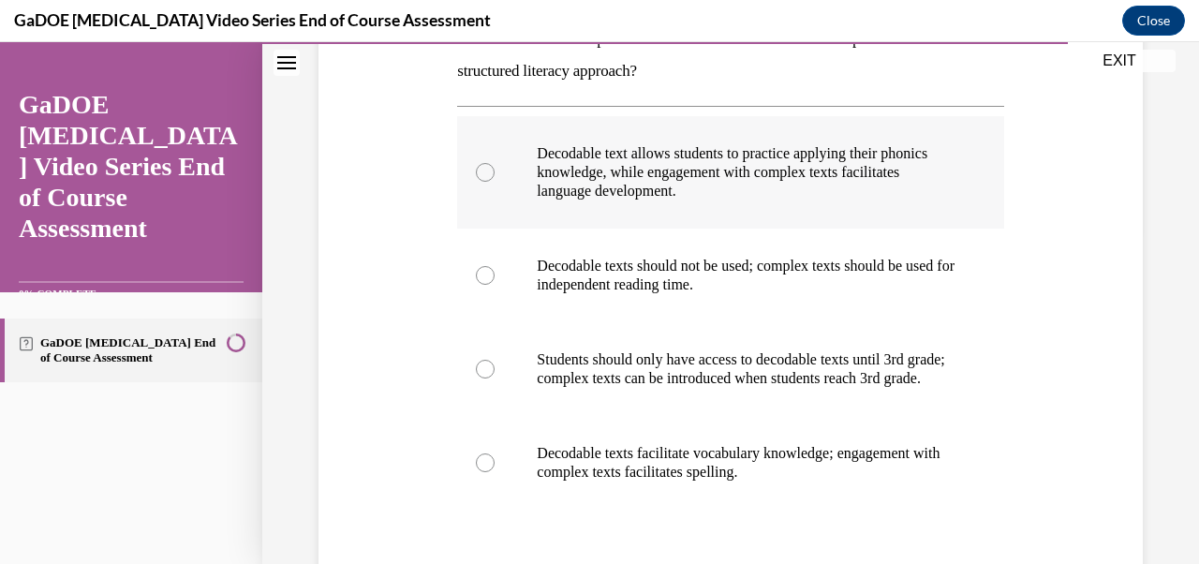
click at [483, 178] on div at bounding box center [485, 172] width 19 height 19
click at [483, 178] on input "Decodable text allows students to practice applying their phonics knowledge, wh…" at bounding box center [485, 172] width 19 height 19
radio input "true"
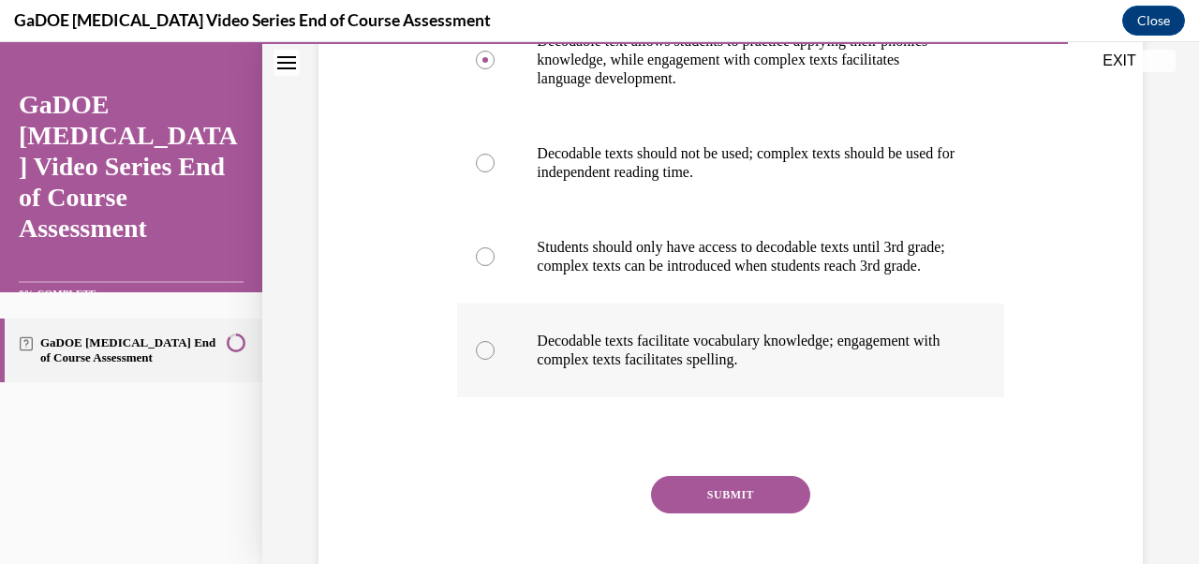
scroll to position [477, 0]
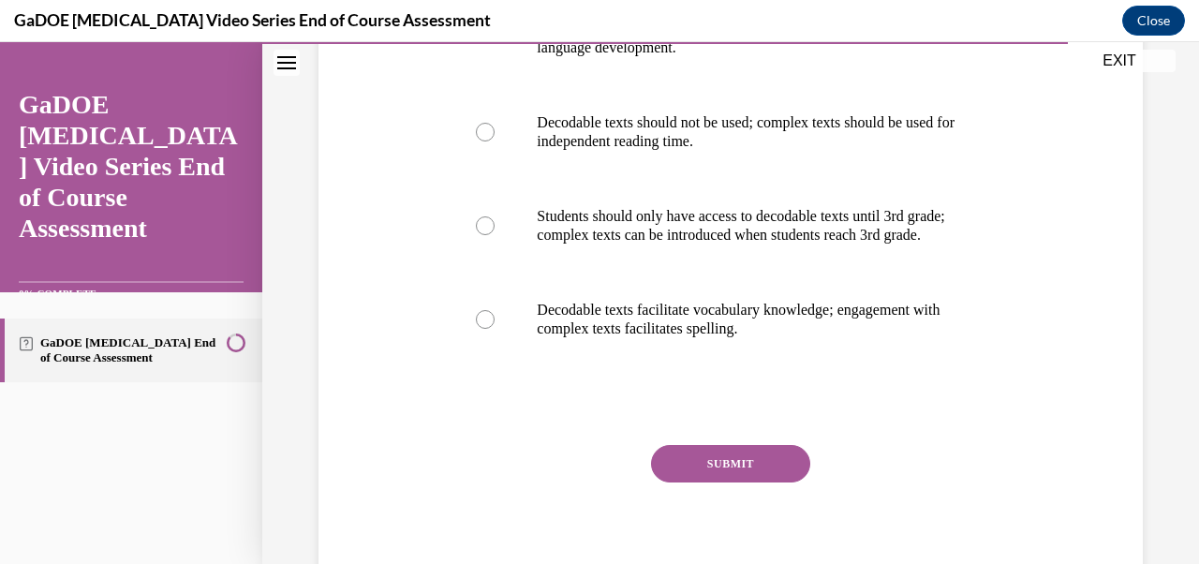
click at [683, 482] on button "SUBMIT" at bounding box center [730, 463] width 159 height 37
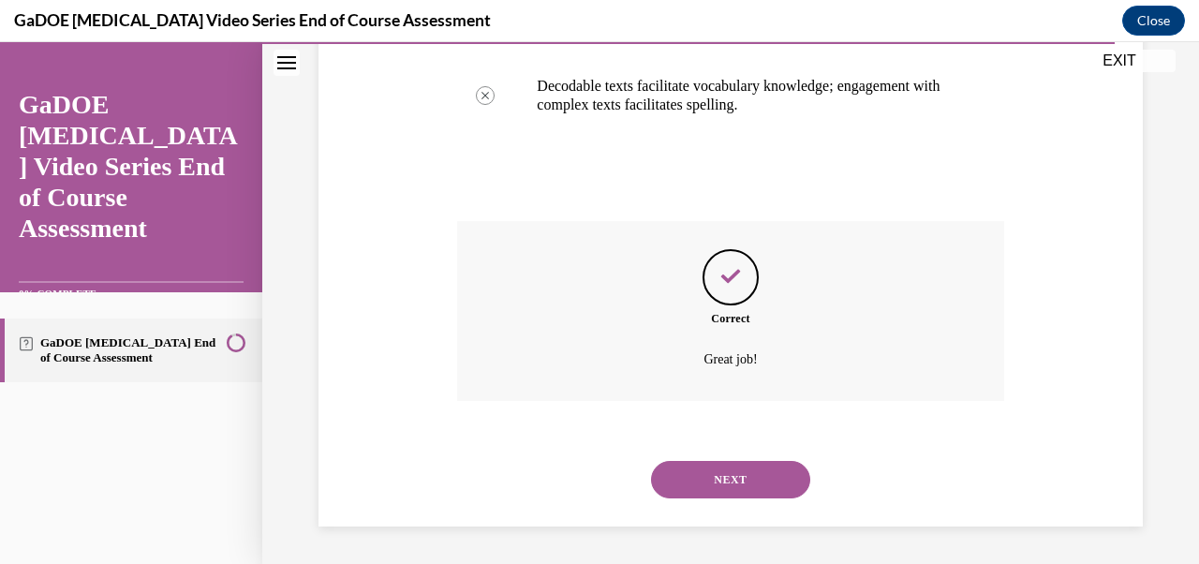
scroll to position [720, 0]
click at [686, 488] on button "NEXT" at bounding box center [730, 479] width 159 height 37
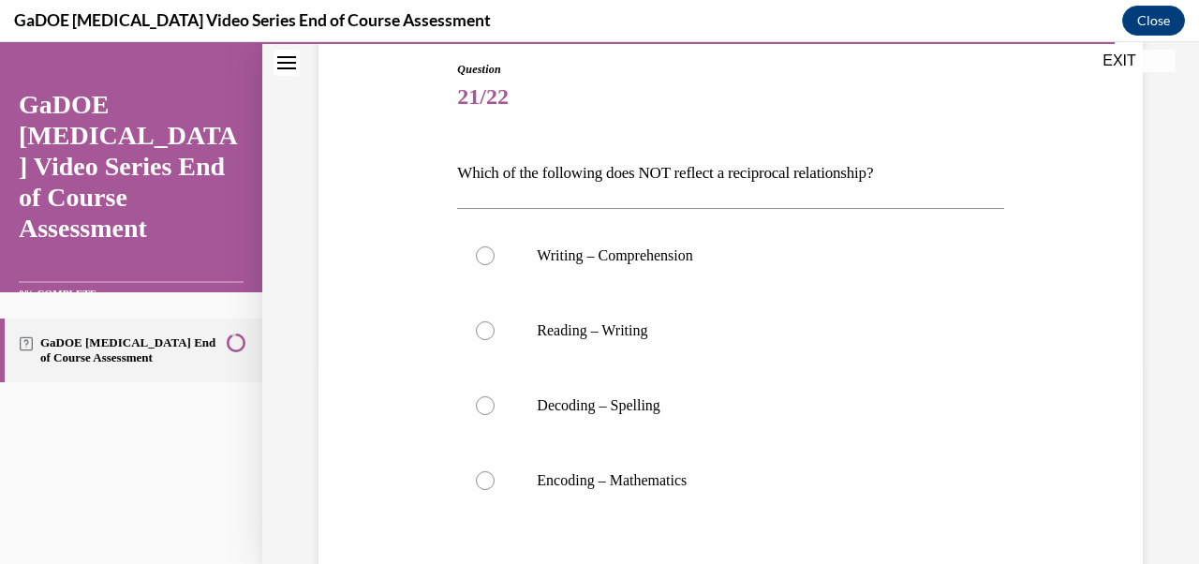
scroll to position [201, 0]
click at [491, 478] on div at bounding box center [485, 478] width 19 height 19
click at [491, 478] on input "Encoding – Mathematics" at bounding box center [485, 478] width 19 height 19
radio input "true"
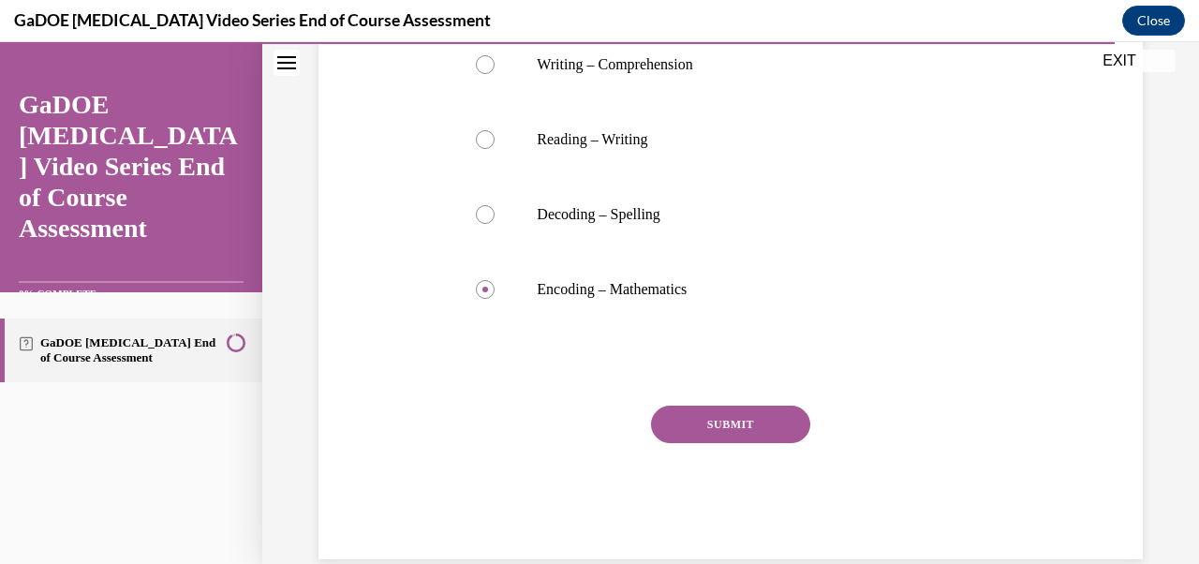
click at [775, 416] on button "SUBMIT" at bounding box center [730, 424] width 159 height 37
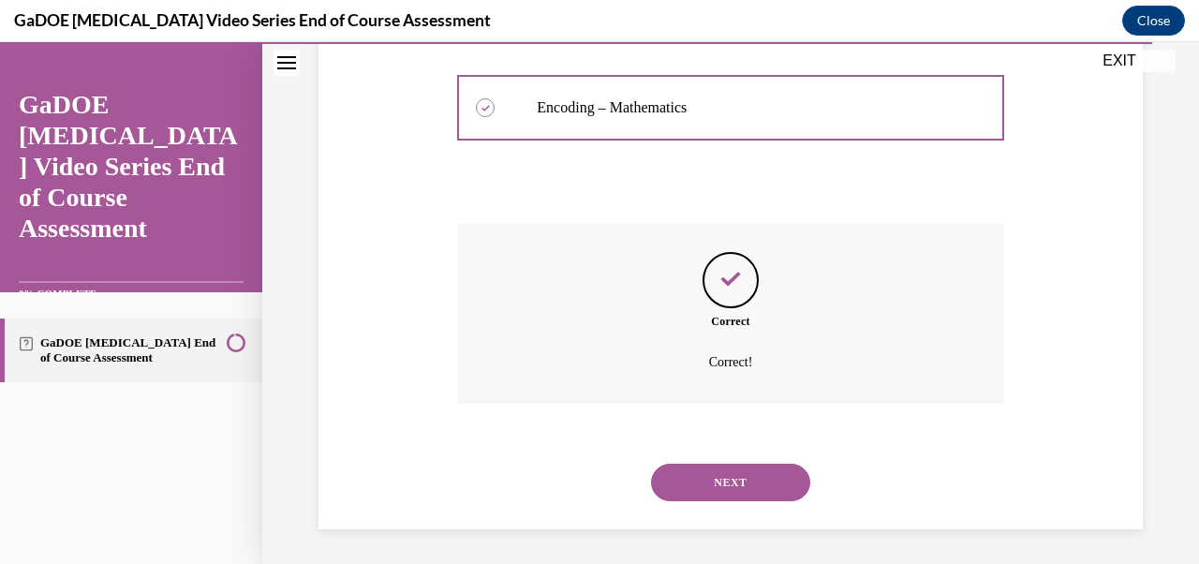
scroll to position [575, 0]
click at [746, 474] on button "NEXT" at bounding box center [730, 479] width 159 height 37
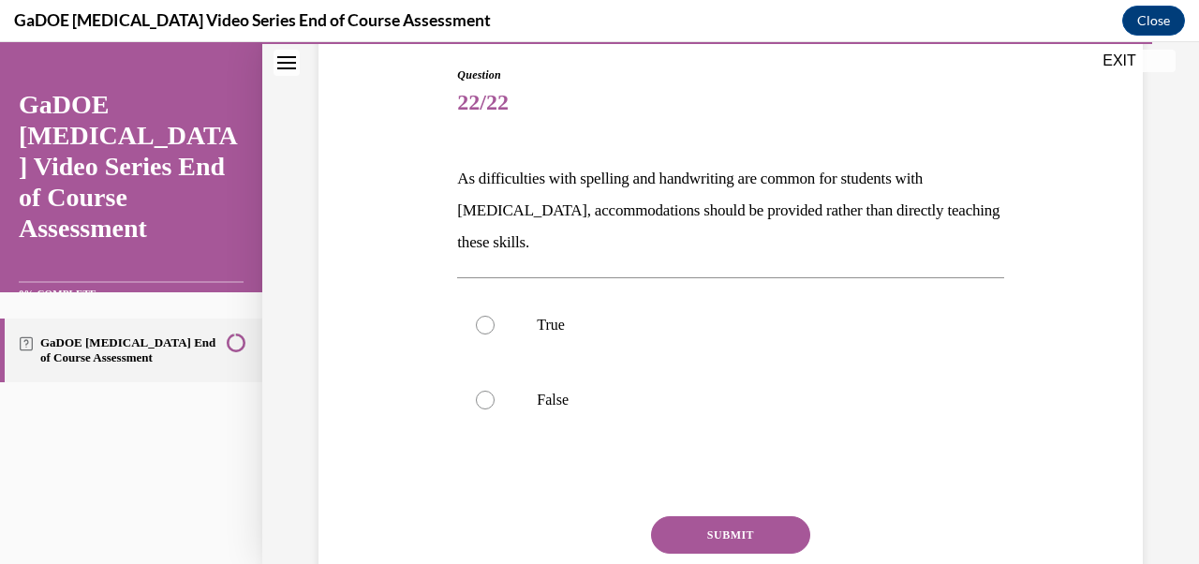
scroll to position [196, 0]
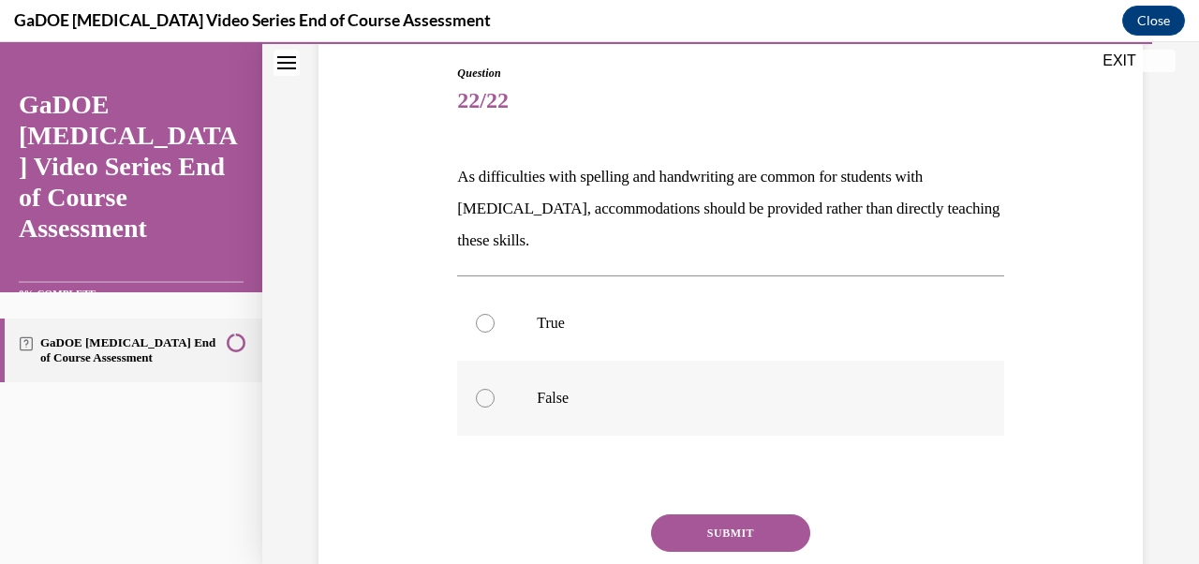
click at [477, 390] on label "False" at bounding box center [730, 398] width 546 height 75
click at [477, 390] on input "False" at bounding box center [485, 398] width 19 height 19
radio input "true"
click at [754, 538] on button "SUBMIT" at bounding box center [730, 532] width 159 height 37
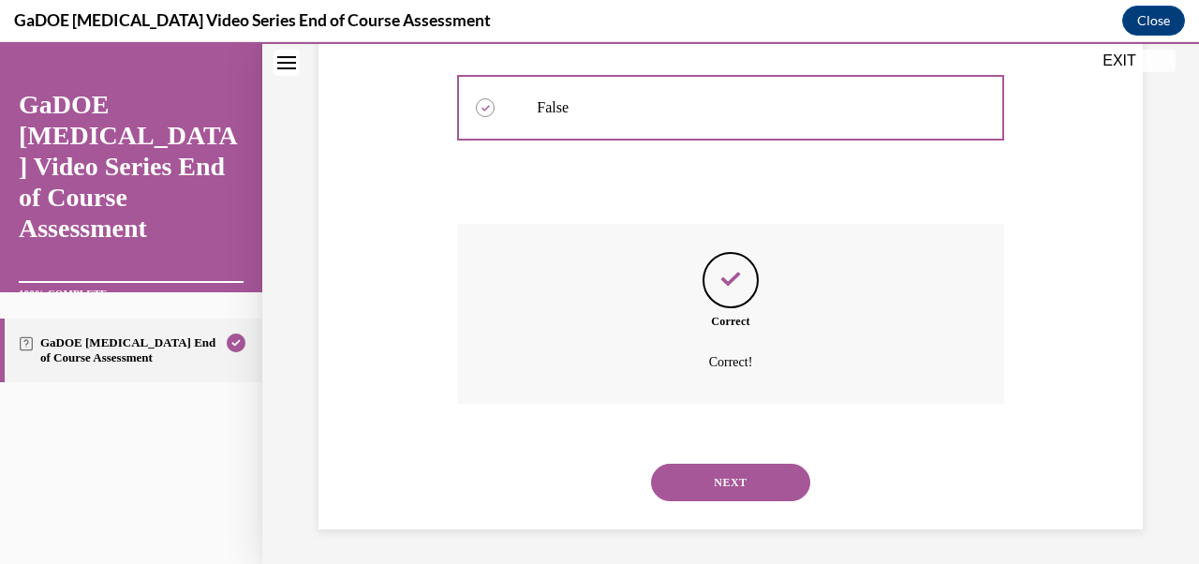
scroll to position [489, 0]
click at [748, 482] on button "NEXT" at bounding box center [730, 479] width 159 height 37
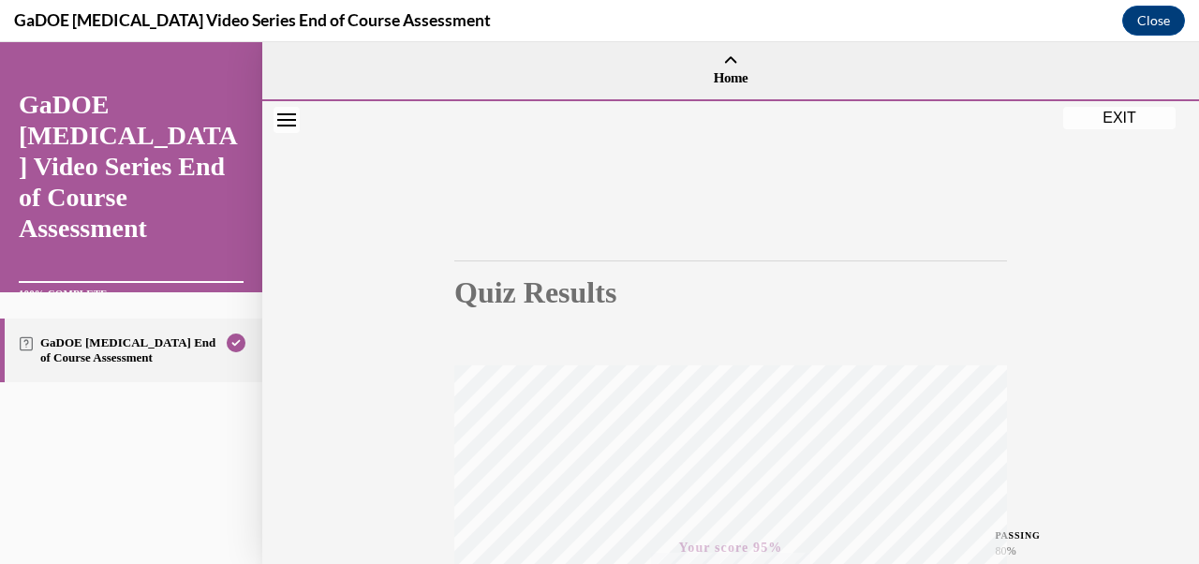
scroll to position [438, 0]
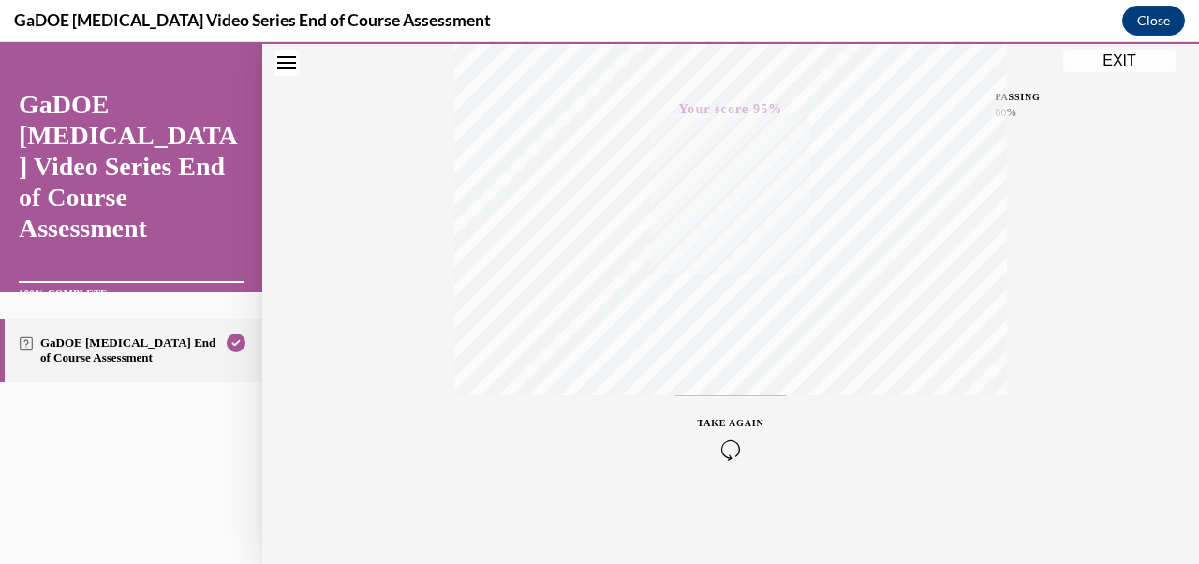
click at [1127, 71] on button "EXIT" at bounding box center [1119, 61] width 112 height 22
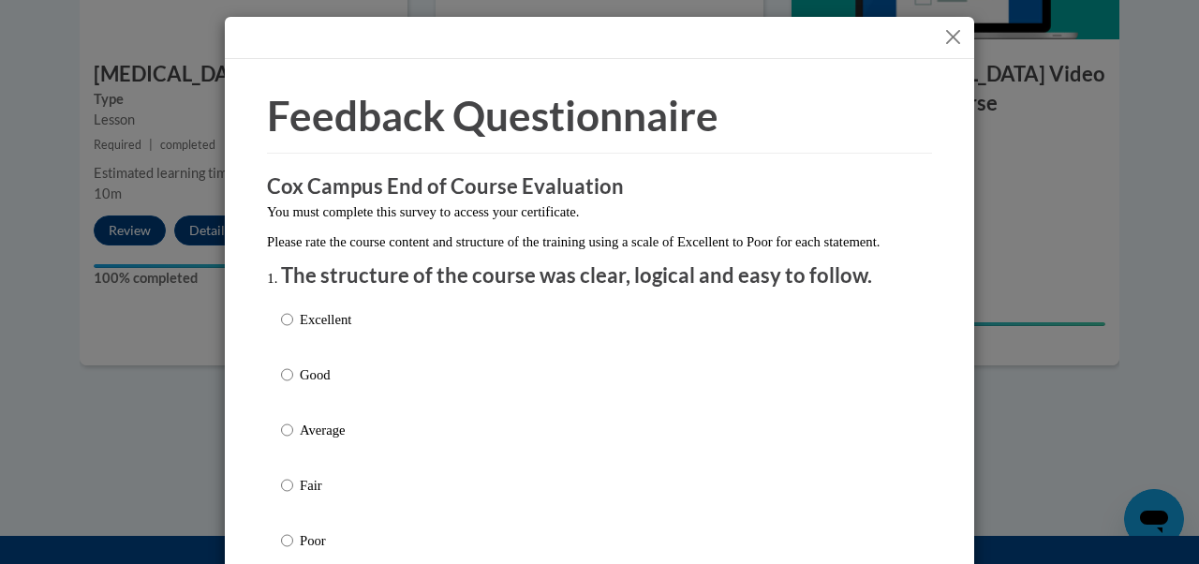
click at [329, 349] on label "Excellent" at bounding box center [316, 334] width 70 height 51
click at [293, 330] on input "Excellent" at bounding box center [287, 319] width 12 height 21
radio input "true"
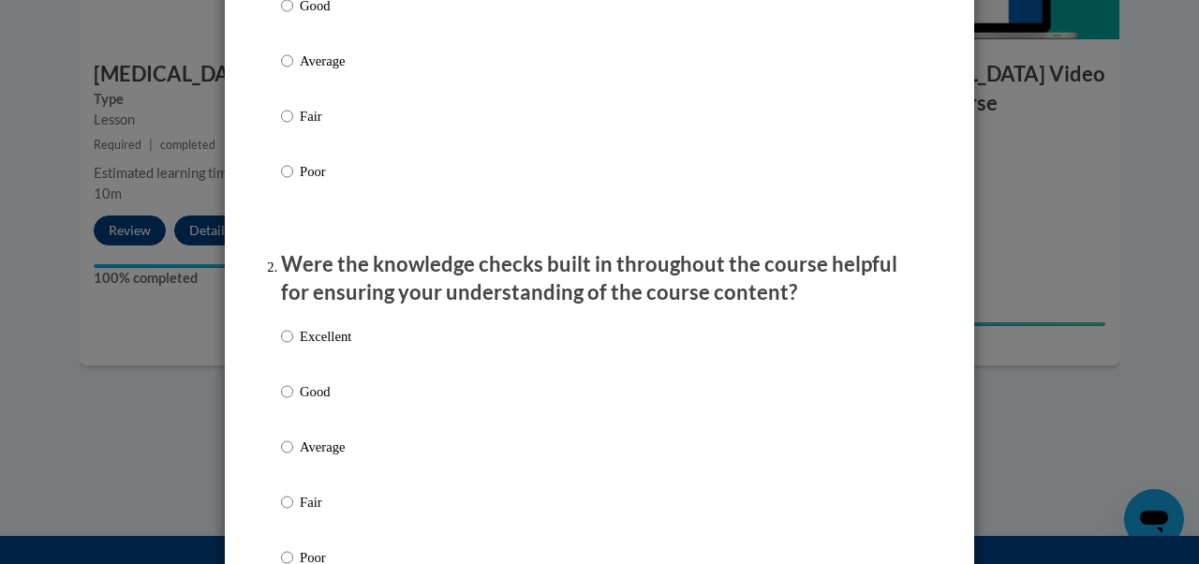
click at [329, 347] on p "Excellent" at bounding box center [326, 336] width 52 height 21
click at [293, 347] on input "Excellent" at bounding box center [287, 336] width 12 height 21
radio input "true"
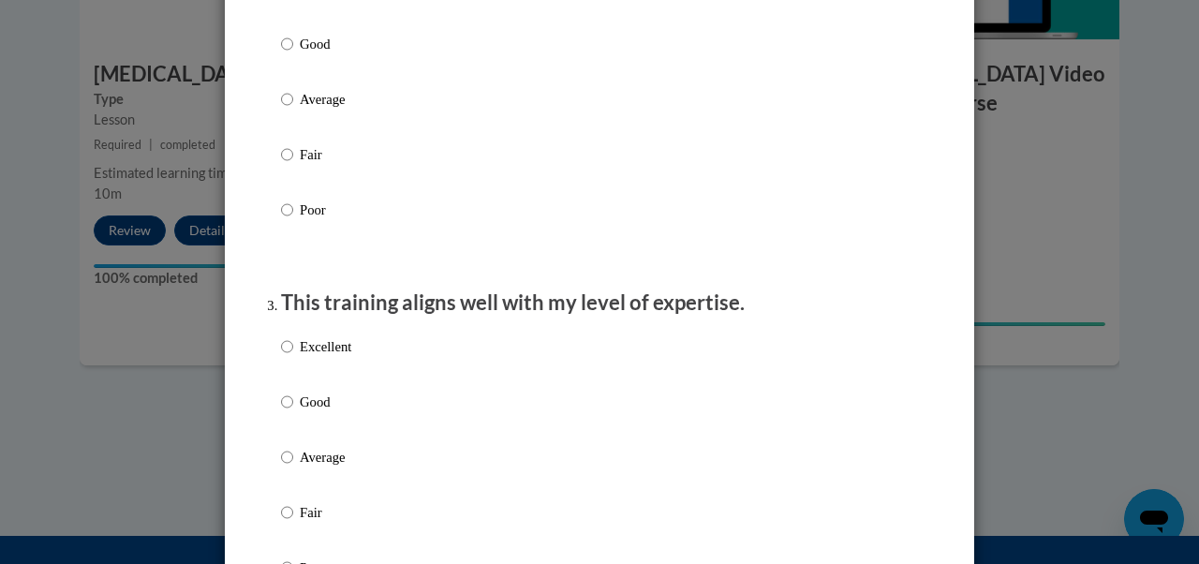
scroll to position [721, 0]
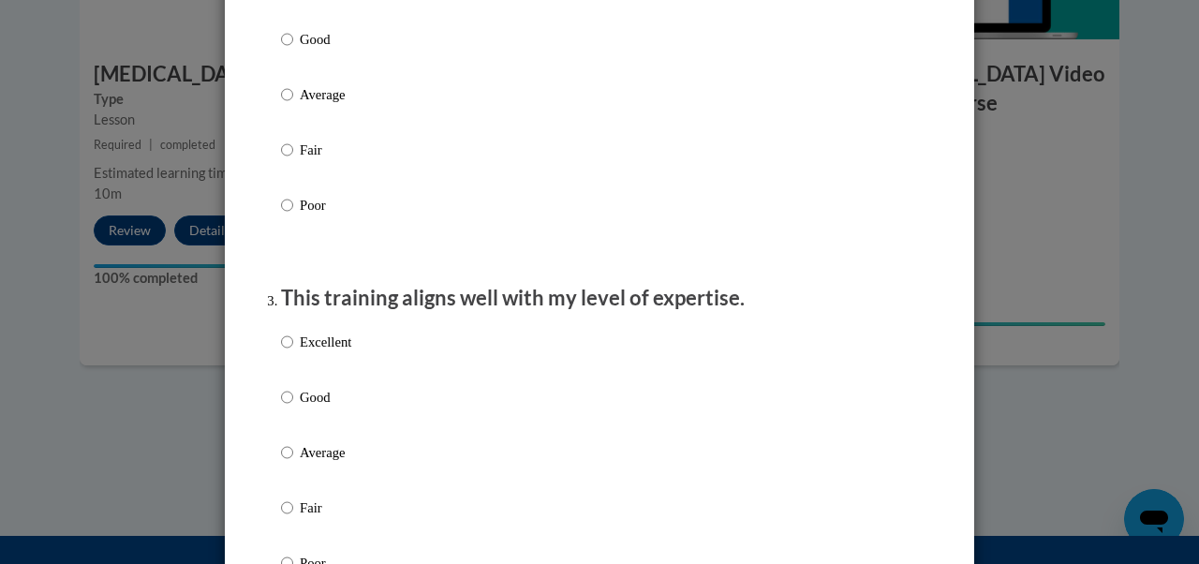
click at [329, 349] on div "Excellent Good Average Fair Poor" at bounding box center [316, 467] width 70 height 290
click at [329, 352] on p "Excellent" at bounding box center [326, 342] width 52 height 21
click at [293, 352] on input "Excellent" at bounding box center [287, 342] width 12 height 21
radio input "true"
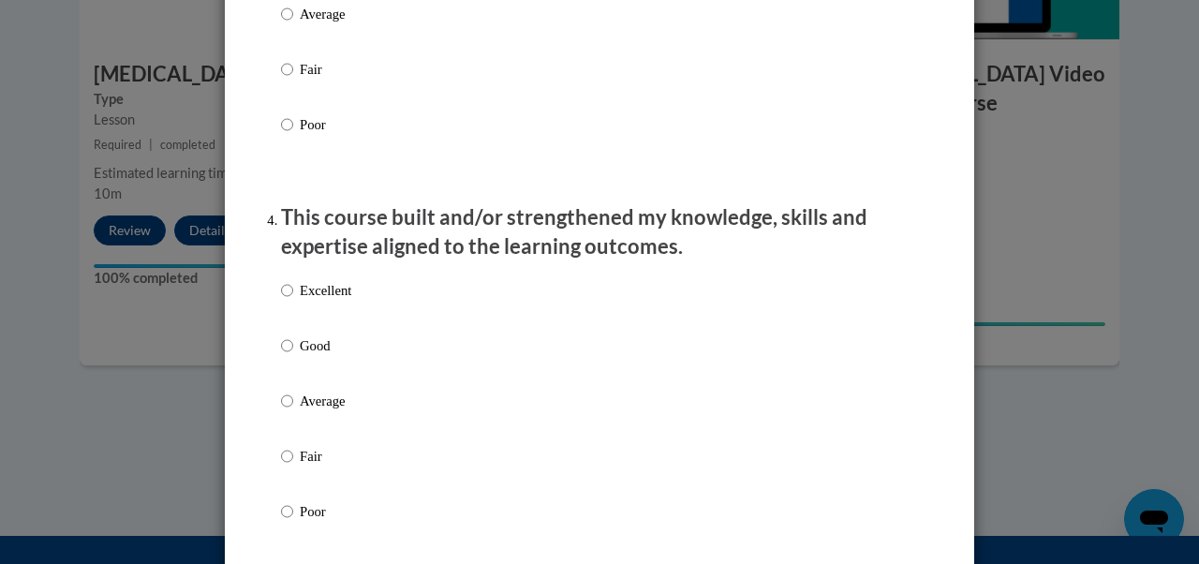
scroll to position [1162, 0]
click at [319, 295] on div "Excellent Good Average Fair Poor" at bounding box center [316, 414] width 70 height 290
click at [319, 299] on p "Excellent" at bounding box center [326, 288] width 52 height 21
click at [293, 299] on input "Excellent" at bounding box center [287, 288] width 12 height 21
radio input "true"
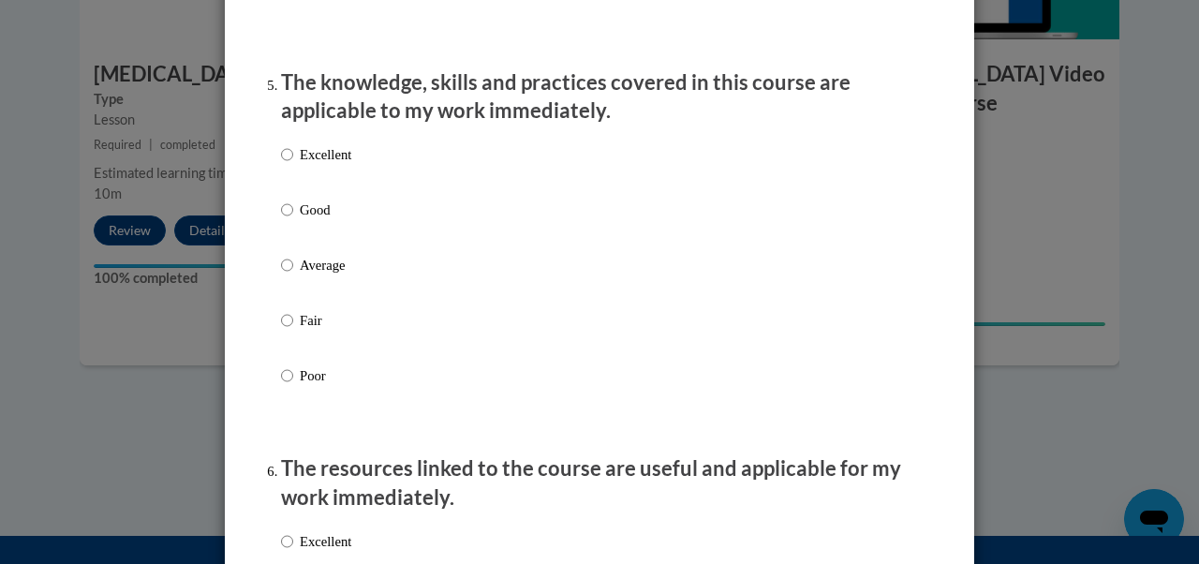
scroll to position [1704, 0]
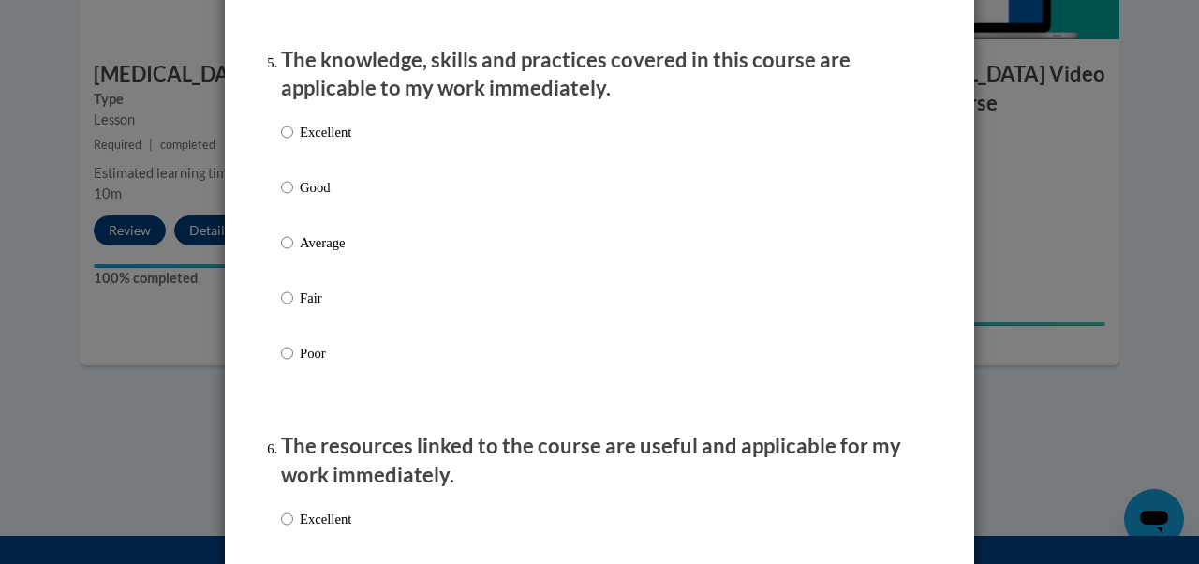
click at [311, 142] on p "Excellent" at bounding box center [326, 132] width 52 height 21
click at [293, 142] on input "Excellent" at bounding box center [287, 132] width 12 height 21
radio input "true"
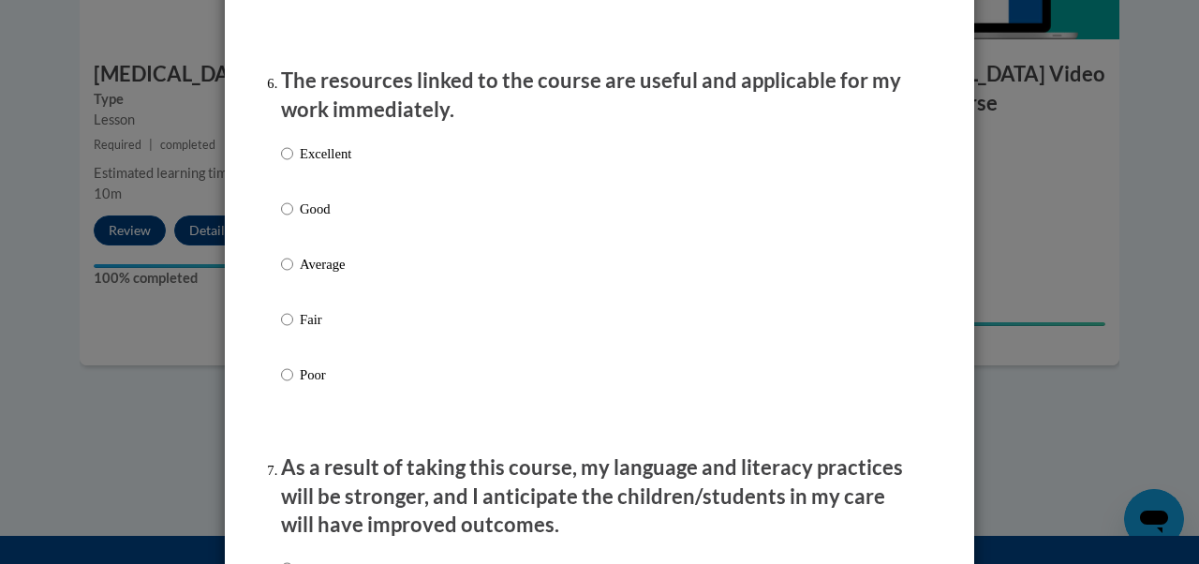
click at [311, 164] on p "Excellent" at bounding box center [326, 153] width 52 height 21
click at [293, 164] on input "Excellent" at bounding box center [287, 153] width 12 height 21
radio input "true"
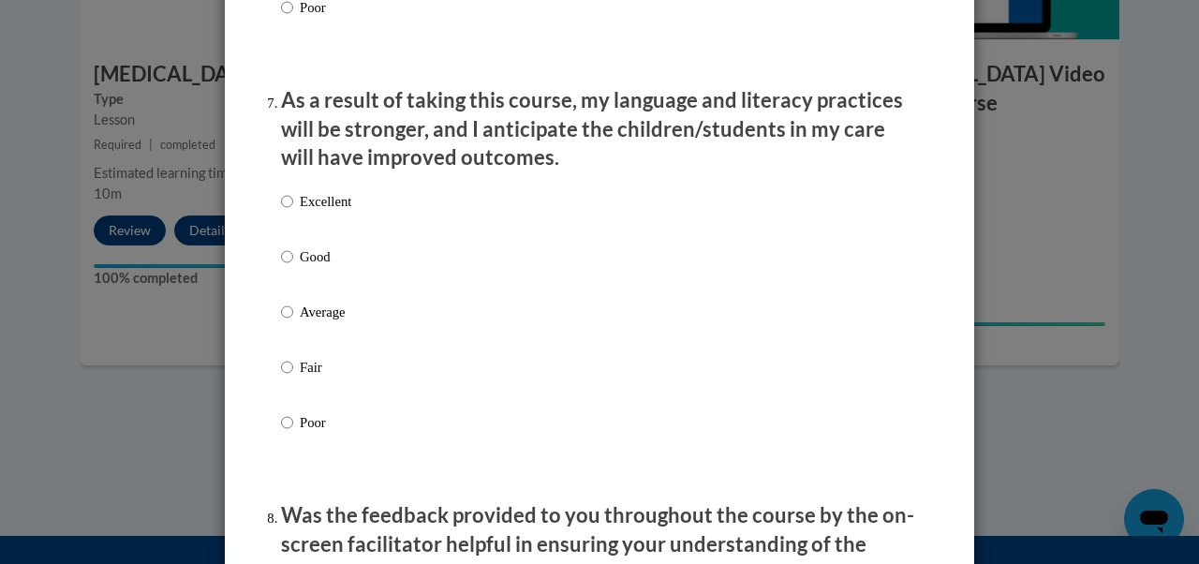
click at [305, 212] on p "Excellent" at bounding box center [326, 201] width 52 height 21
click at [293, 212] on input "Excellent" at bounding box center [287, 201] width 12 height 21
radio input "true"
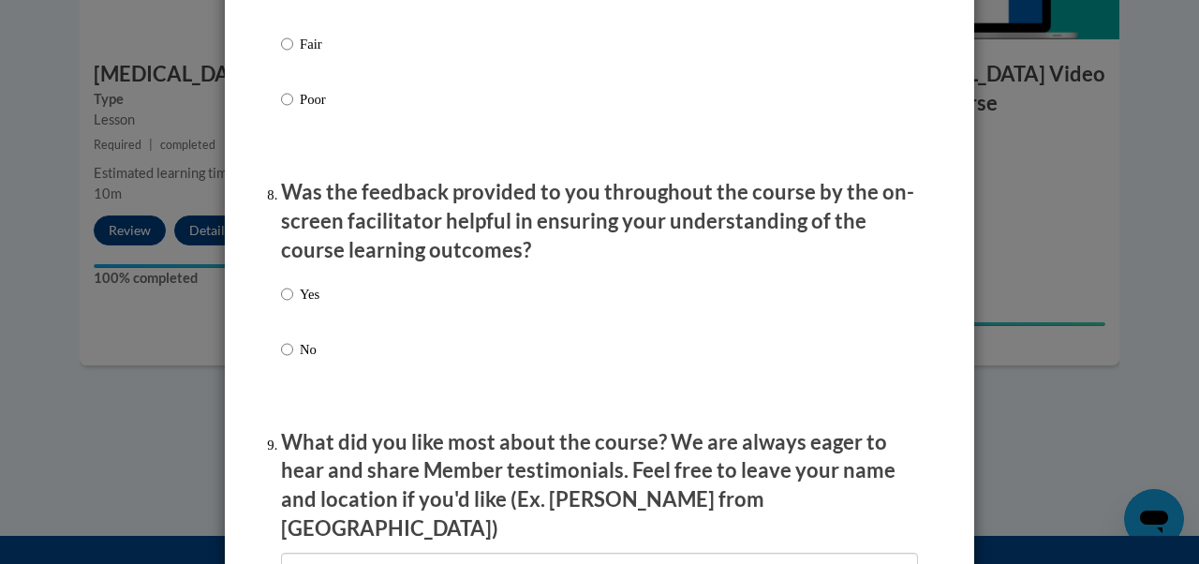
click at [305, 304] on p "Yes" at bounding box center [310, 294] width 20 height 21
click at [293, 304] on input "Yes" at bounding box center [287, 294] width 12 height 21
radio input "true"
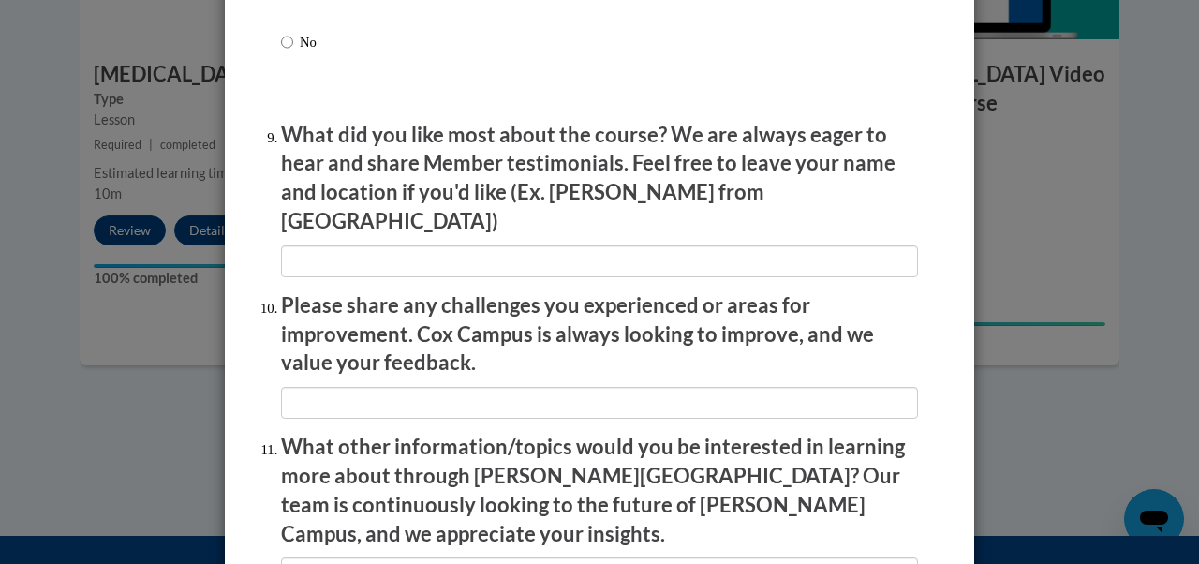
scroll to position [3071, 0]
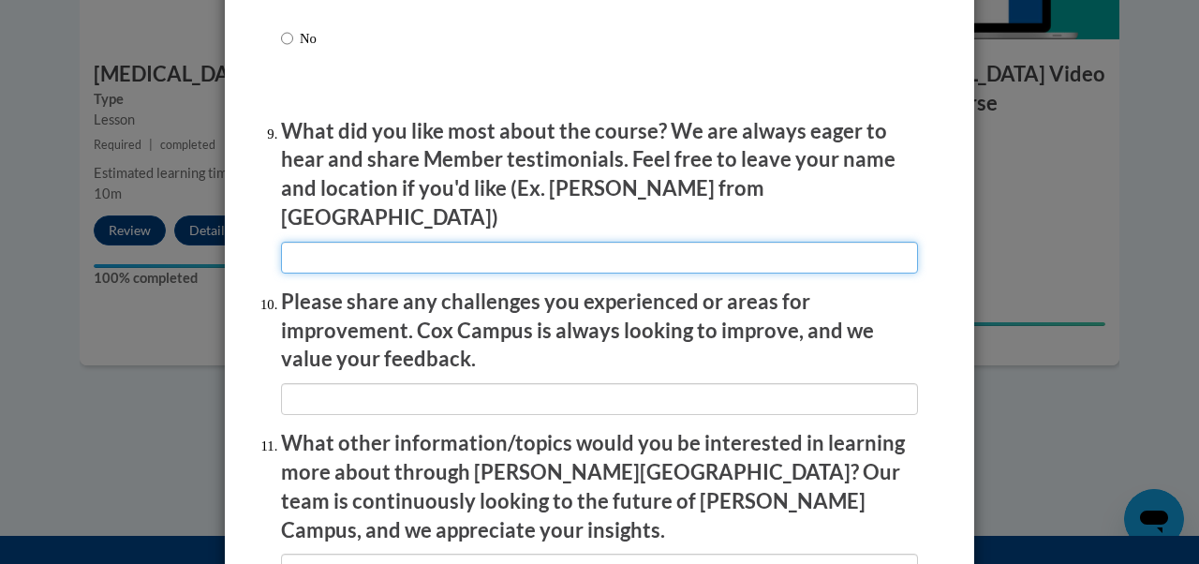
click at [306, 245] on input "textbox" at bounding box center [599, 258] width 637 height 32
type input "Clear structure and expectations"
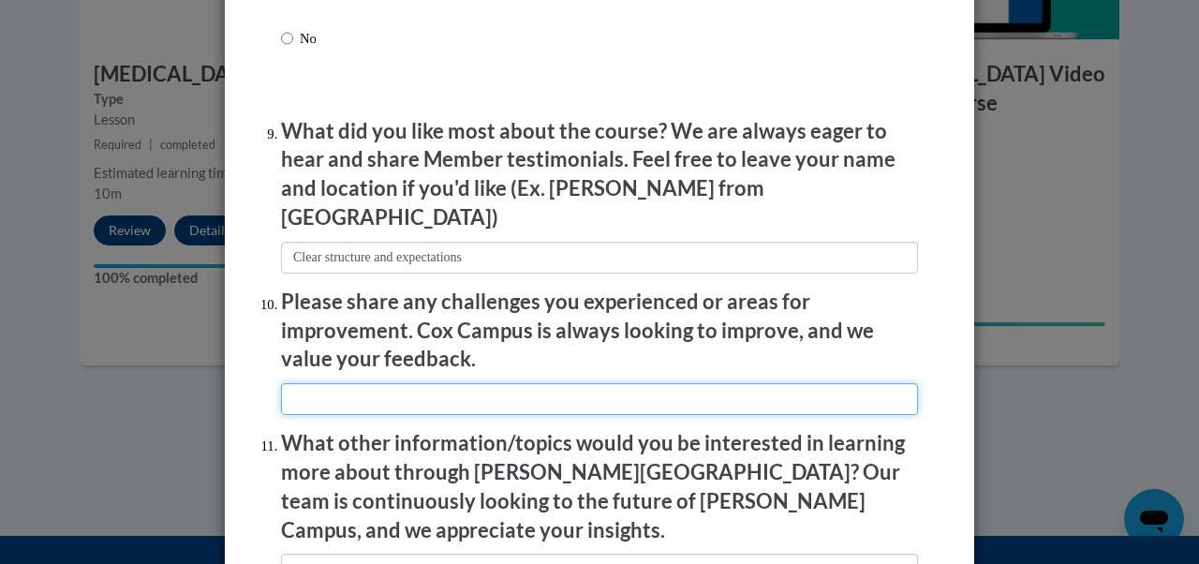
click at [376, 383] on input "textbox" at bounding box center [599, 399] width 637 height 32
type input "Reduced time"
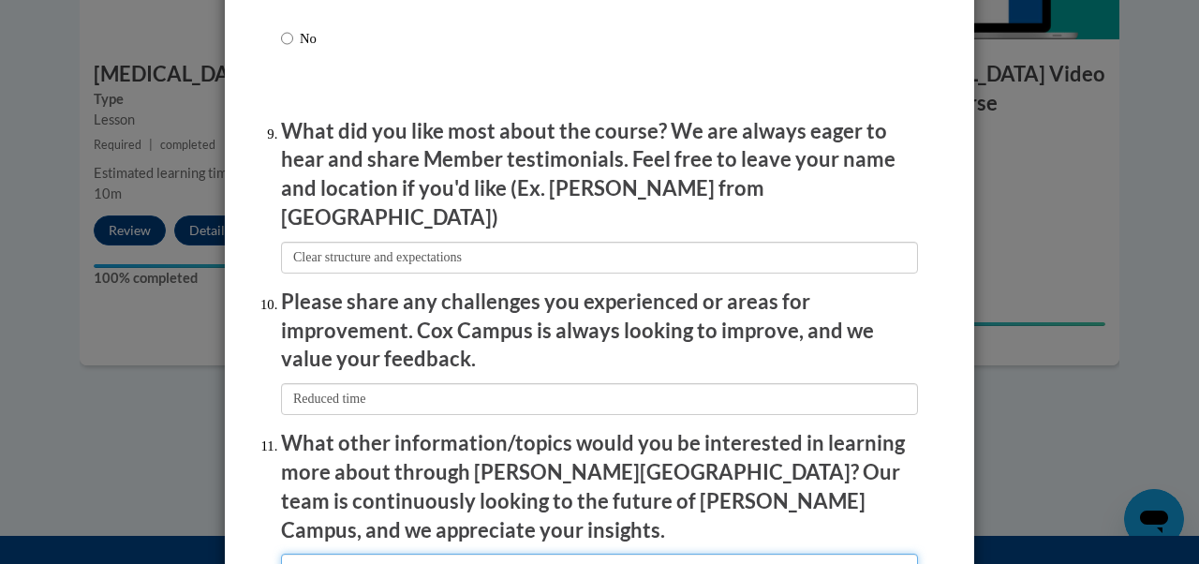
click at [382, 554] on input "textbox" at bounding box center [599, 570] width 637 height 32
type input "NA"
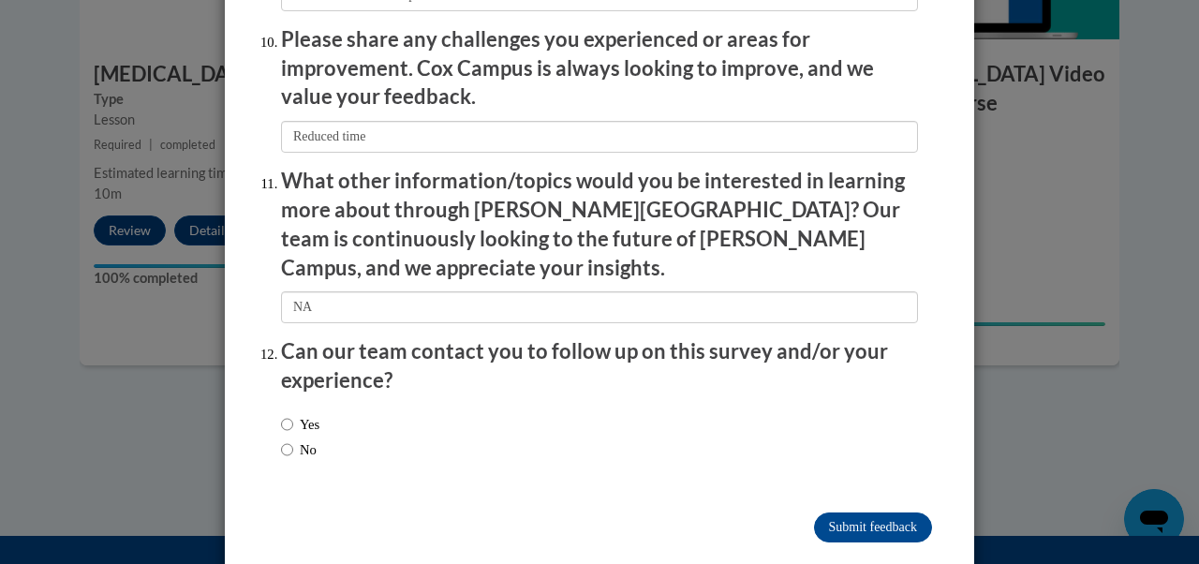
click at [302, 439] on label "No" at bounding box center [299, 449] width 36 height 21
click at [293, 439] on input "No" at bounding box center [287, 449] width 12 height 21
radio input "true"
click at [845, 512] on input "Submit feedback" at bounding box center [873, 527] width 118 height 30
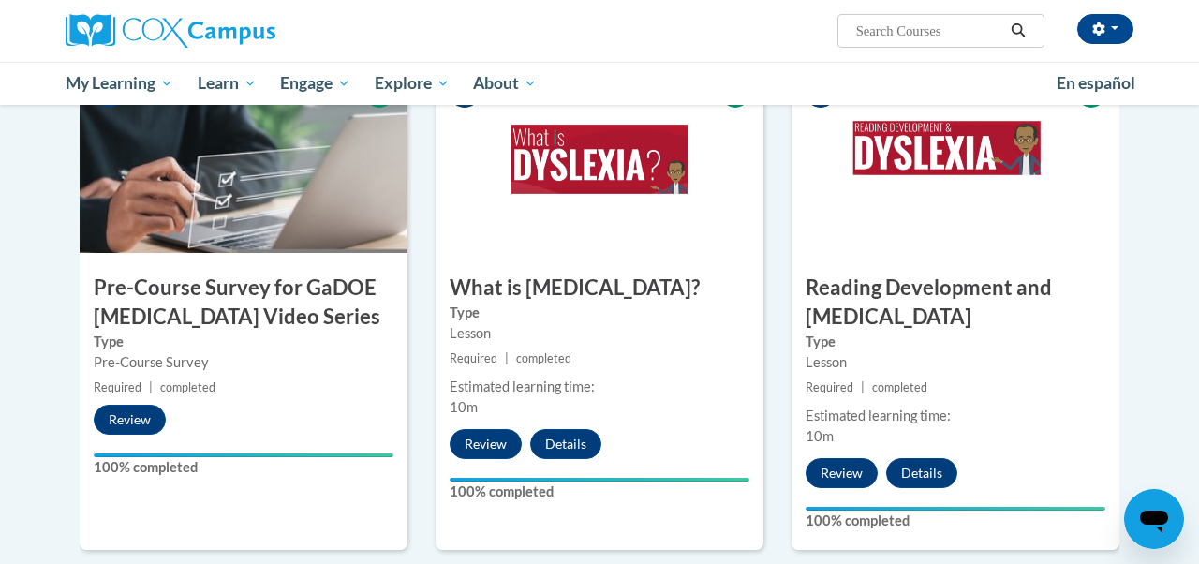
scroll to position [0, 0]
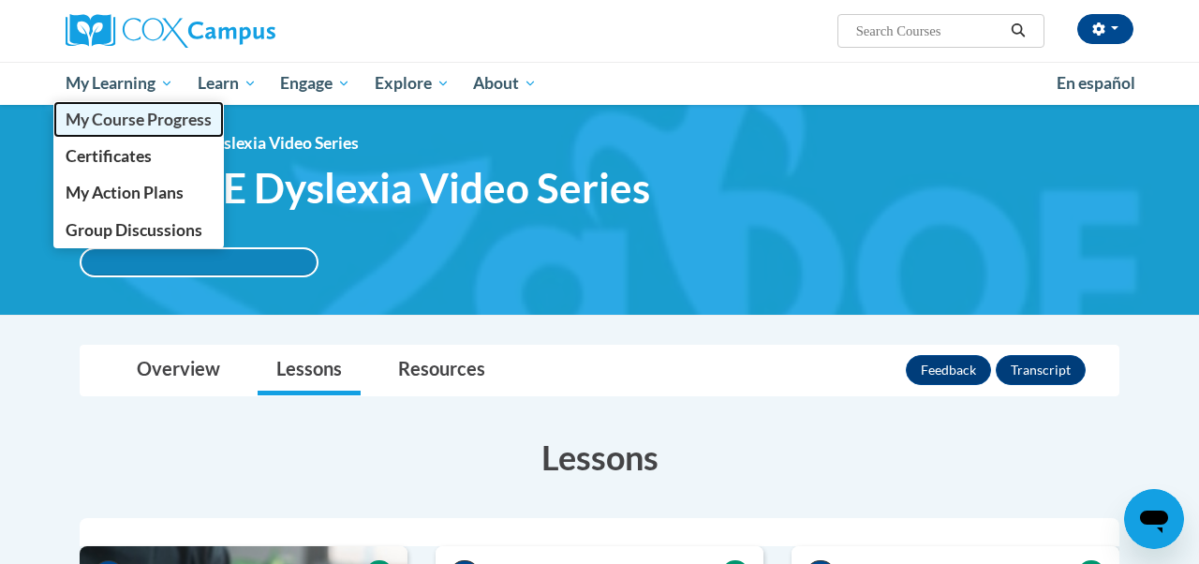
click at [121, 129] on link "My Course Progress" at bounding box center [138, 119] width 171 height 37
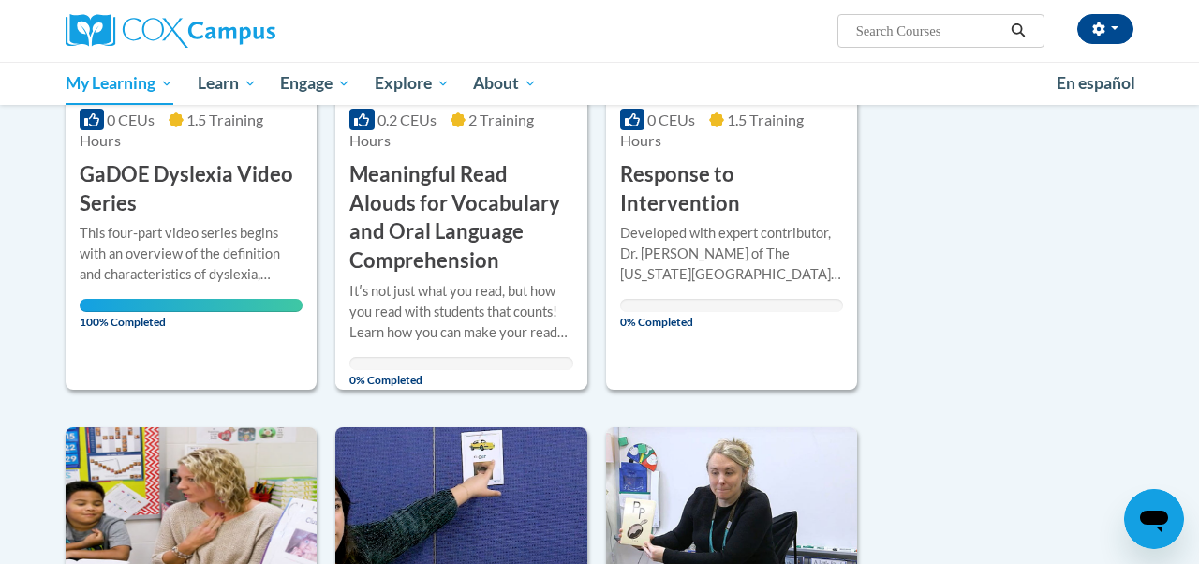
scroll to position [491, 0]
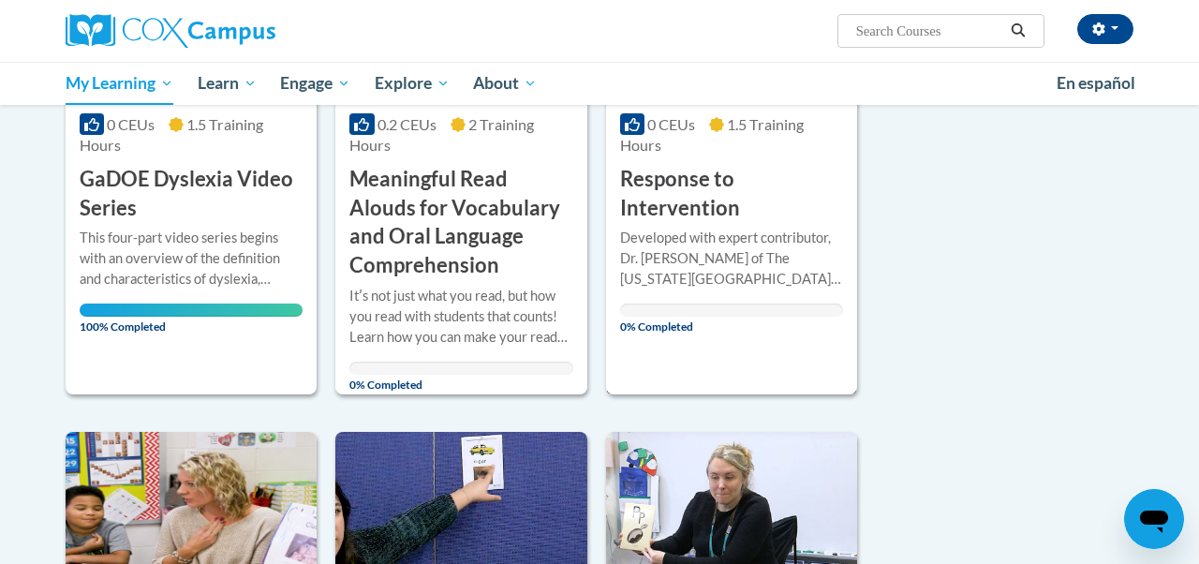
click at [639, 203] on h3 "Response to Intervention" at bounding box center [731, 194] width 223 height 58
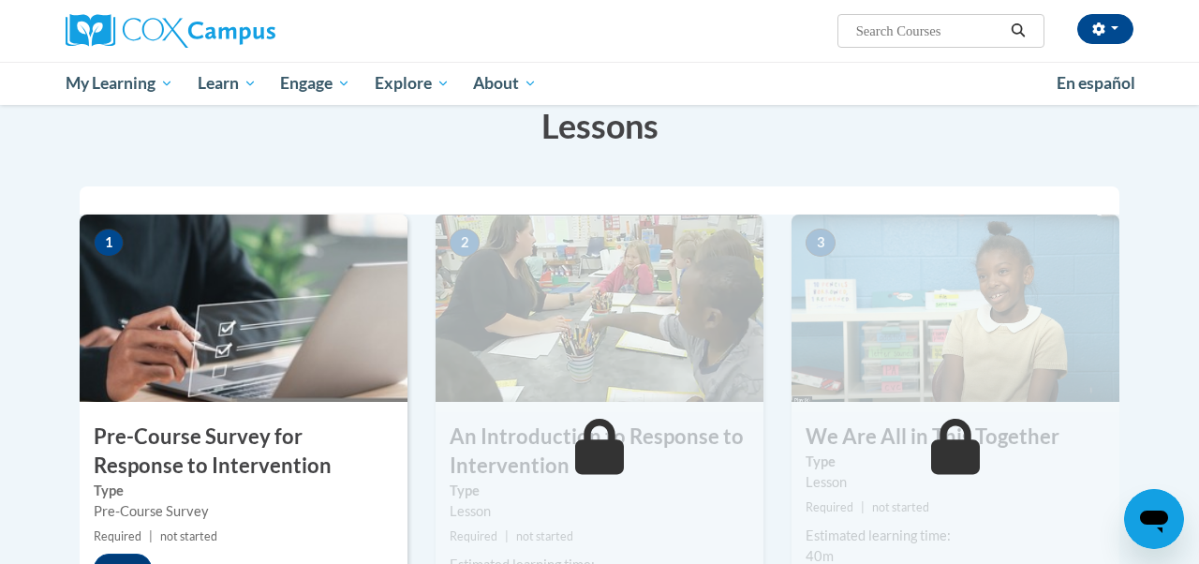
scroll to position [342, 0]
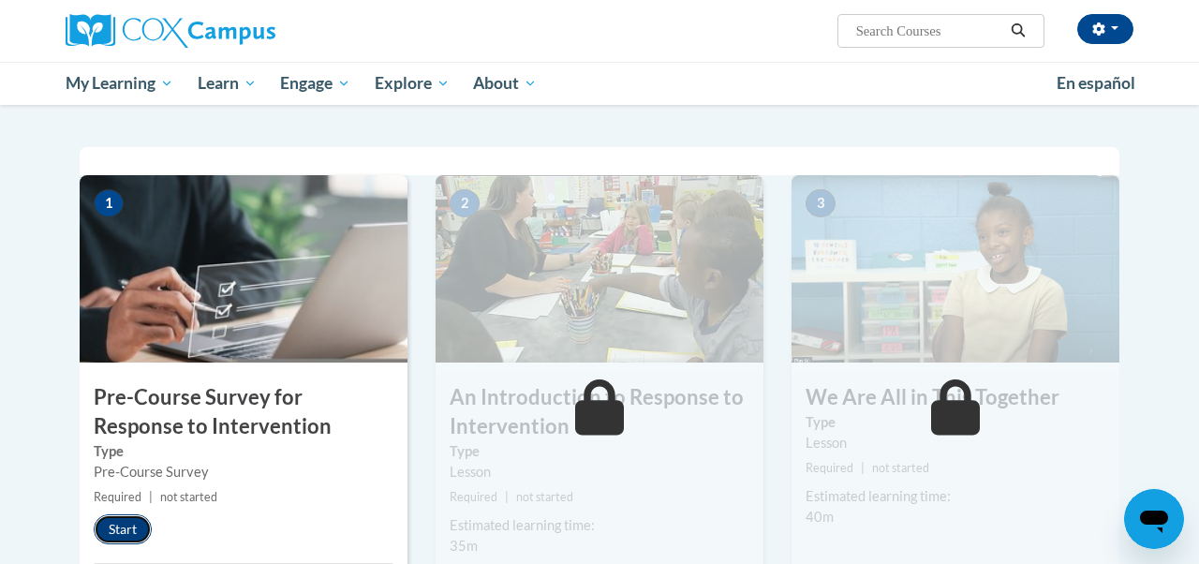
click at [117, 525] on button "Start" at bounding box center [123, 529] width 58 height 30
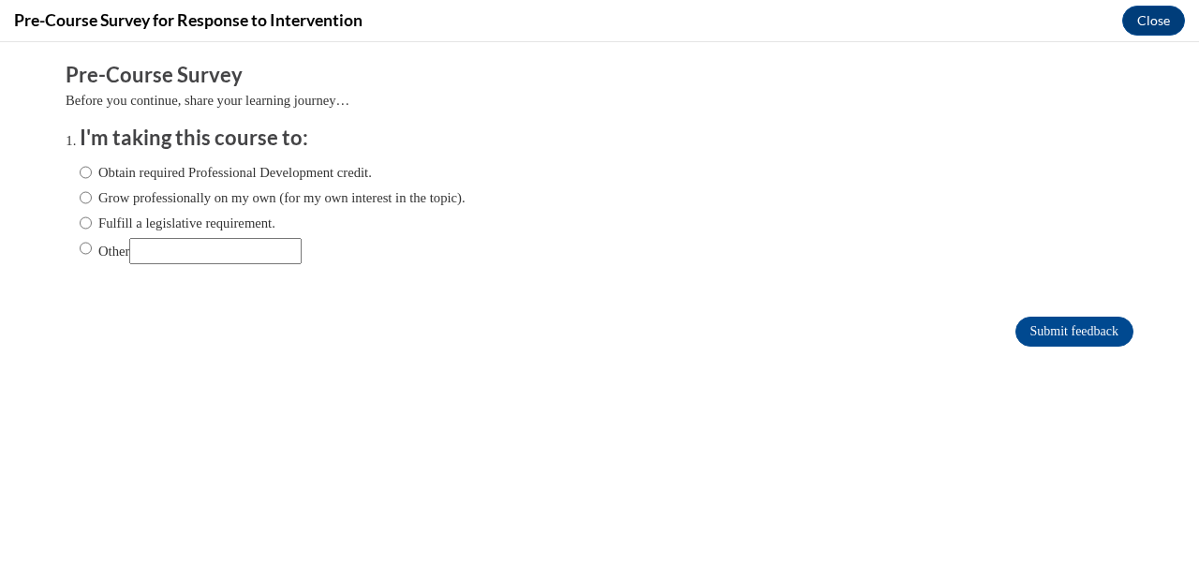
scroll to position [0, 0]
click at [150, 231] on label "Fulfill a legislative requirement." at bounding box center [178, 223] width 196 height 21
click at [92, 231] on input "Fulfill a legislative requirement." at bounding box center [86, 223] width 12 height 21
radio input "true"
click at [1076, 320] on input "Submit feedback" at bounding box center [1075, 332] width 118 height 30
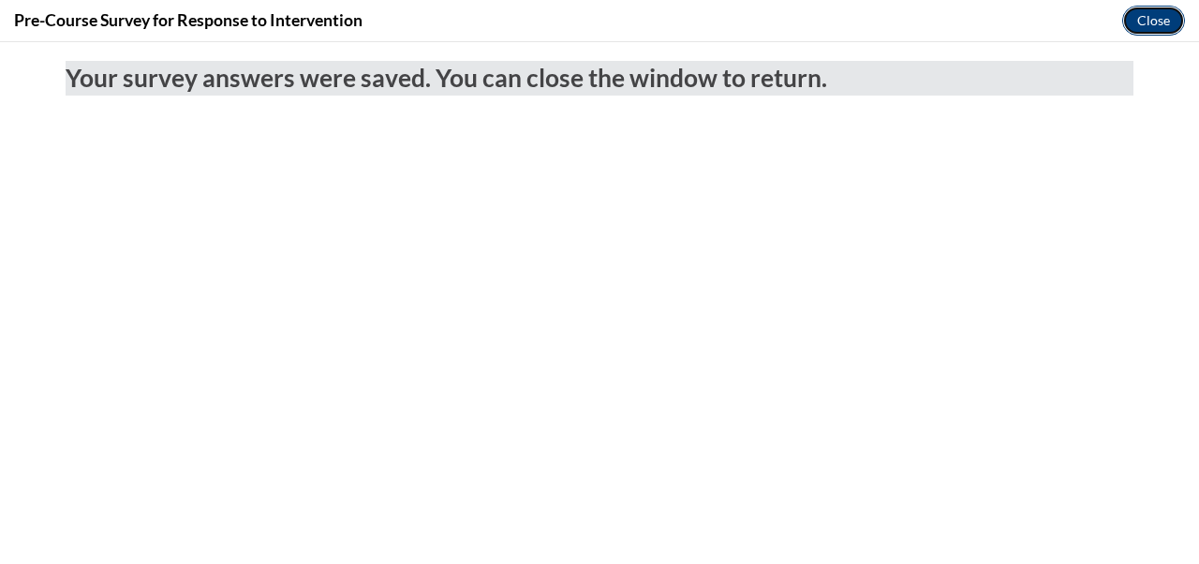
click at [1159, 30] on button "Close" at bounding box center [1153, 21] width 63 height 30
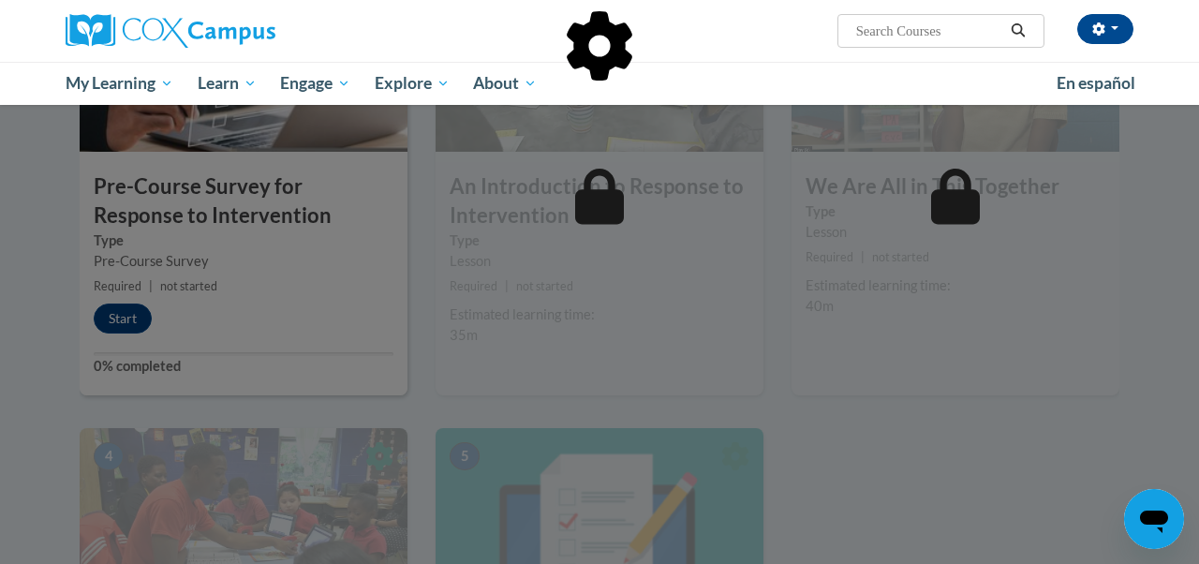
scroll to position [556, 0]
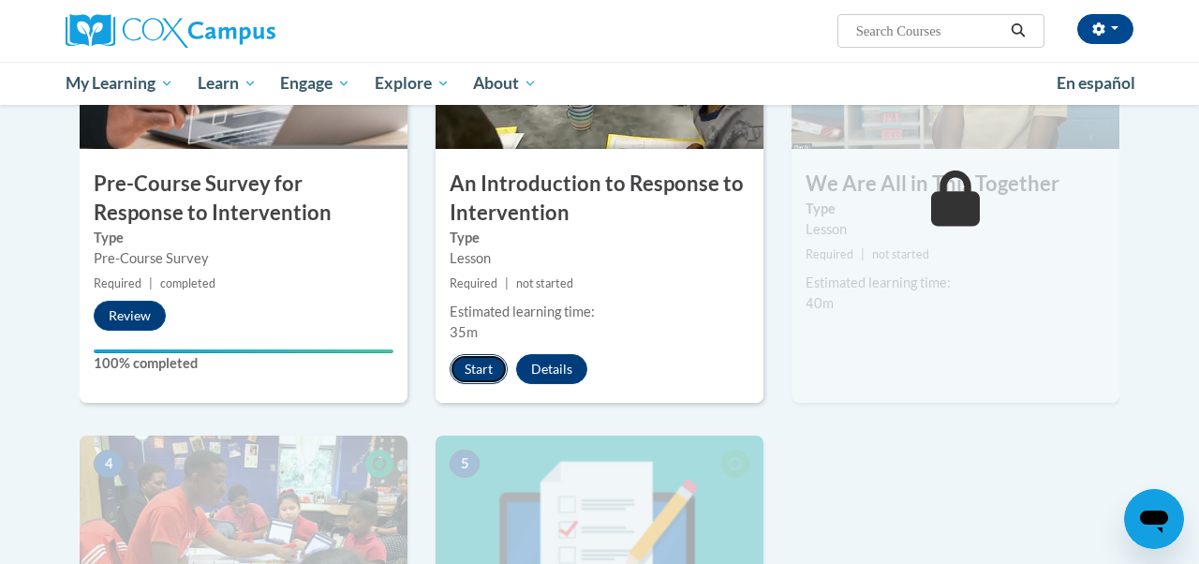
click at [479, 364] on button "Start" at bounding box center [479, 369] width 58 height 30
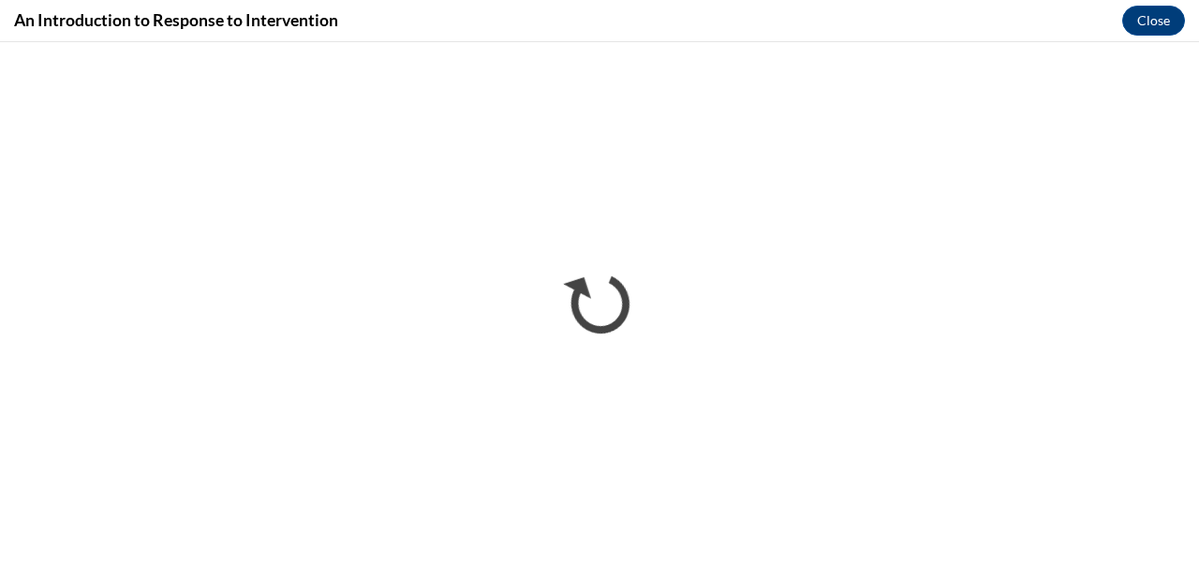
scroll to position [0, 0]
